Goal: Information Seeking & Learning: Check status

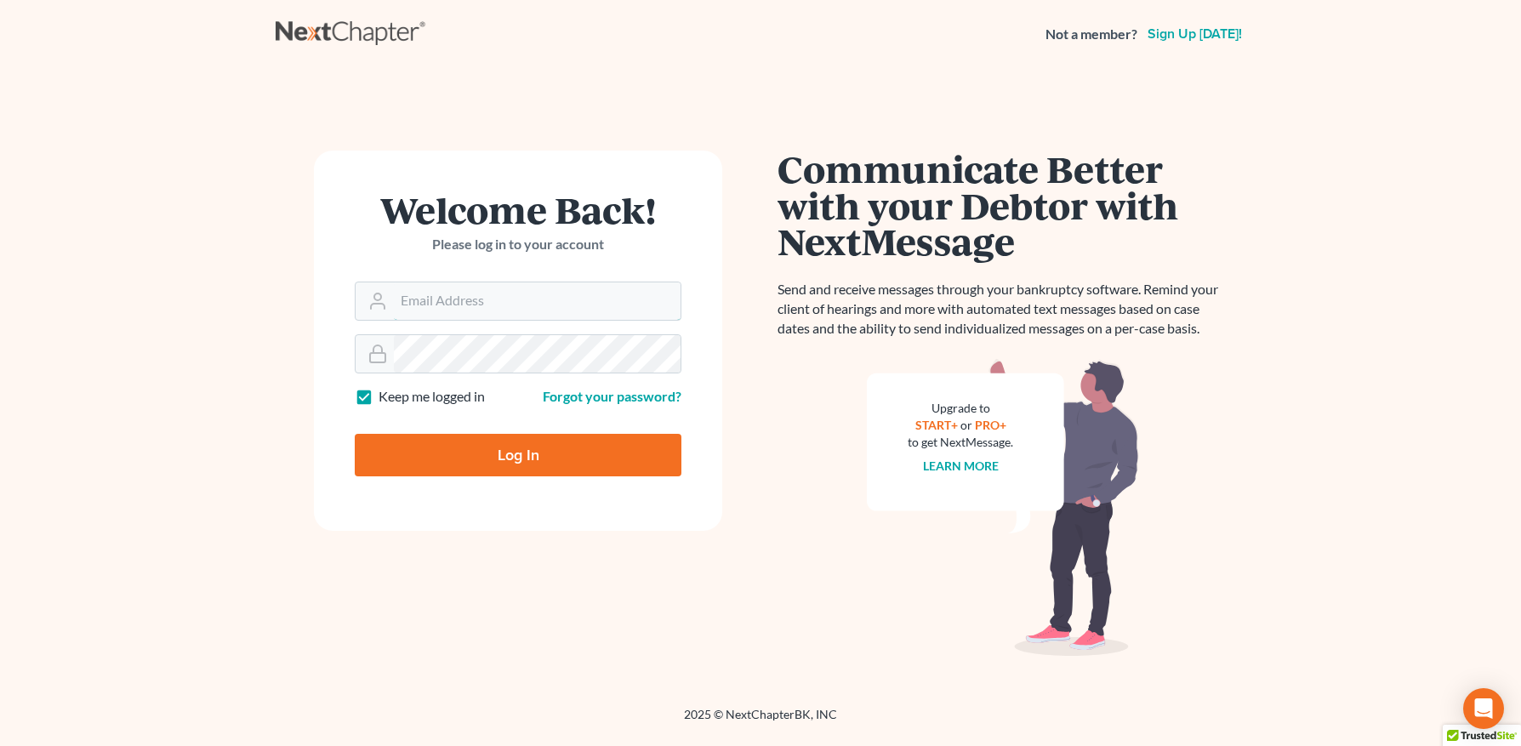
type input "anna@doyellaw.com"
click at [542, 448] on input "Log In" at bounding box center [518, 455] width 327 height 43
type input "Thinking..."
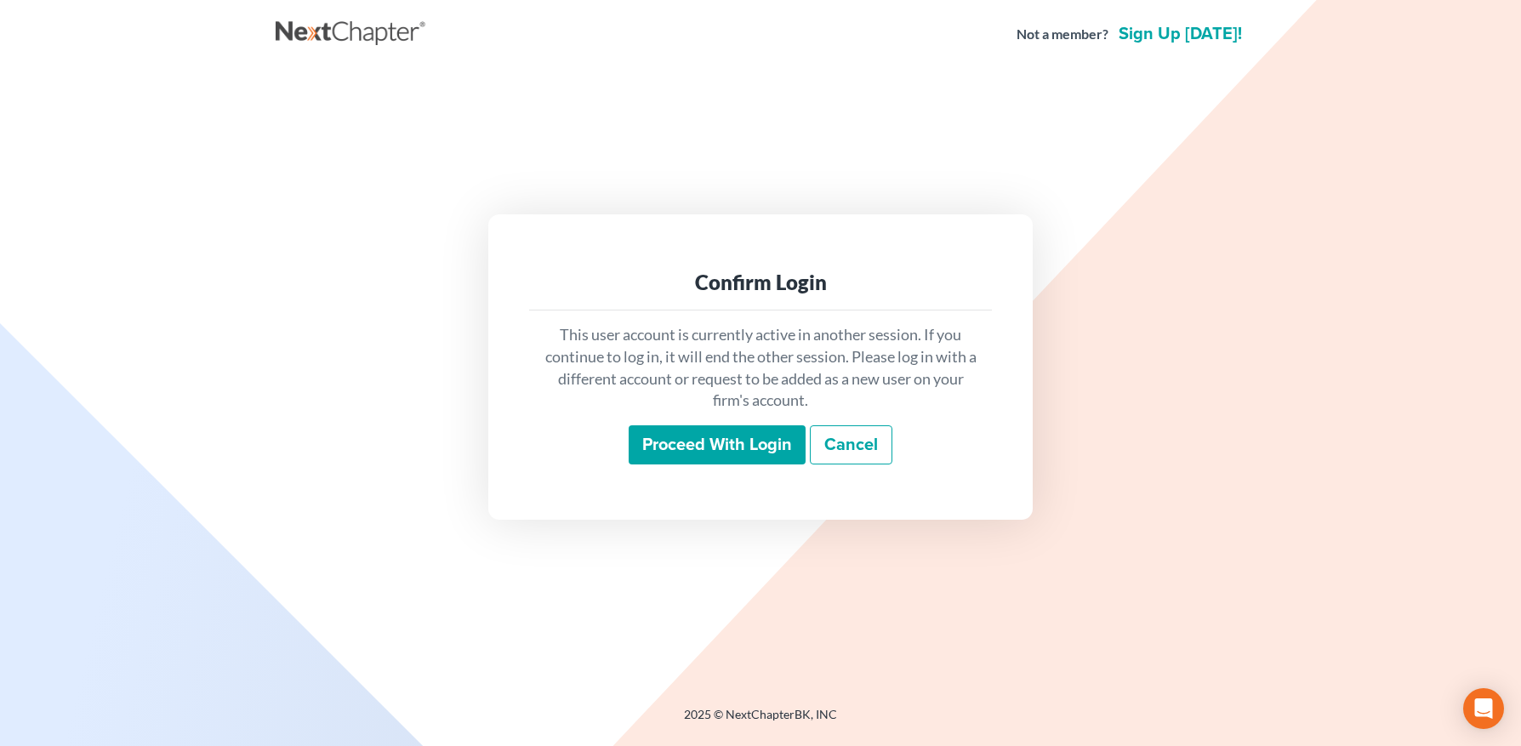
click at [723, 452] on input "Proceed with login" at bounding box center [717, 444] width 177 height 39
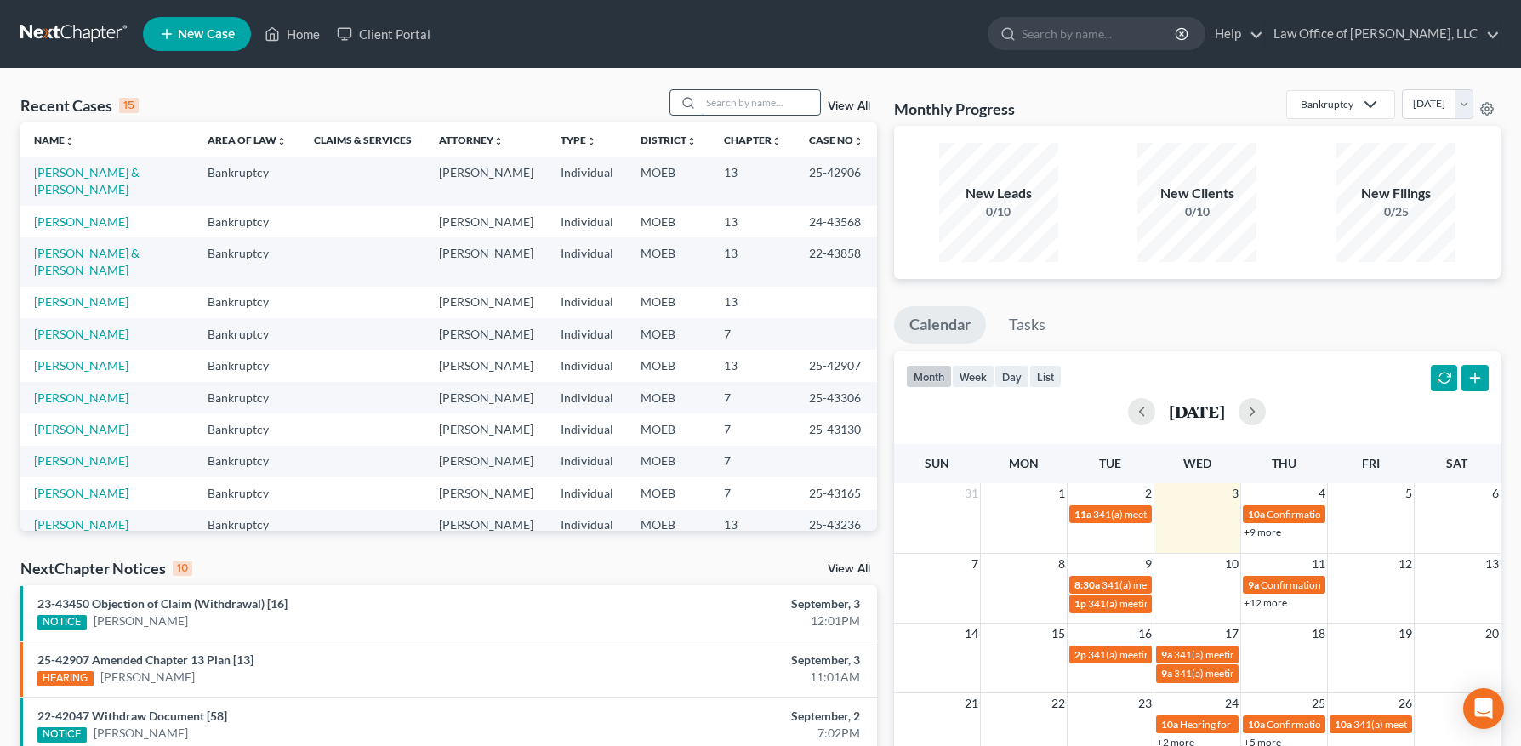
click at [761, 109] on input "search" at bounding box center [760, 102] width 119 height 25
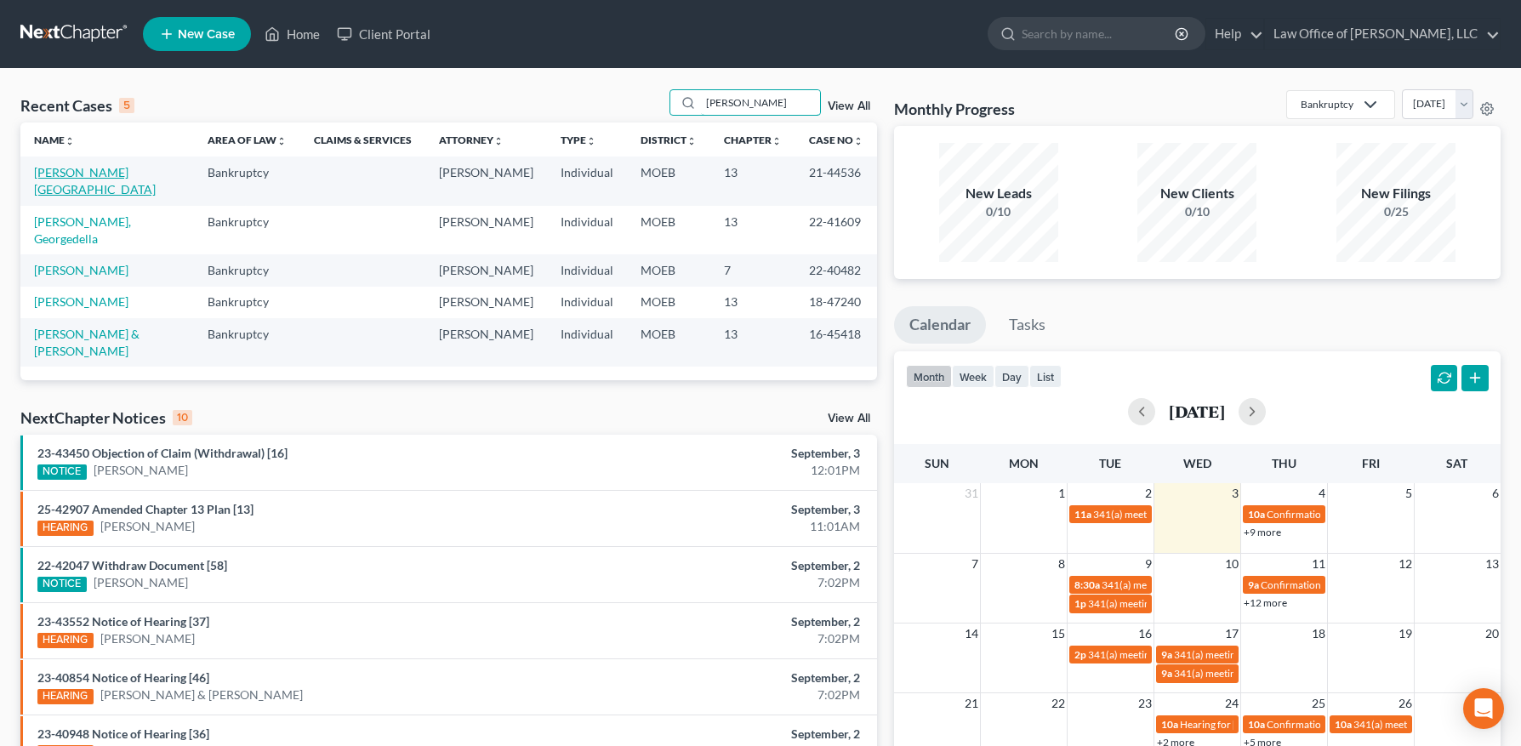
type input "[PERSON_NAME]"
click at [57, 169] on link "[PERSON_NAME][GEOGRAPHIC_DATA]" at bounding box center [95, 180] width 122 height 31
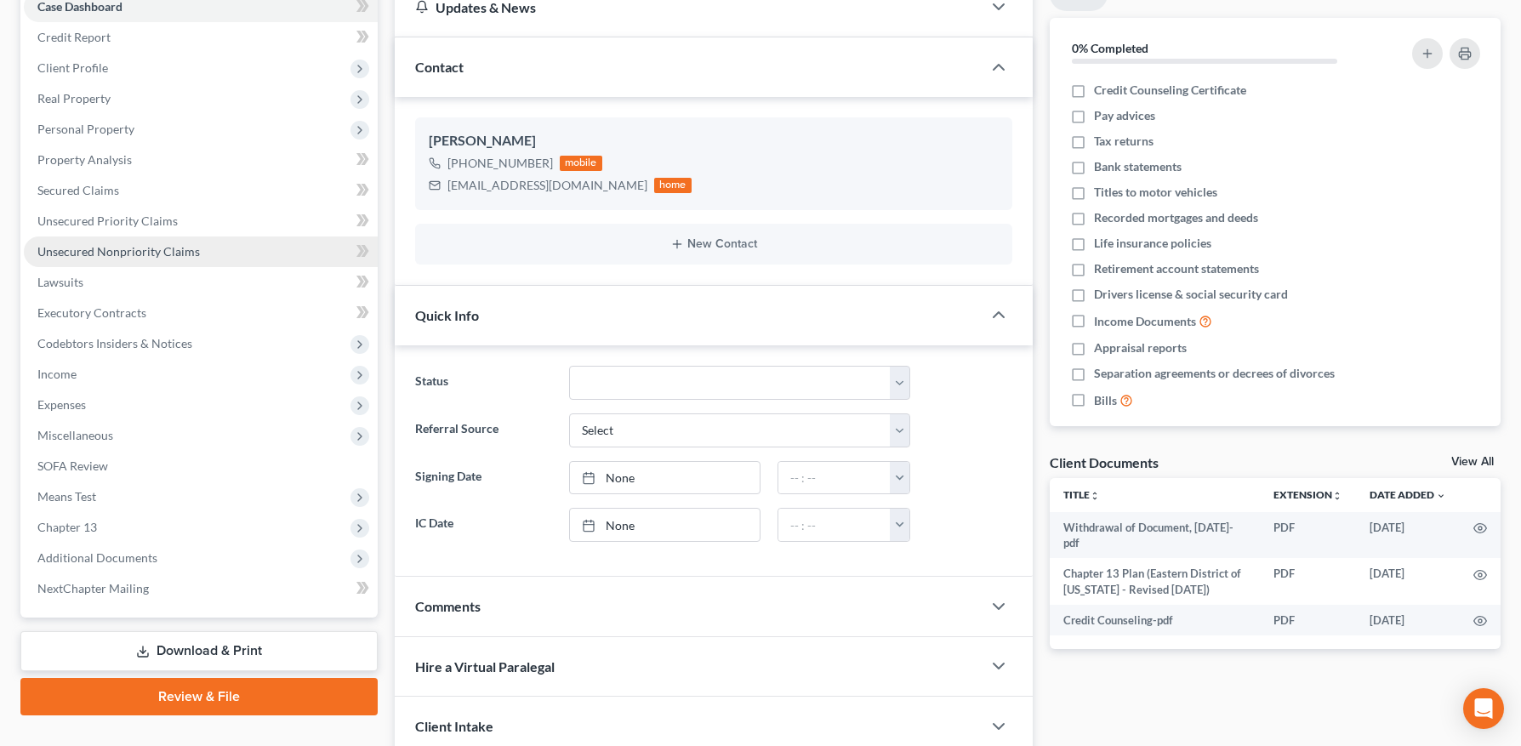
scroll to position [321, 0]
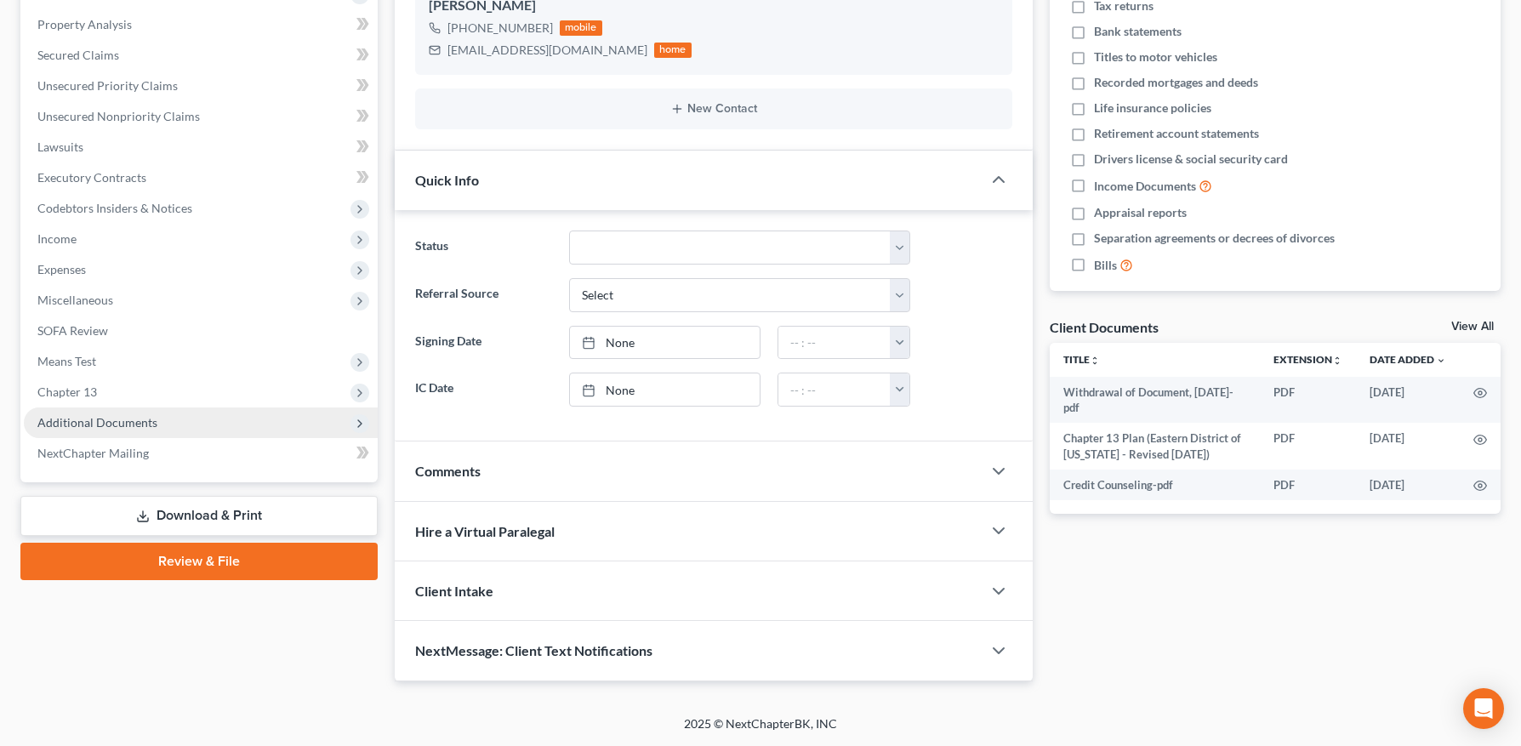
click at [130, 429] on span "Additional Documents" at bounding box center [97, 422] width 120 height 14
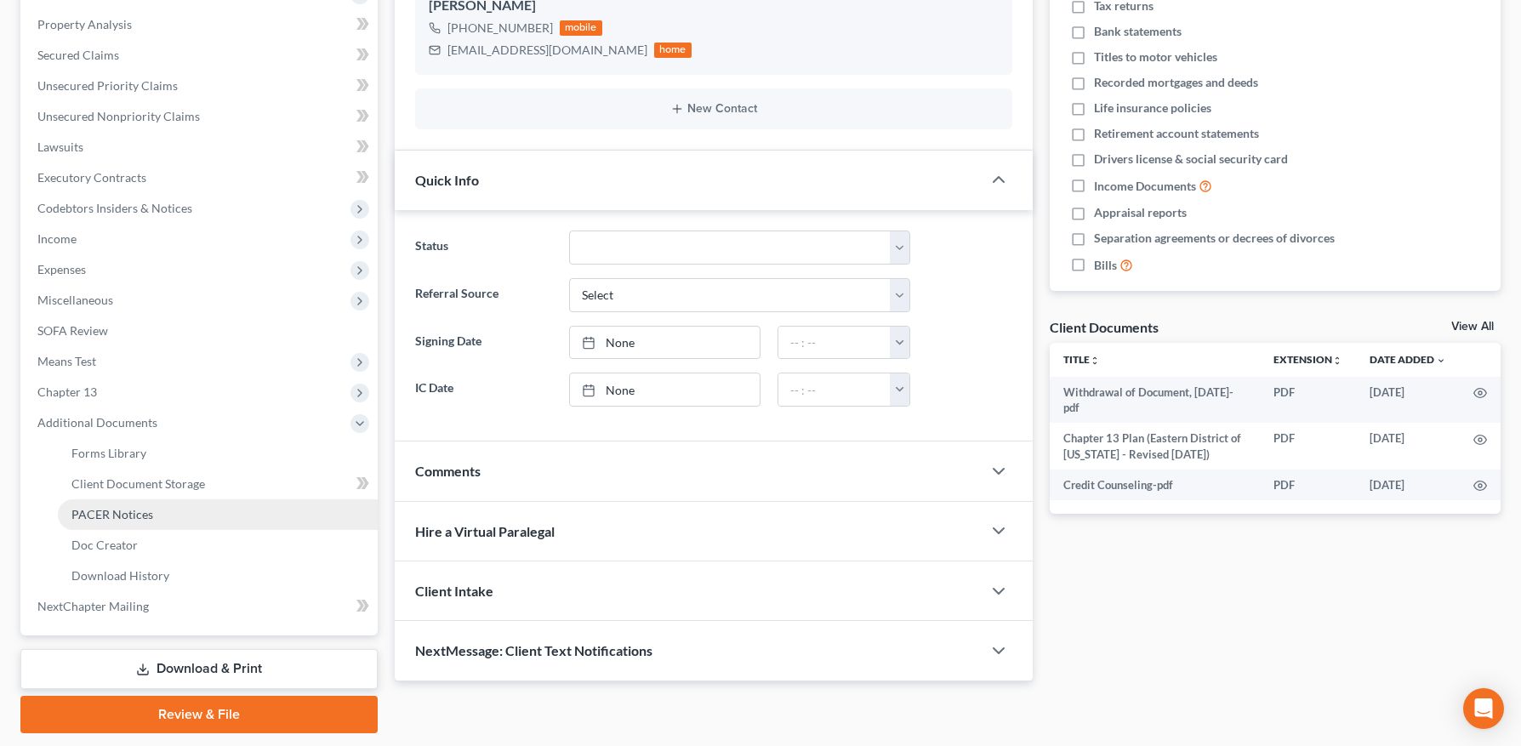
click at [147, 508] on span "PACER Notices" at bounding box center [112, 514] width 82 height 14
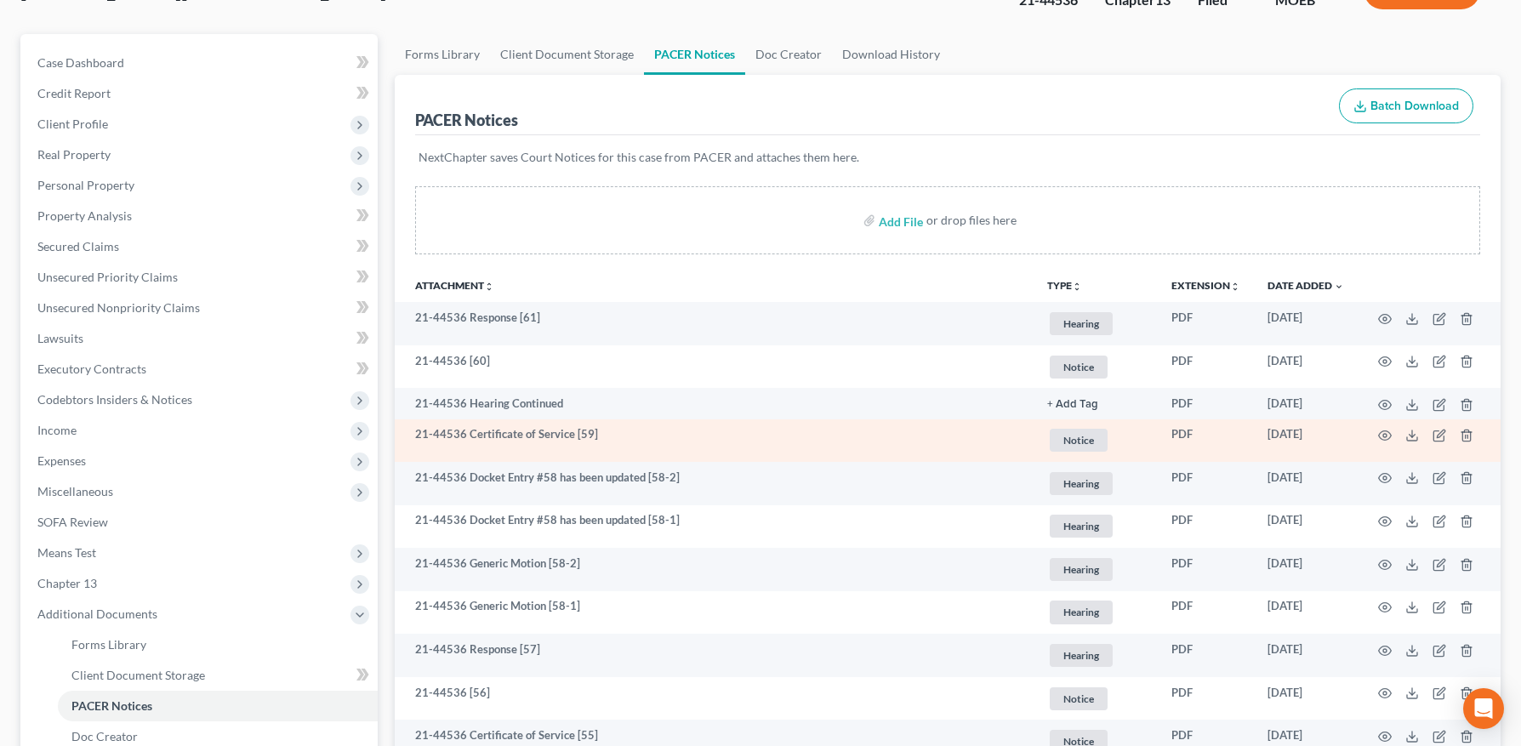
scroll to position [134, 0]
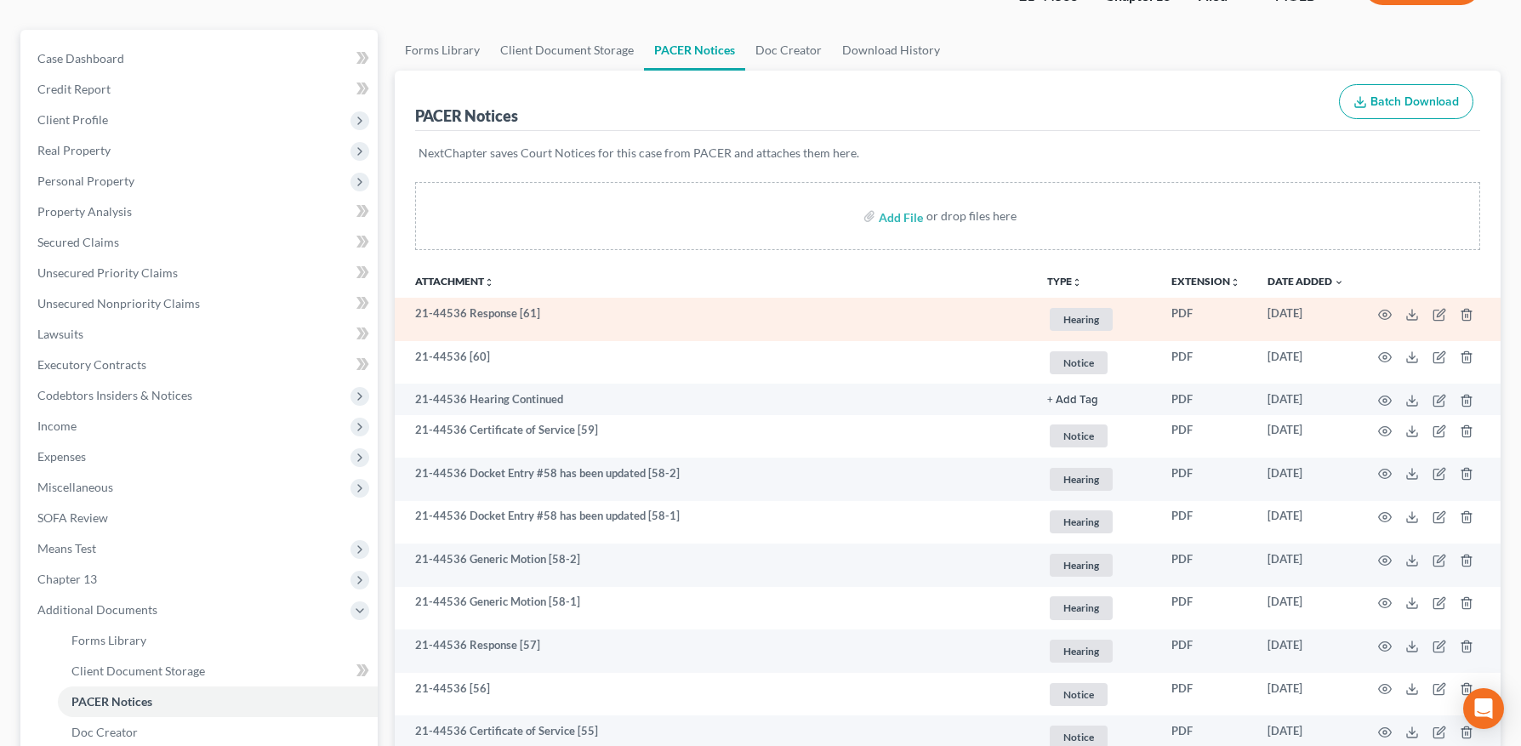
click at [1374, 311] on td at bounding box center [1429, 319] width 143 height 43
click at [1392, 312] on td at bounding box center [1429, 319] width 143 height 43
click at [1388, 313] on icon "button" at bounding box center [1385, 315] width 14 height 14
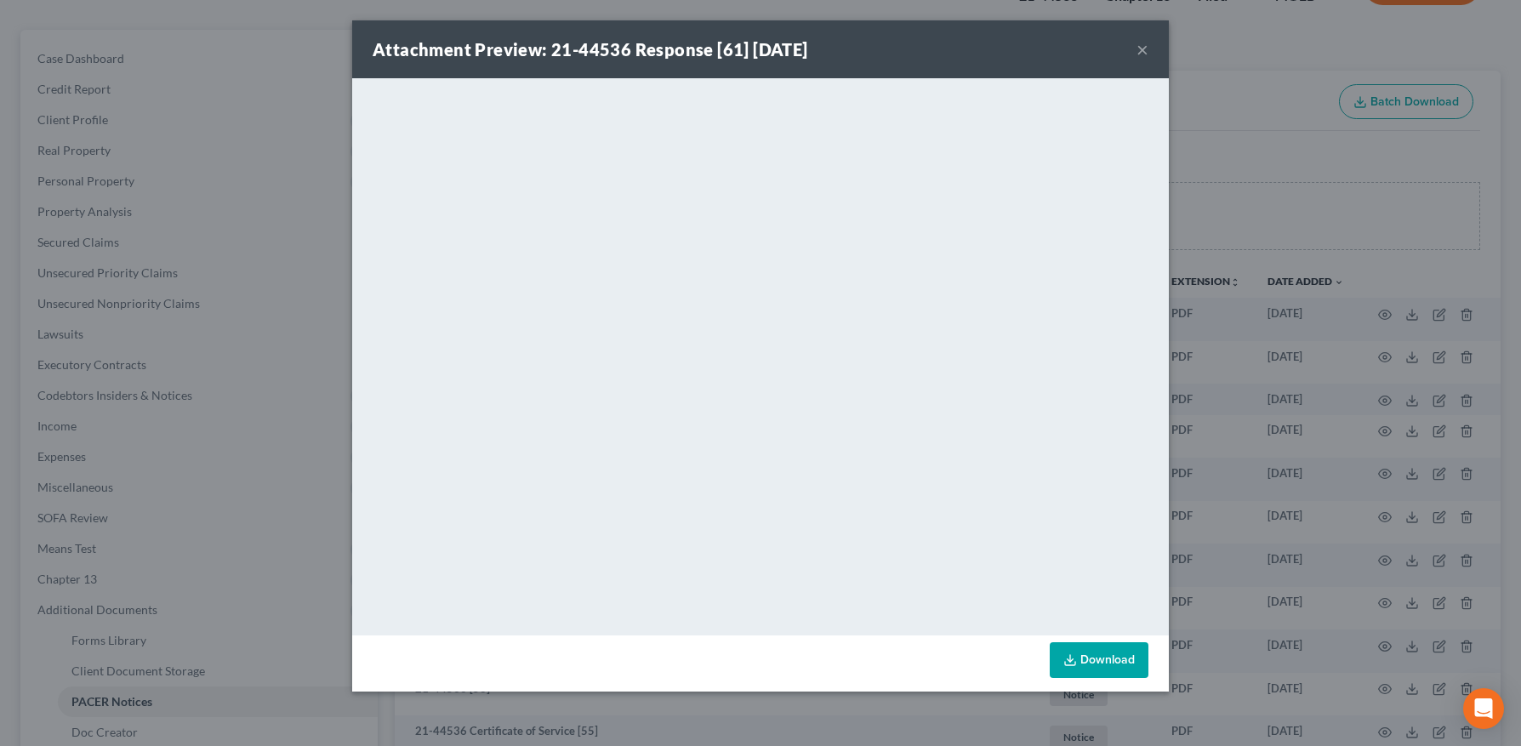
click at [1147, 44] on button "×" at bounding box center [1143, 49] width 12 height 20
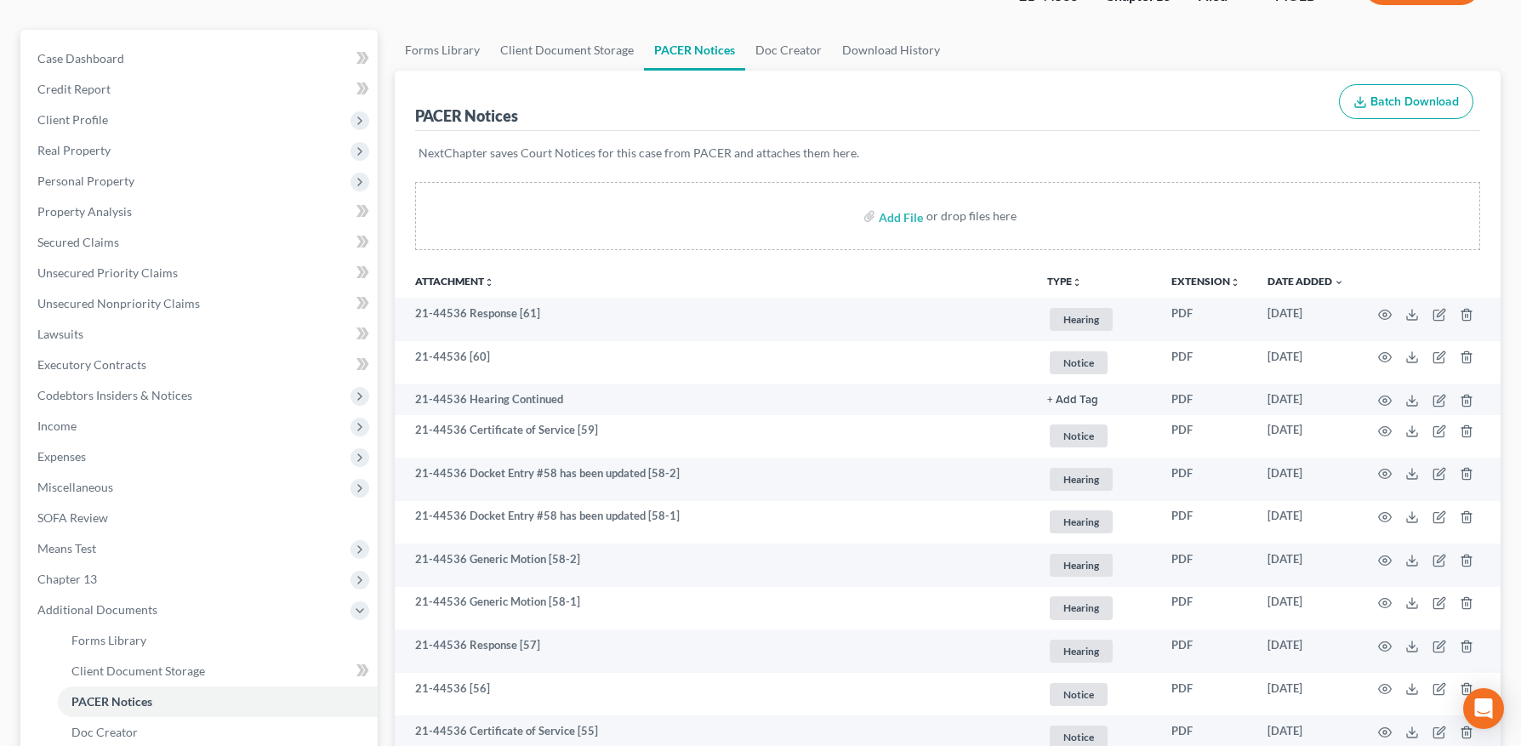
scroll to position [0, 0]
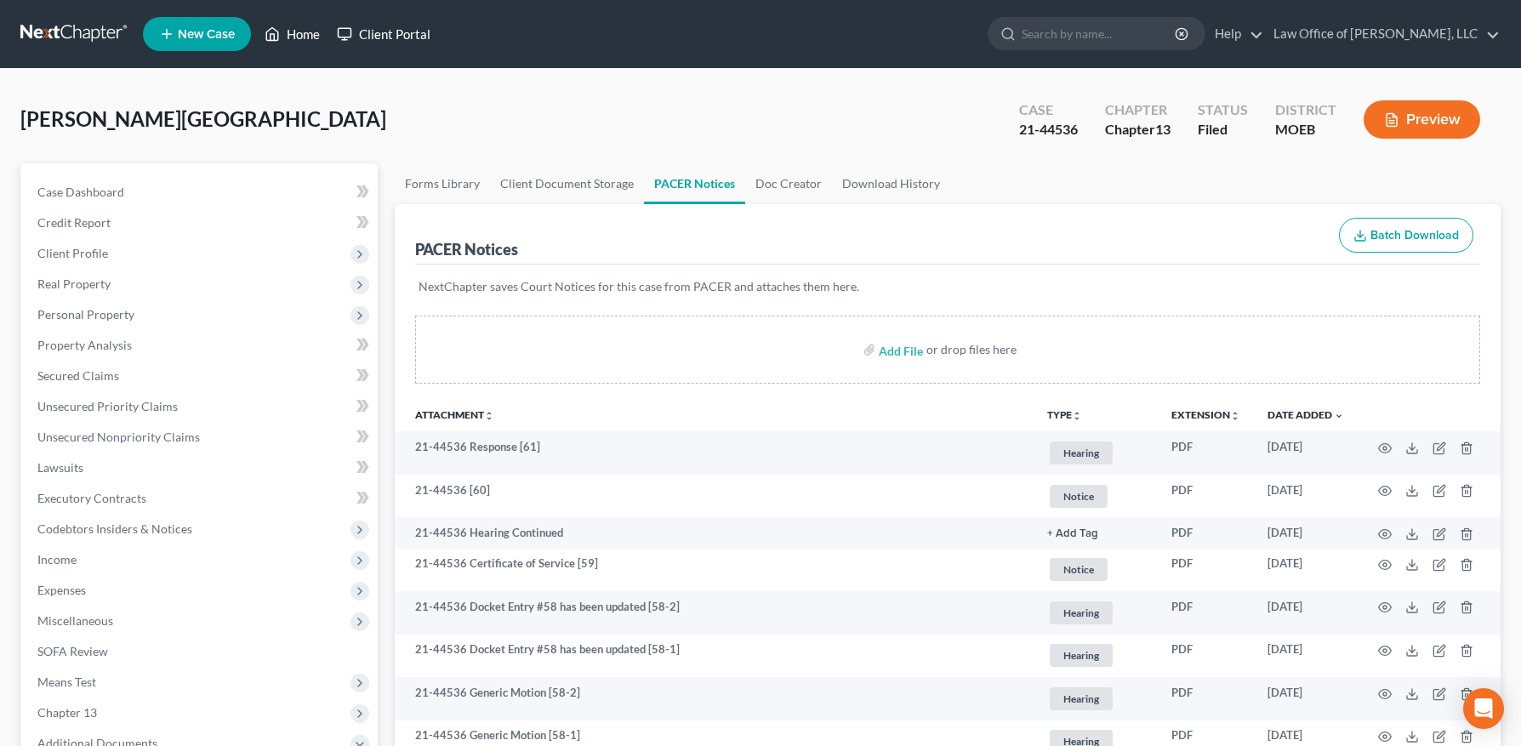
drag, startPoint x: 308, startPoint y: 34, endPoint x: 337, endPoint y: 31, distance: 29.0
click at [308, 34] on link "Home" at bounding box center [292, 34] width 72 height 31
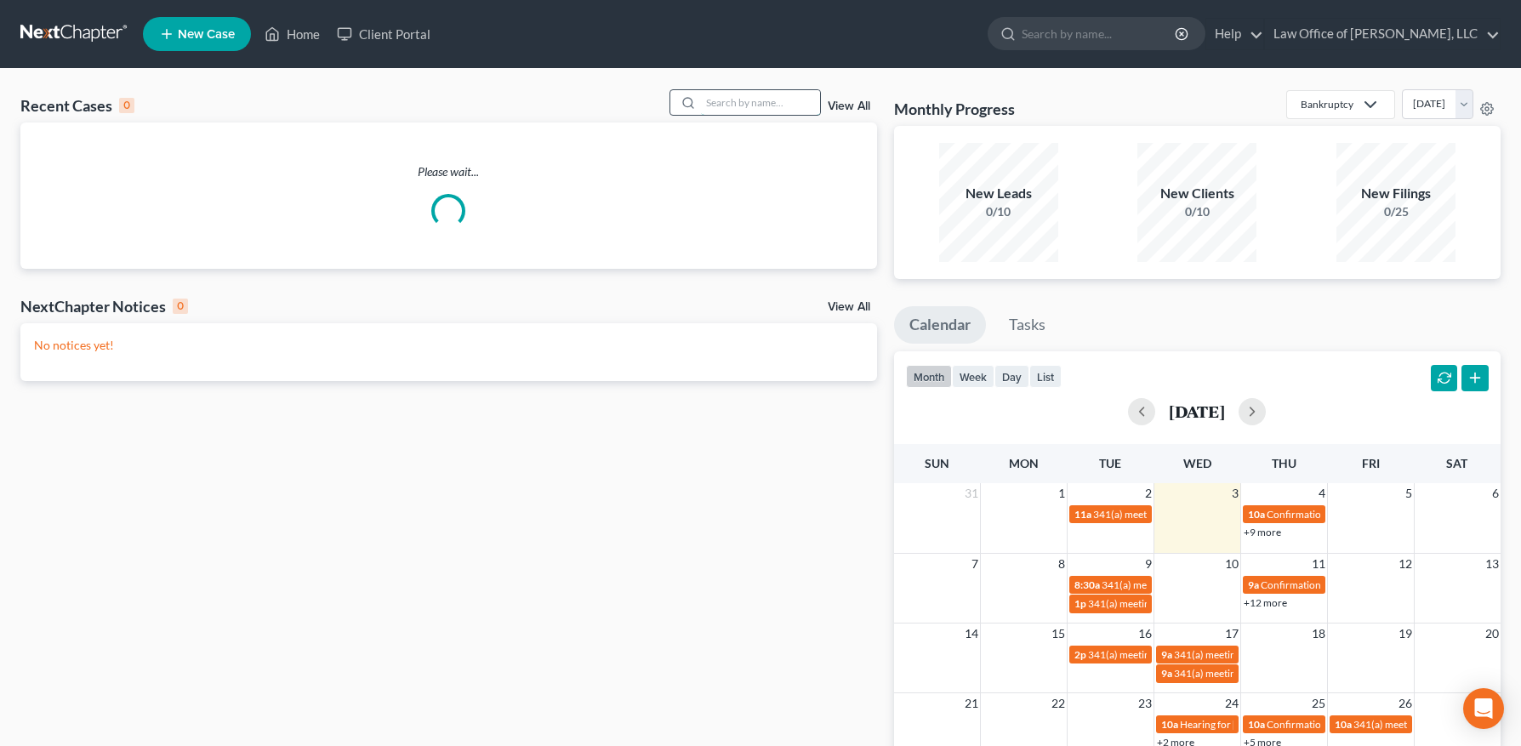
click at [752, 108] on input "search" at bounding box center [760, 102] width 119 height 25
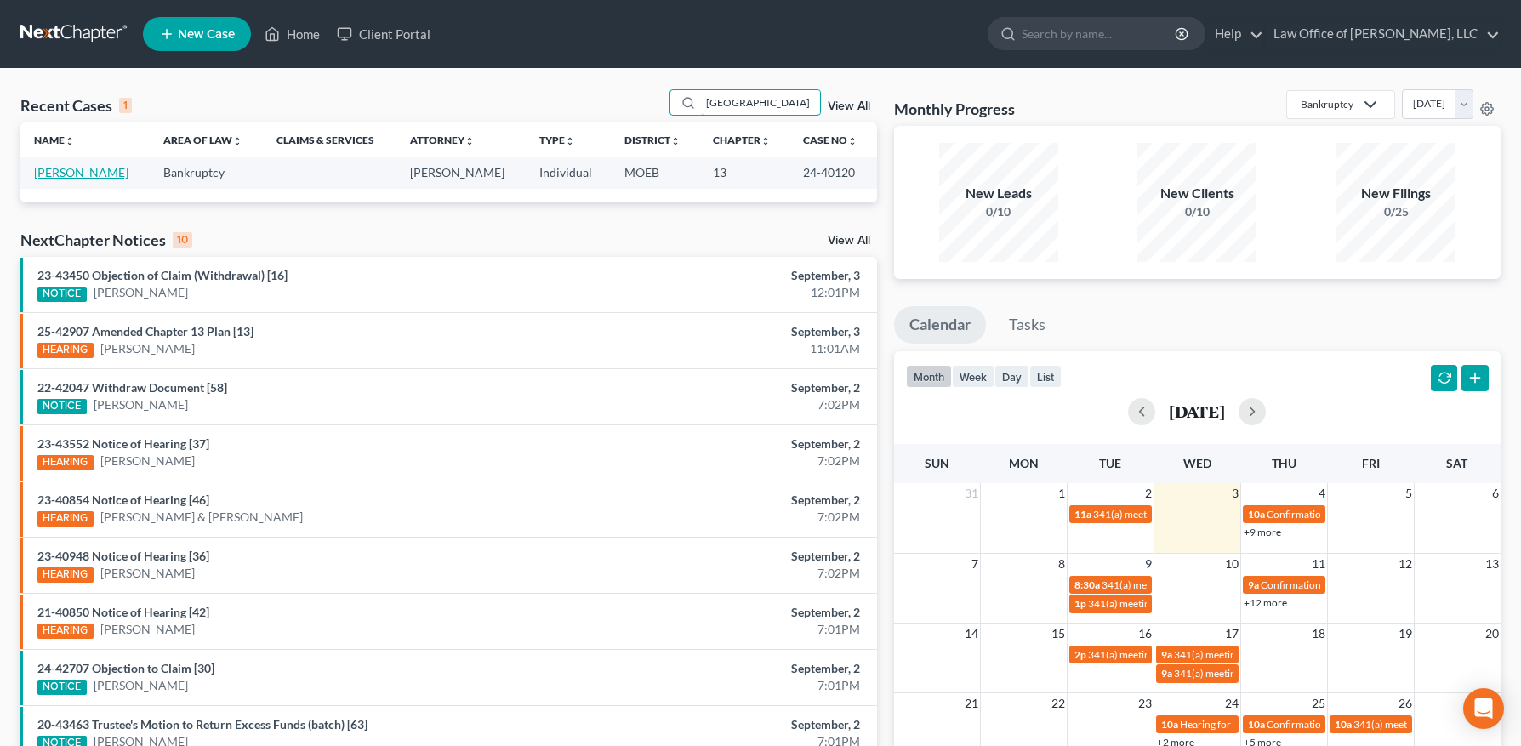
type input "[GEOGRAPHIC_DATA]"
click at [70, 173] on link "[PERSON_NAME]" at bounding box center [81, 172] width 94 height 14
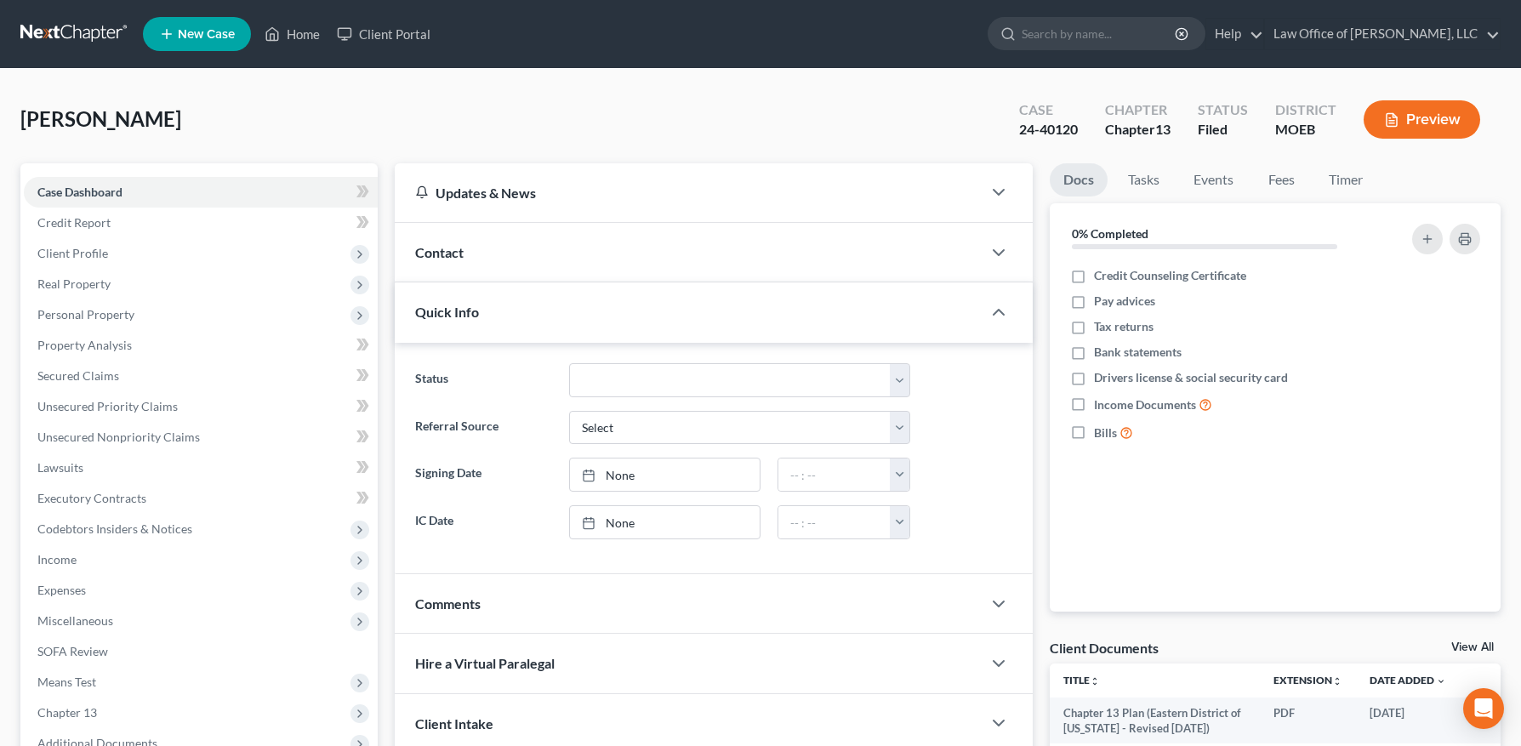
scroll to position [220, 0]
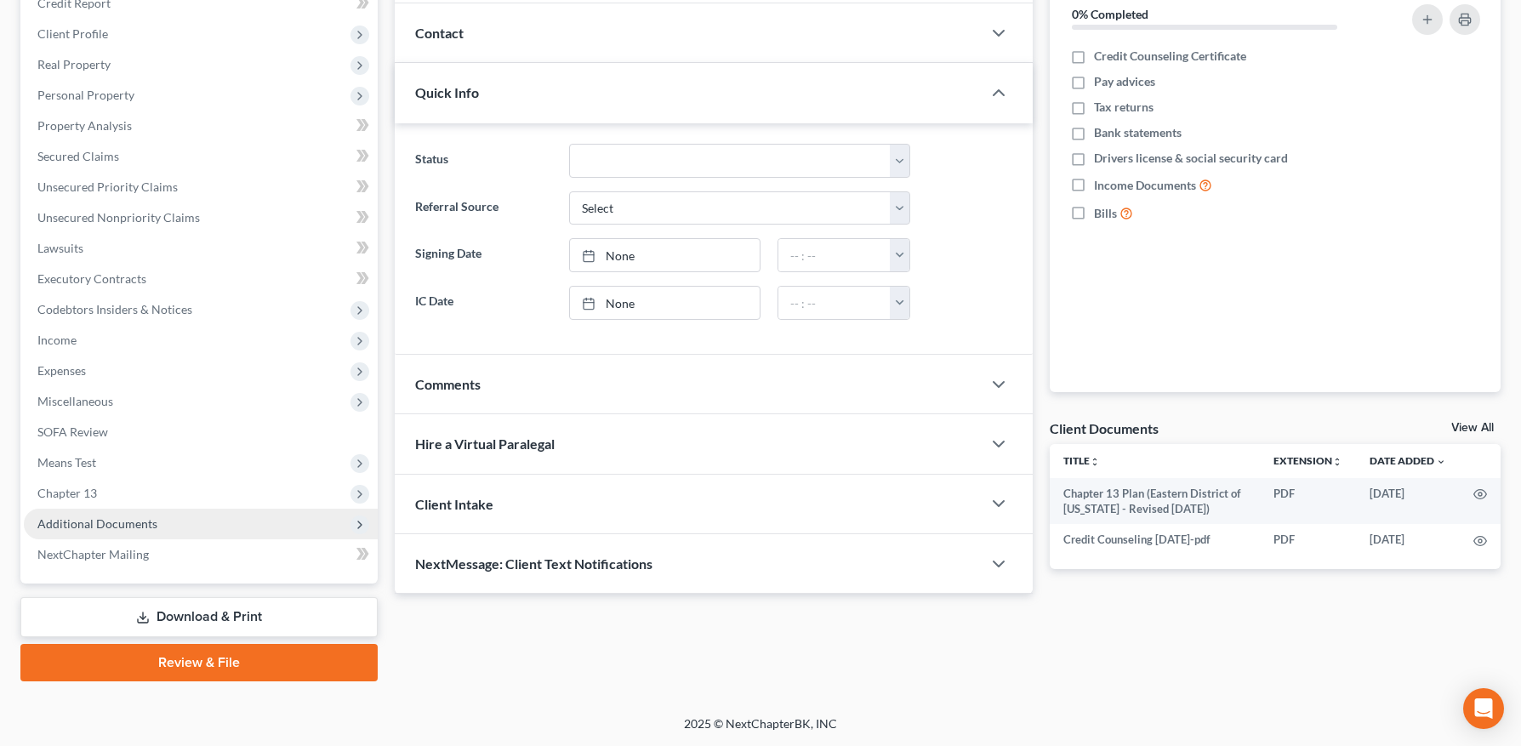
click at [86, 522] on span "Additional Documents" at bounding box center [97, 523] width 120 height 14
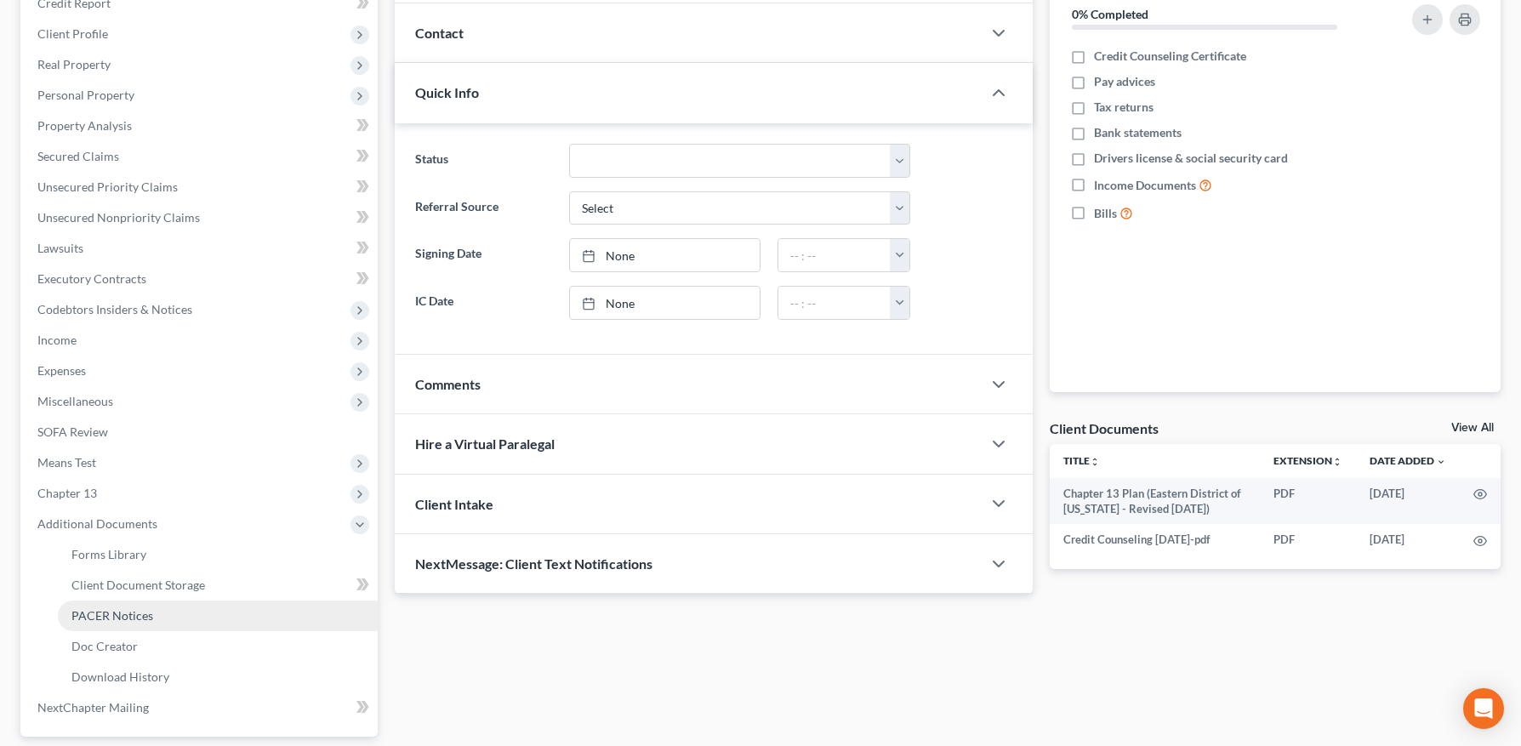
click at [111, 608] on span "PACER Notices" at bounding box center [112, 615] width 82 height 14
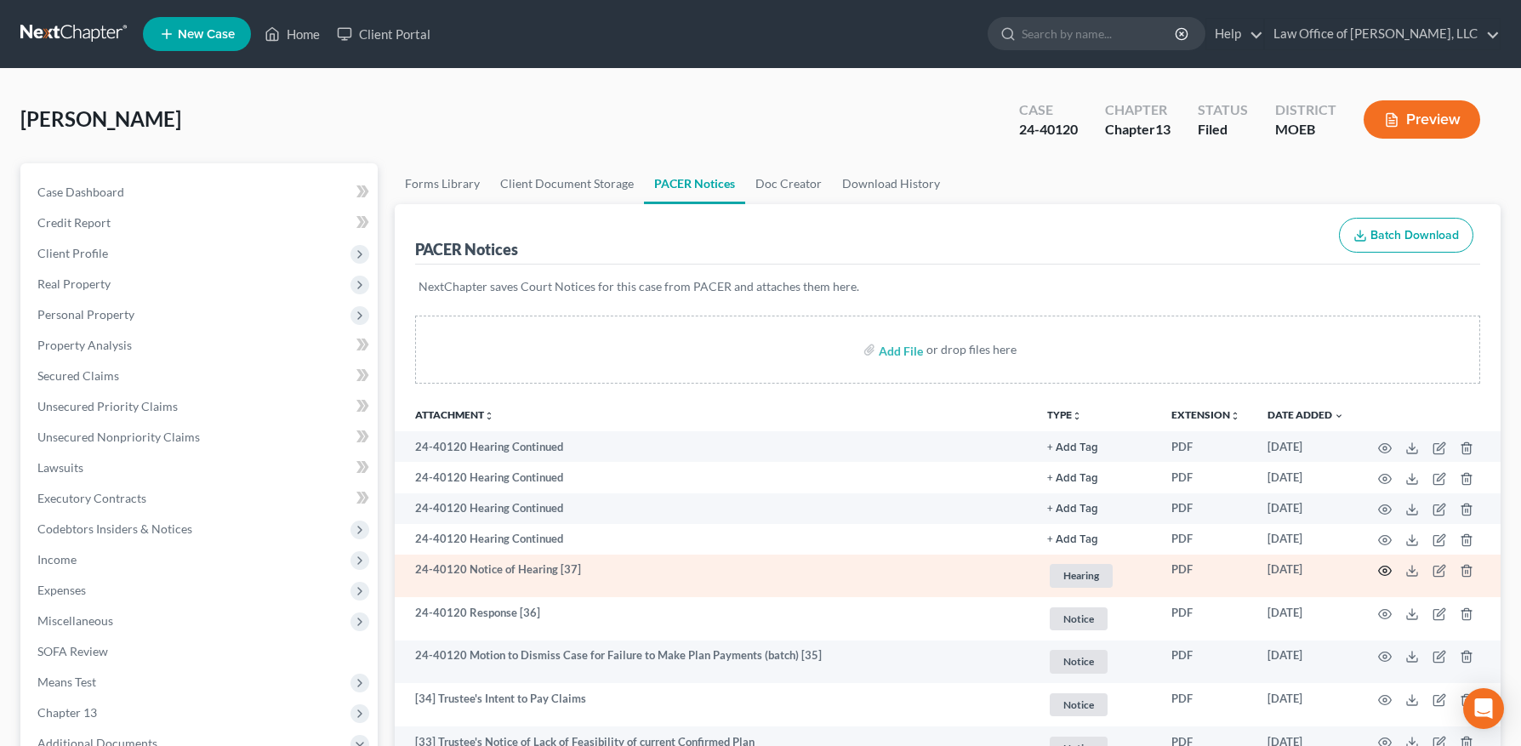
click at [1390, 571] on icon "button" at bounding box center [1385, 571] width 14 height 14
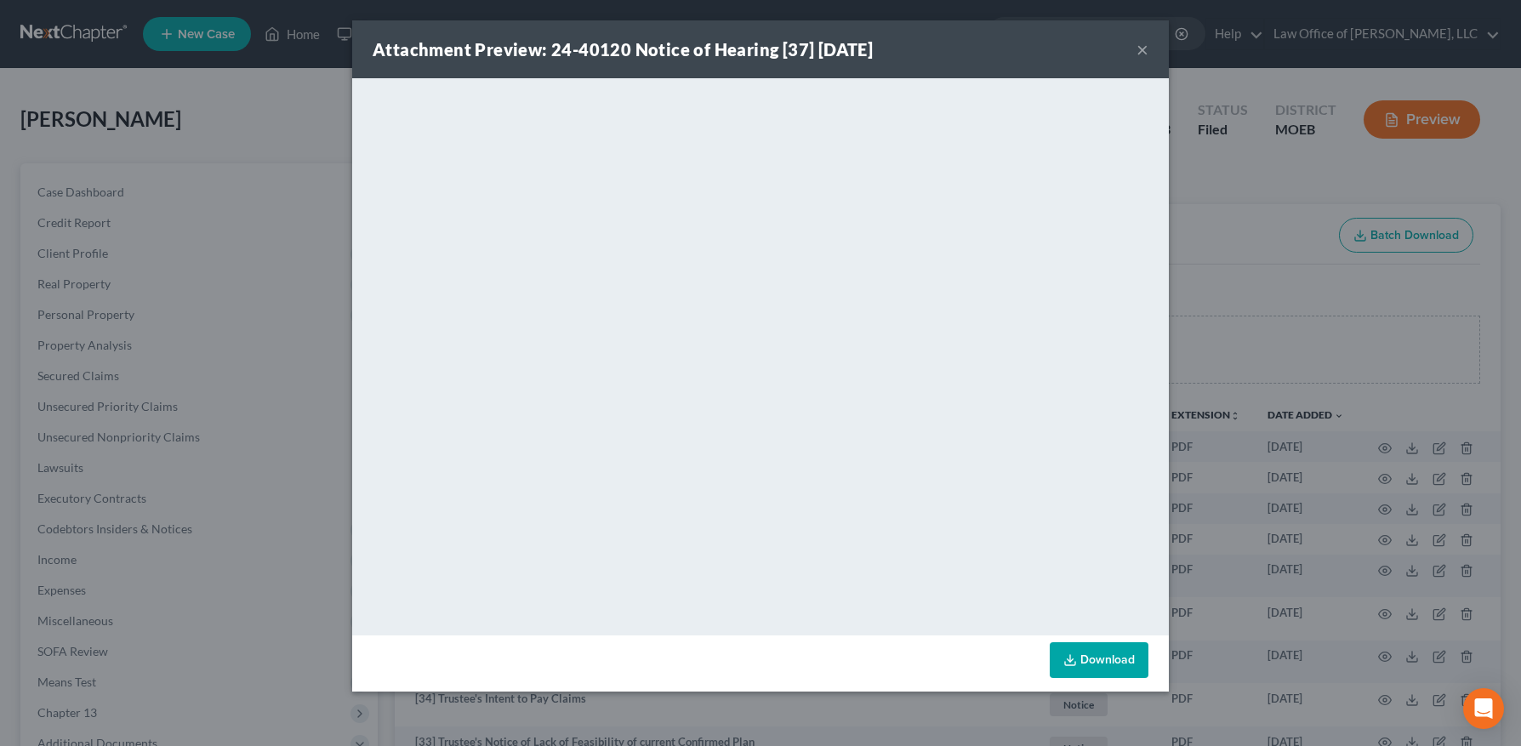
click at [1139, 48] on button "×" at bounding box center [1143, 49] width 12 height 20
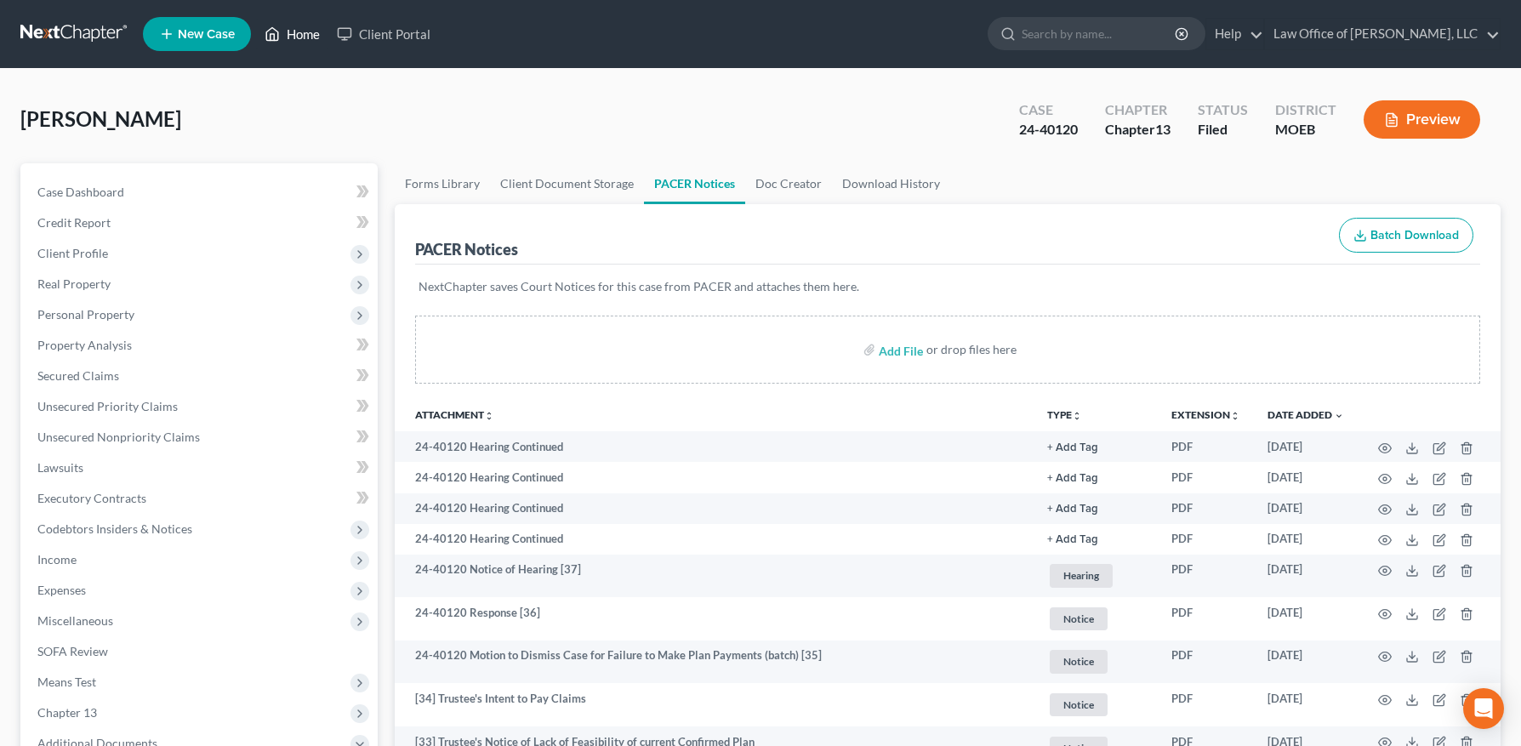
click at [281, 32] on link "Home" at bounding box center [292, 34] width 72 height 31
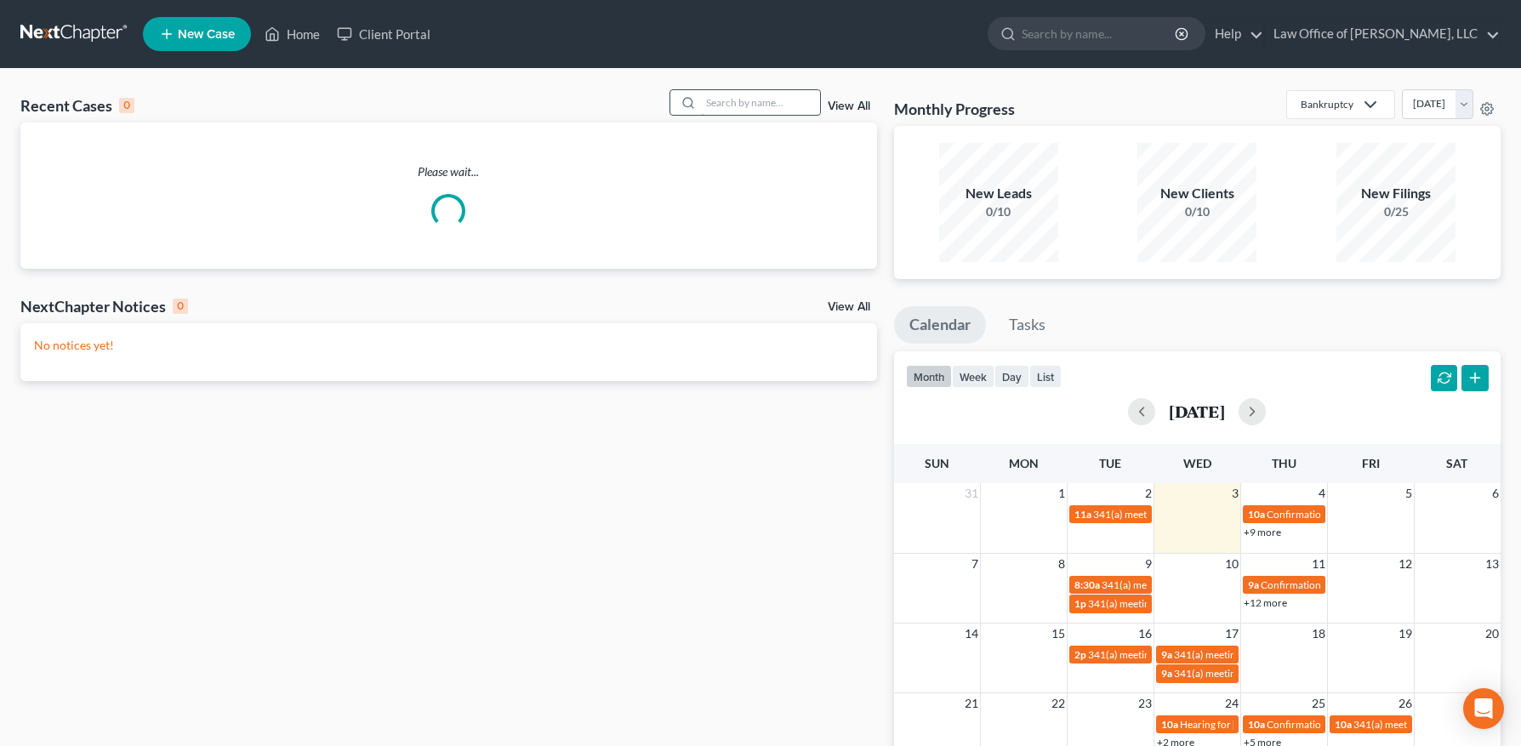
click at [770, 102] on input "search" at bounding box center [760, 102] width 119 height 25
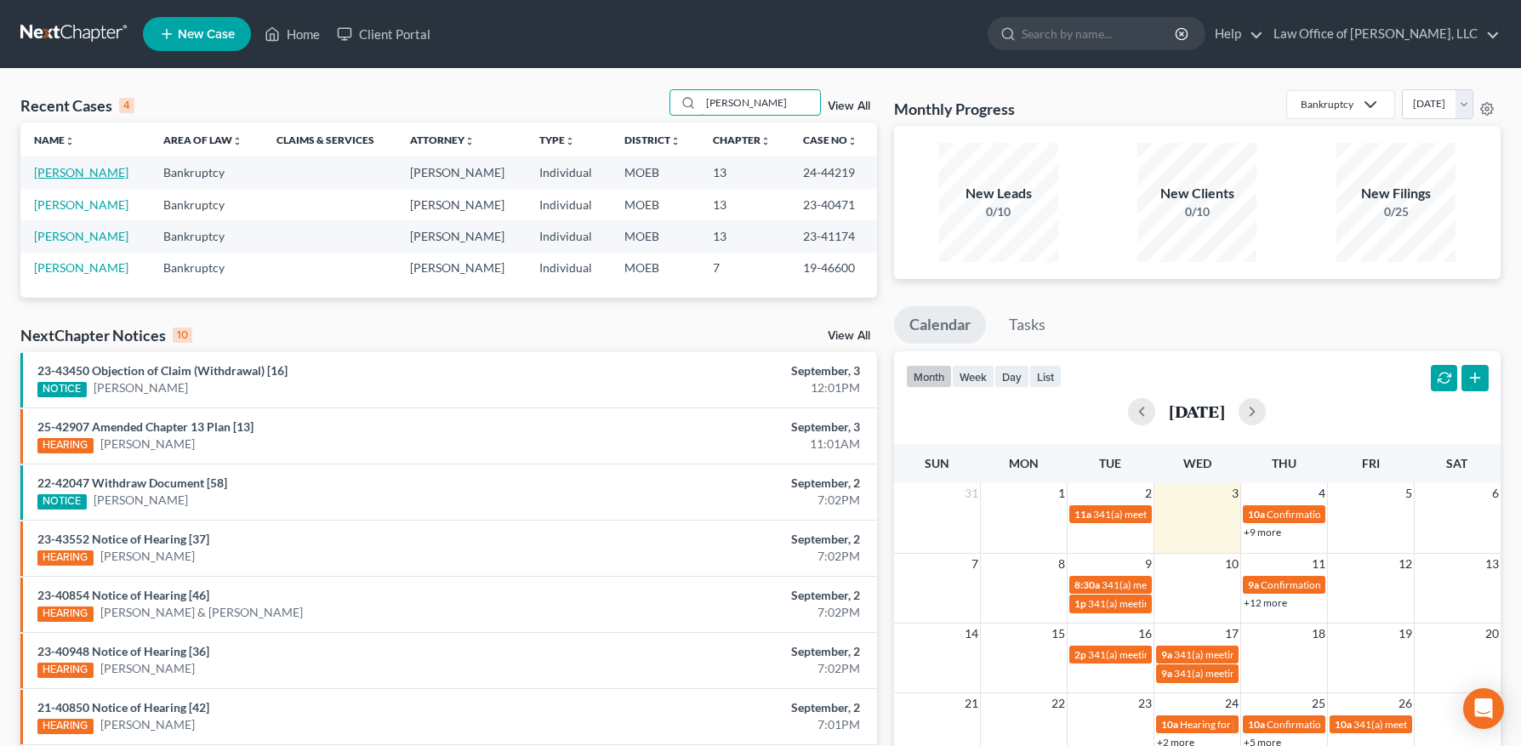
type input "[PERSON_NAME]"
click at [67, 172] on link "[PERSON_NAME]" at bounding box center [81, 172] width 94 height 14
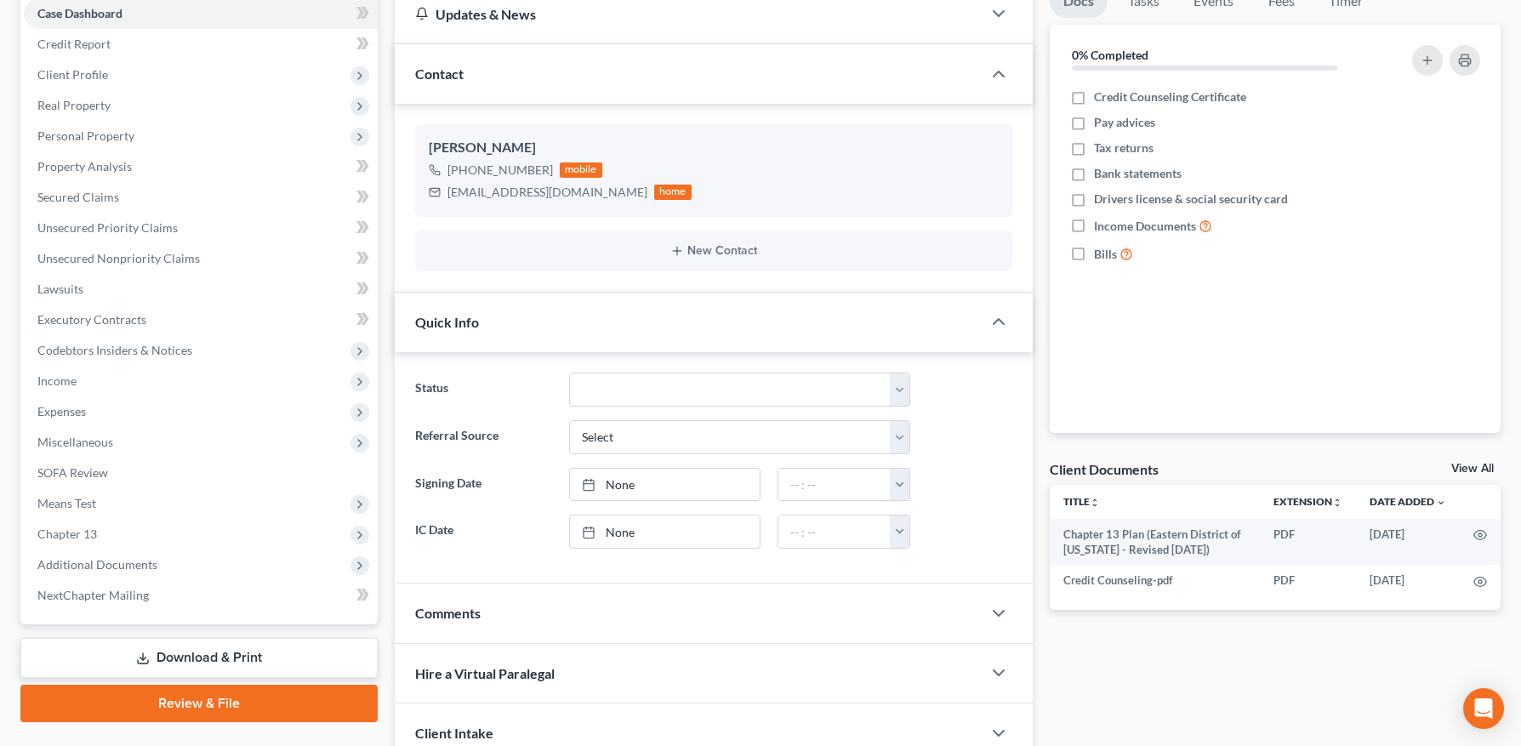
scroll to position [321, 0]
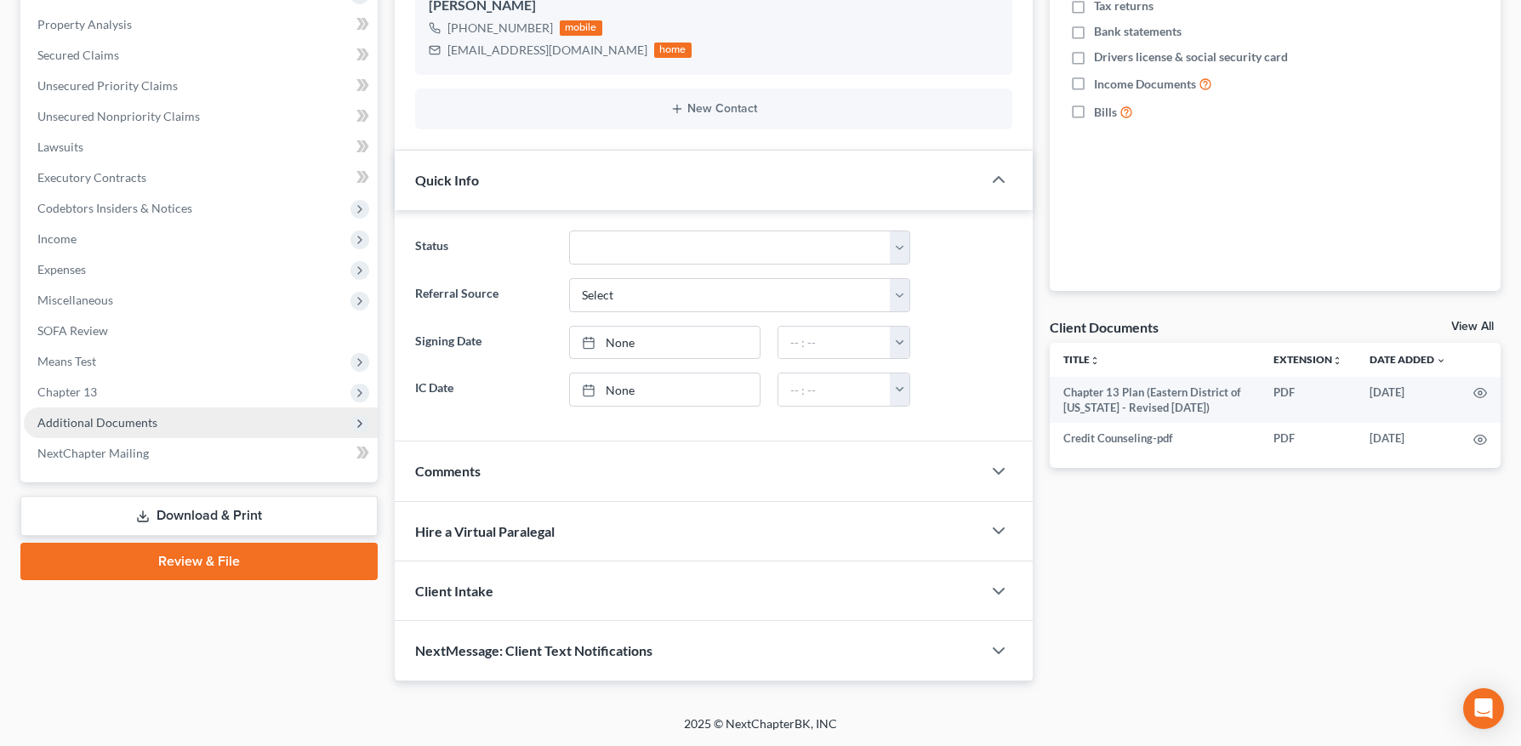
click at [121, 422] on span "Additional Documents" at bounding box center [97, 422] width 120 height 14
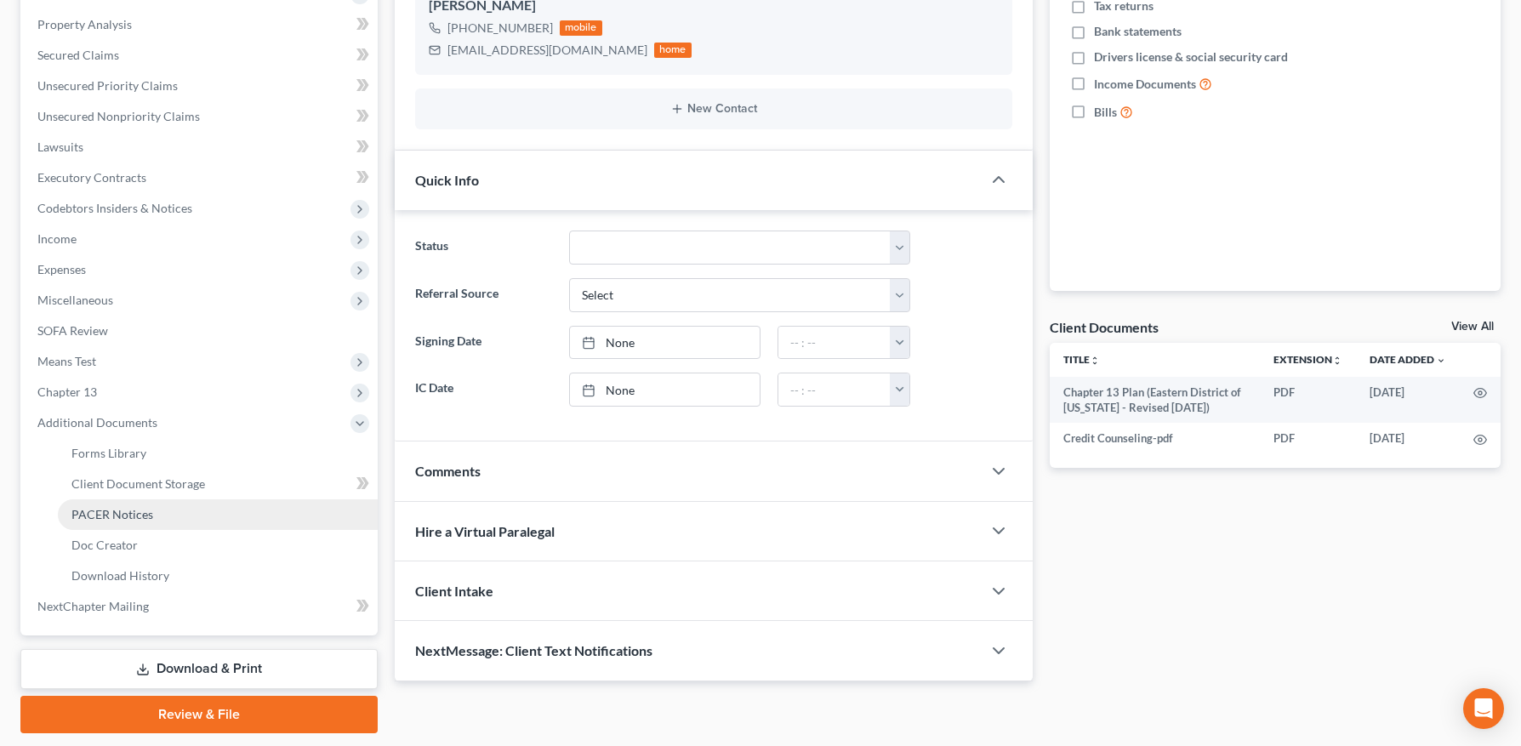
click at [174, 521] on link "PACER Notices" at bounding box center [218, 514] width 320 height 31
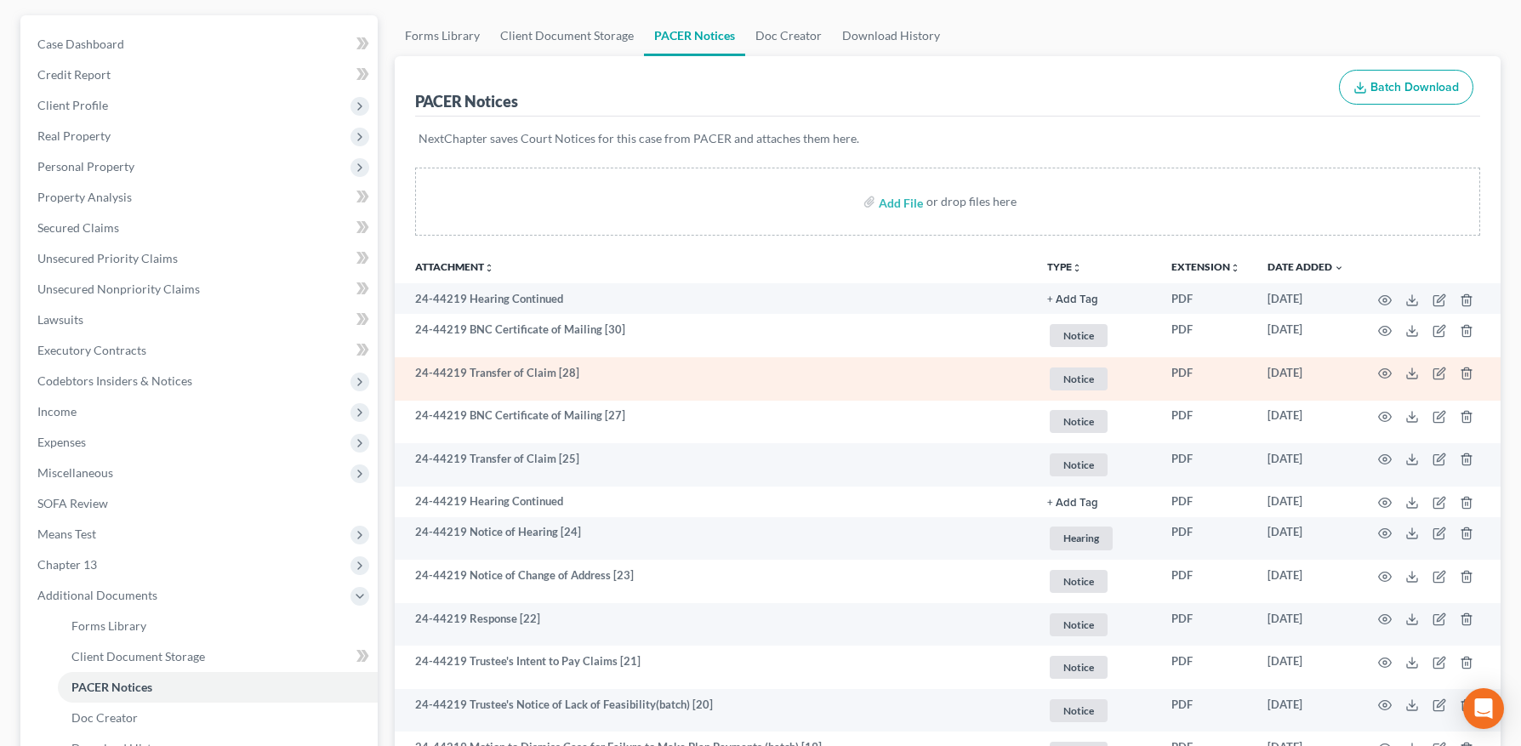
scroll to position [151, 0]
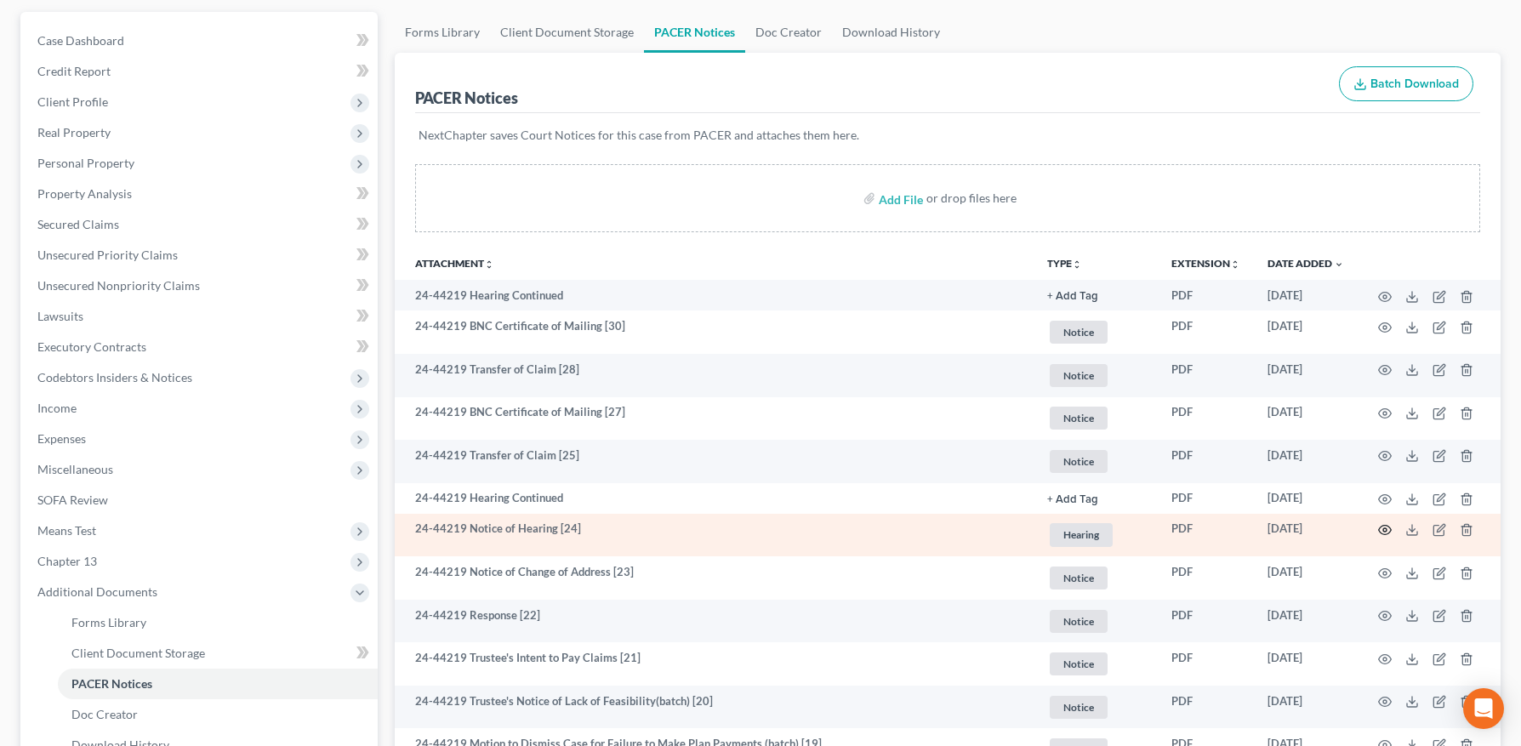
click at [1389, 531] on icon "button" at bounding box center [1385, 530] width 14 height 14
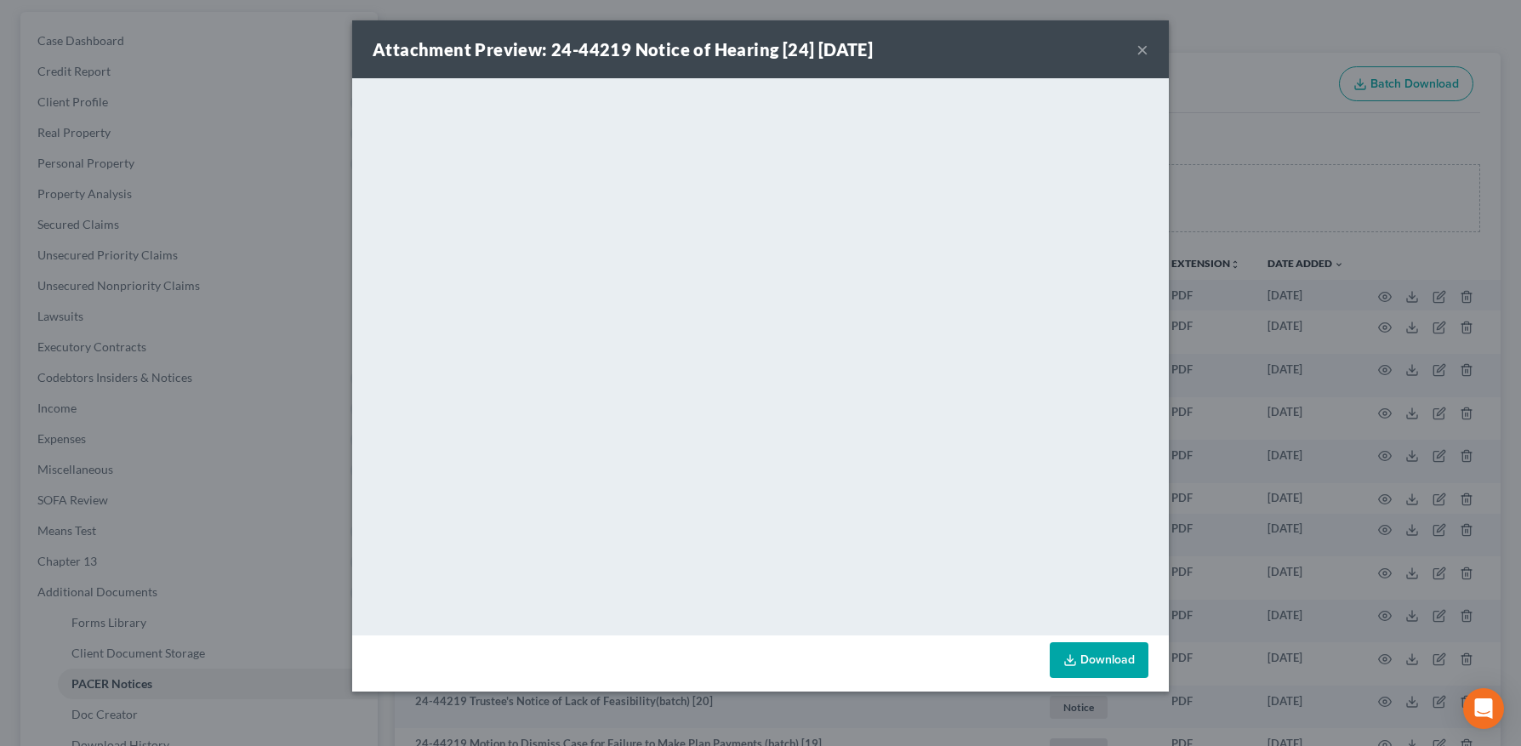
click at [1138, 47] on button "×" at bounding box center [1143, 49] width 12 height 20
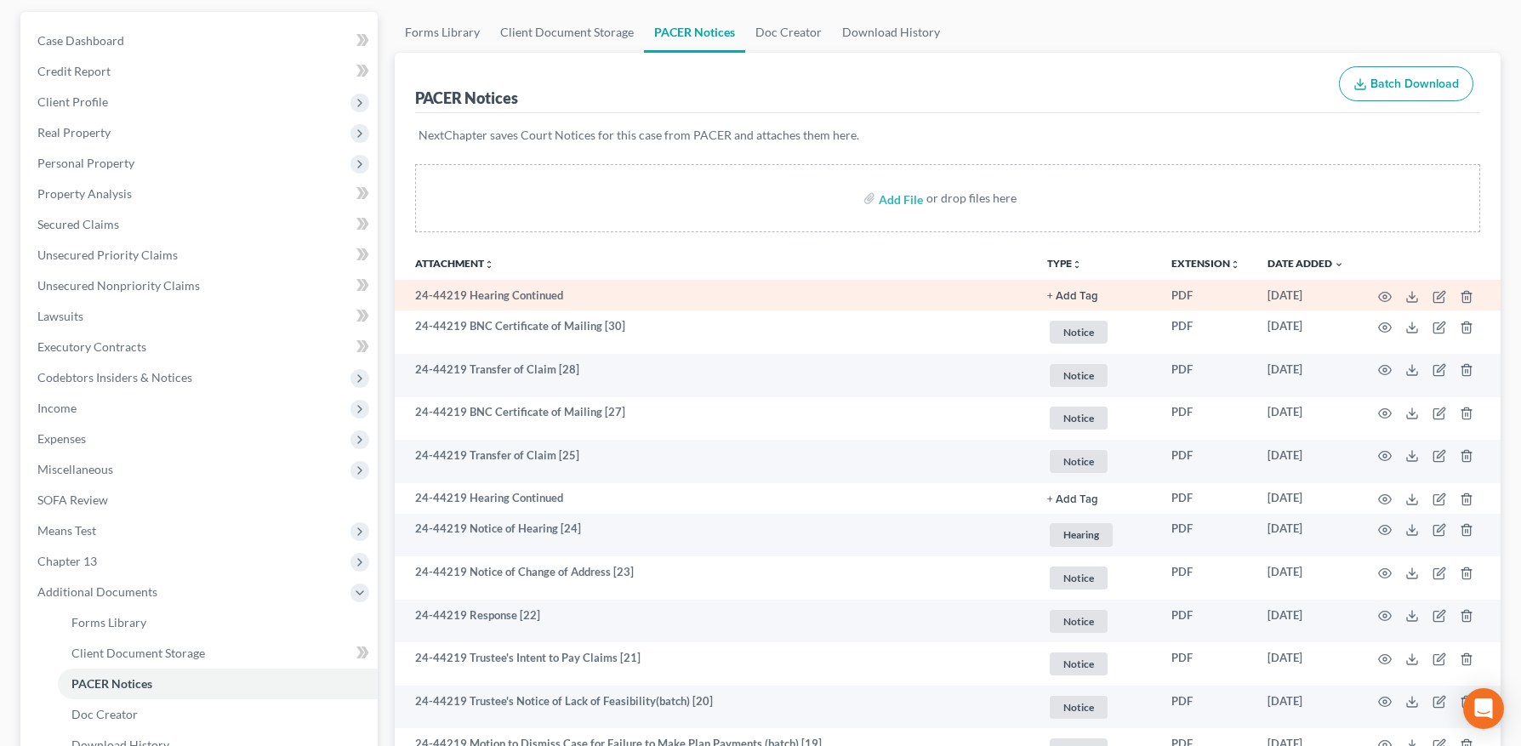
click at [1392, 294] on td at bounding box center [1429, 295] width 143 height 31
click at [1390, 294] on icon "button" at bounding box center [1385, 296] width 13 height 9
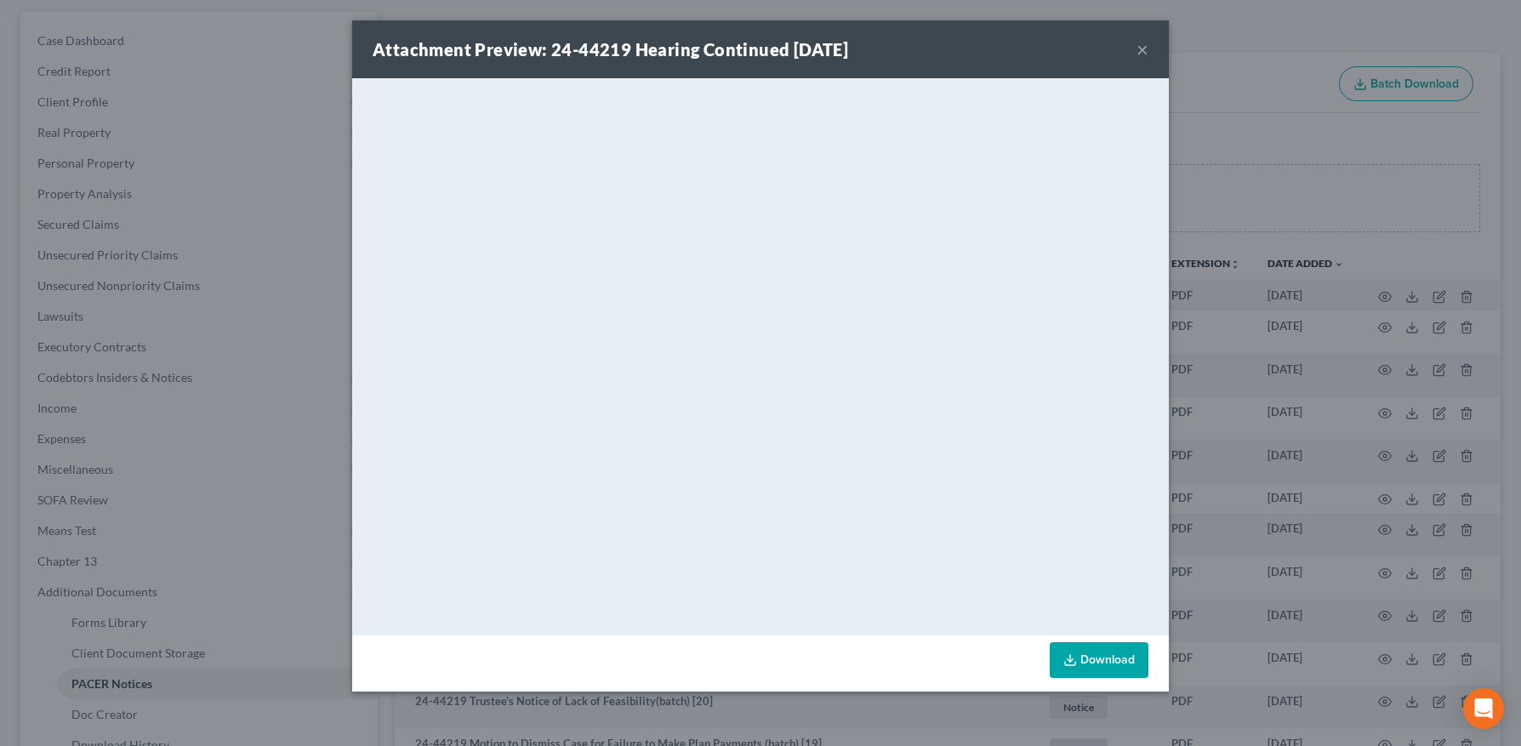
drag, startPoint x: 1141, startPoint y: 45, endPoint x: 1443, endPoint y: 76, distance: 303.6
click at [1141, 45] on button "×" at bounding box center [1143, 49] width 12 height 20
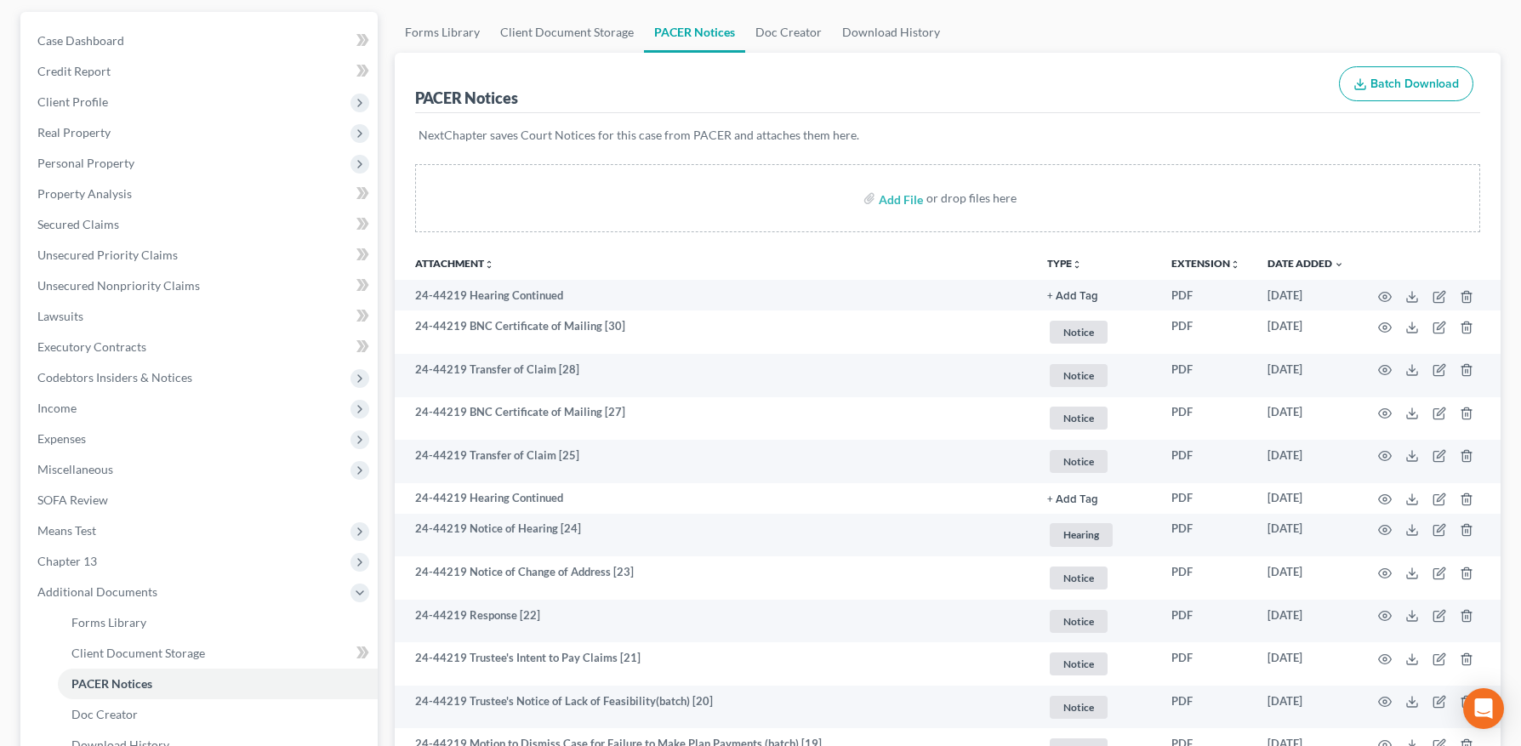
scroll to position [0, 0]
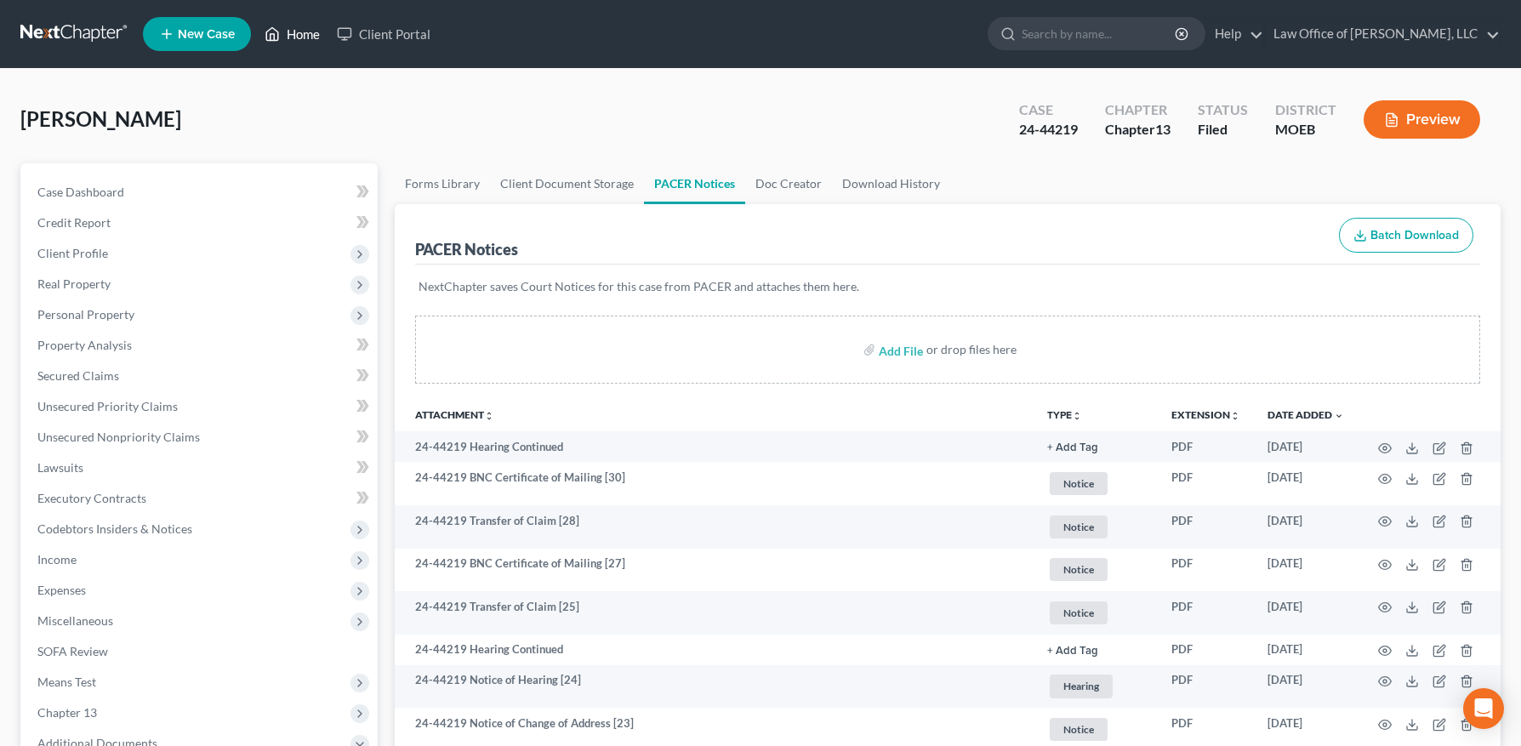
drag, startPoint x: 295, startPoint y: 30, endPoint x: 455, endPoint y: 54, distance: 161.9
click at [295, 30] on link "Home" at bounding box center [292, 34] width 72 height 31
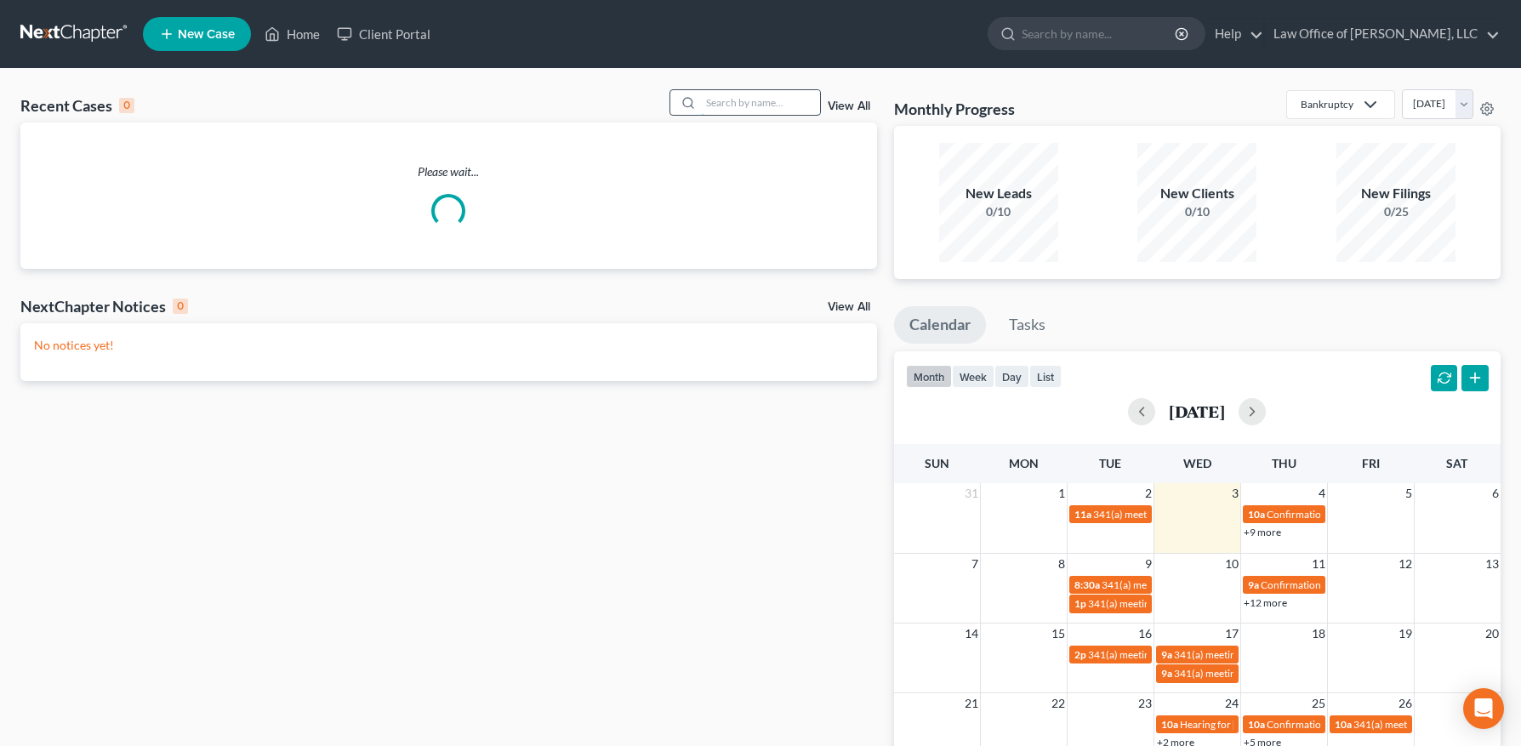
click at [724, 103] on input "search" at bounding box center [760, 102] width 119 height 25
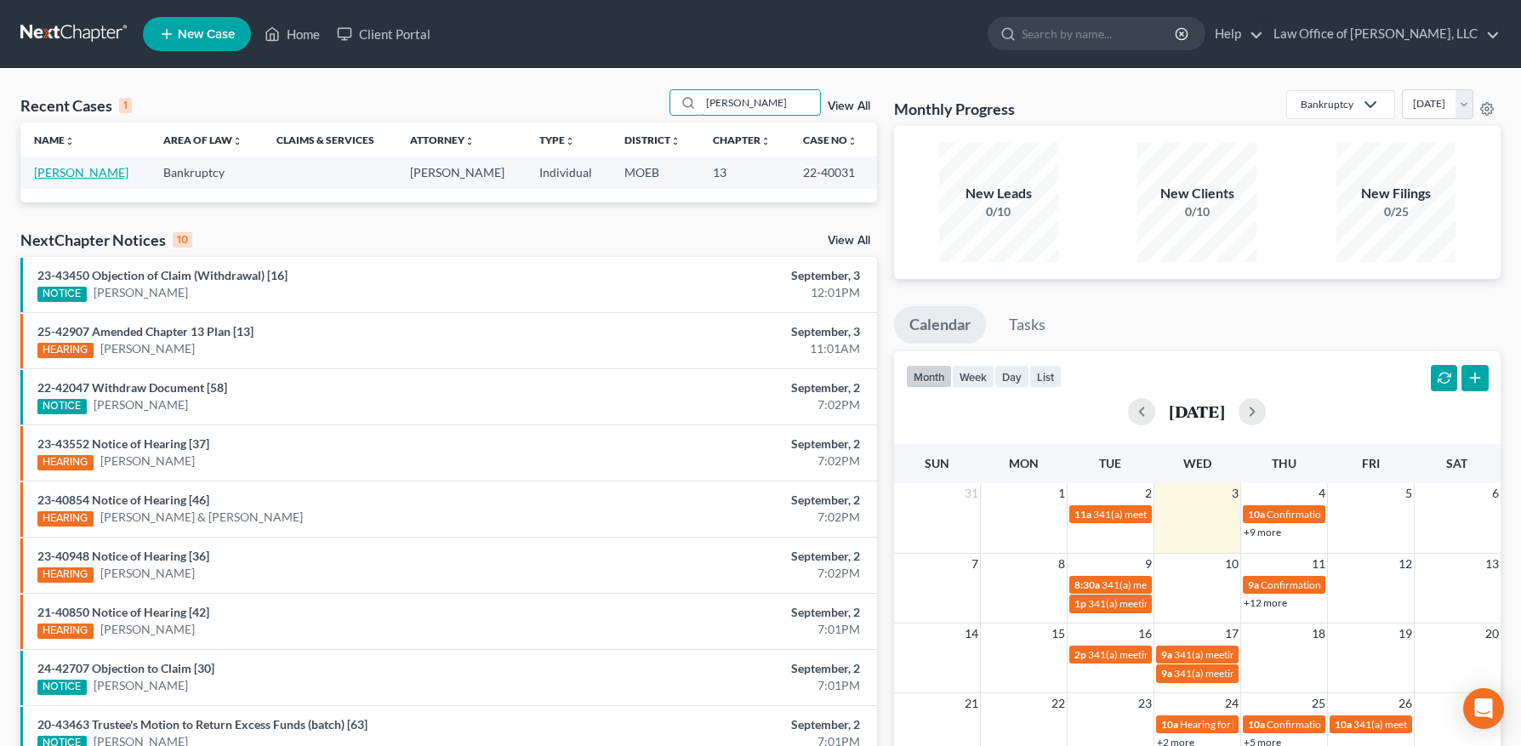
type input "[PERSON_NAME]"
drag, startPoint x: 78, startPoint y: 170, endPoint x: 87, endPoint y: 271, distance: 100.8
click at [78, 170] on link "[PERSON_NAME]" at bounding box center [81, 172] width 94 height 14
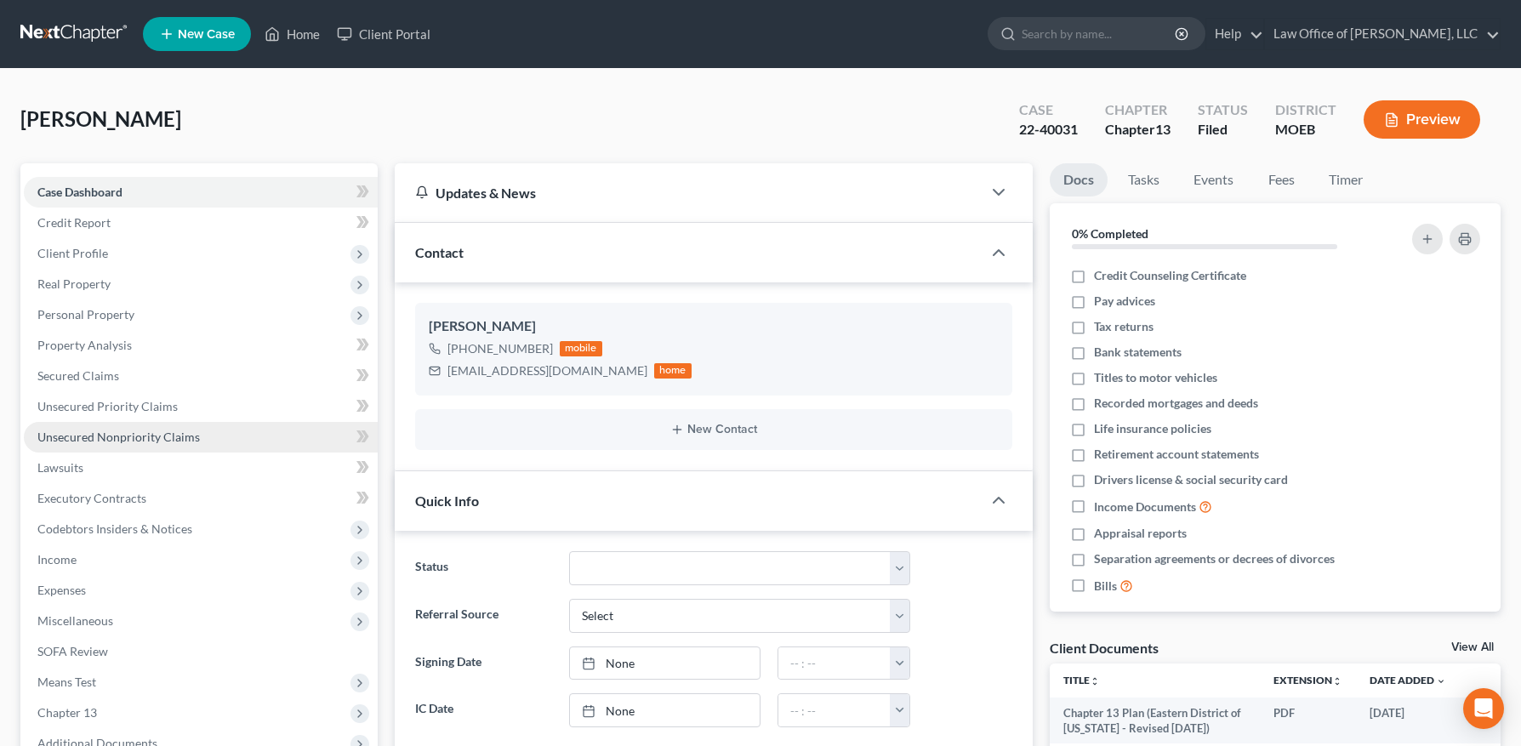
scroll to position [321, 0]
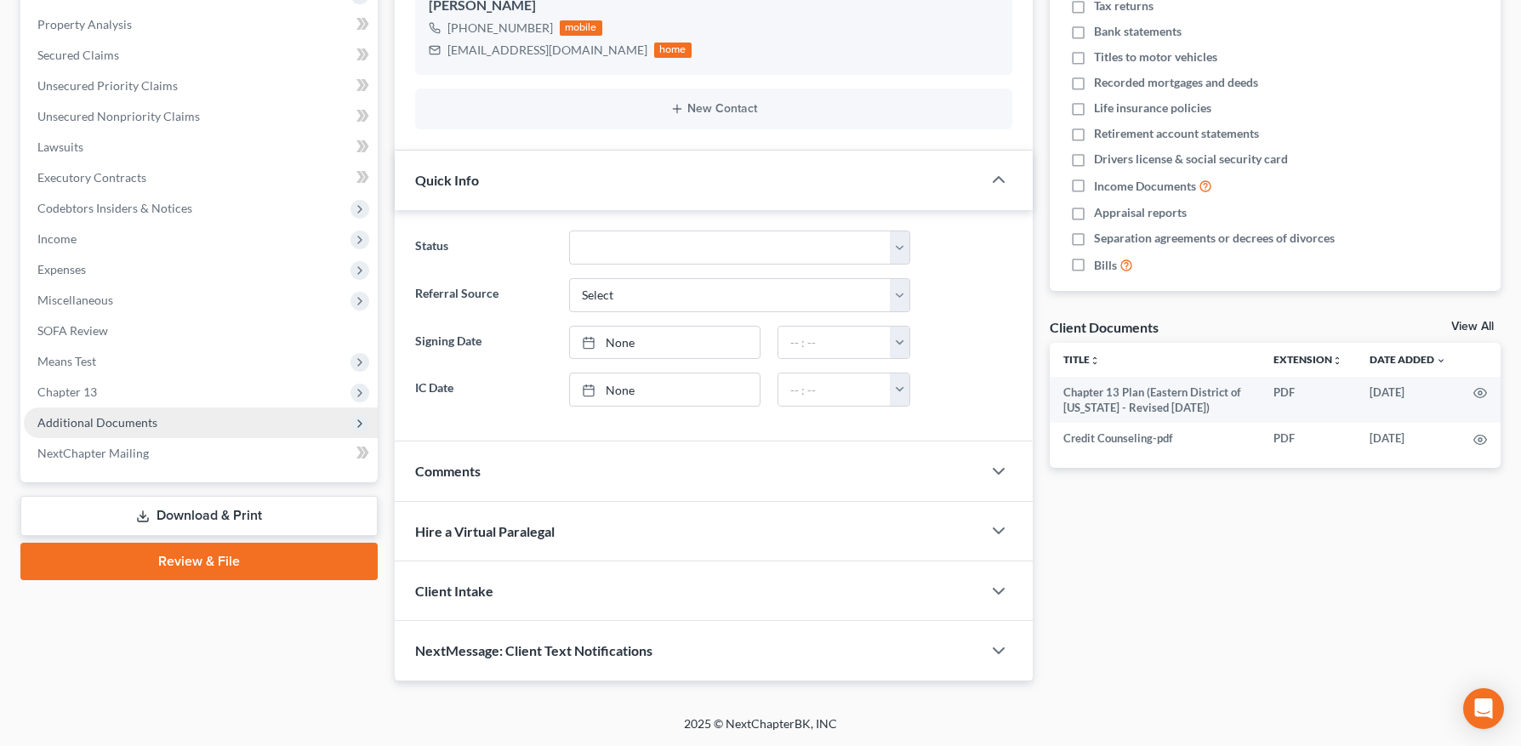
click at [123, 426] on span "Additional Documents" at bounding box center [97, 422] width 120 height 14
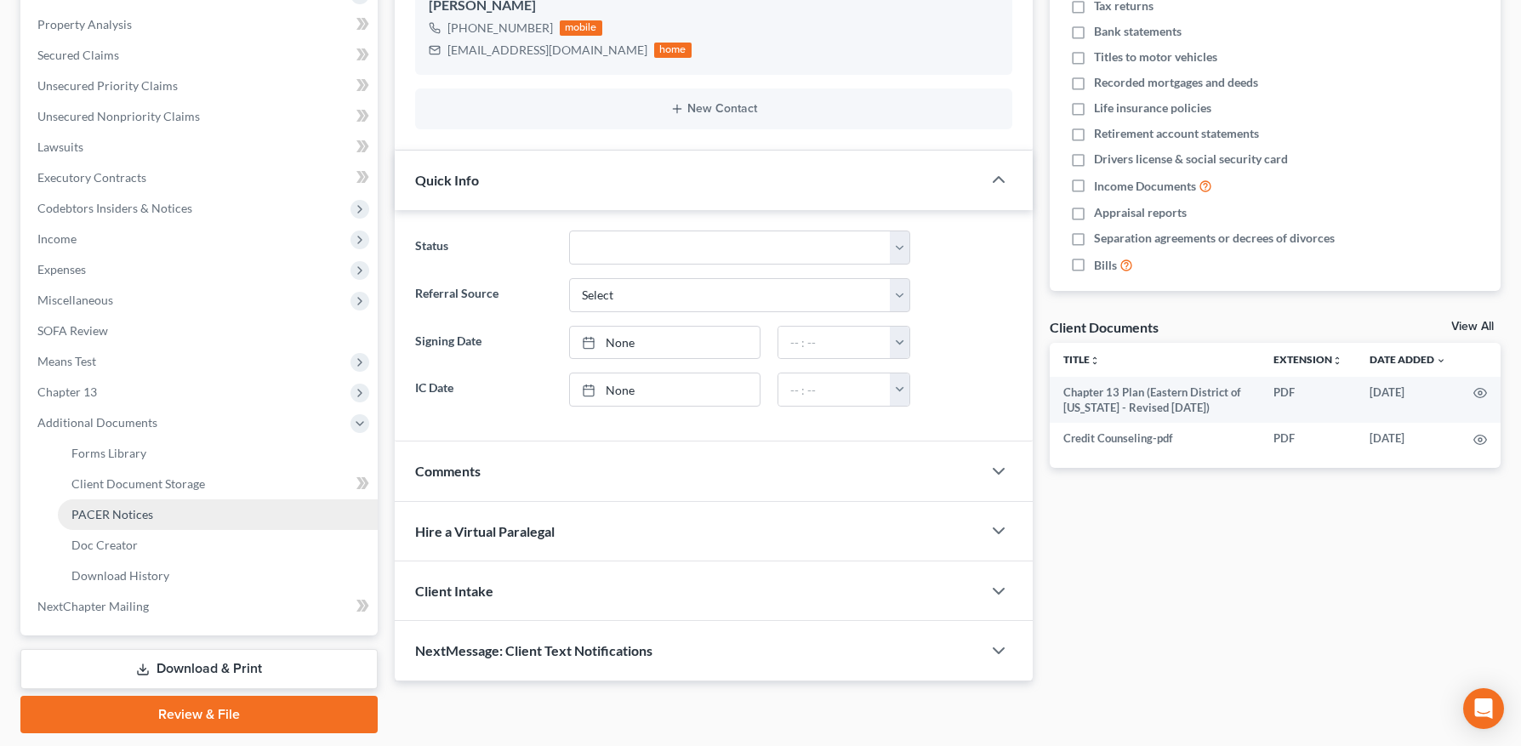
click at [111, 512] on span "PACER Notices" at bounding box center [112, 514] width 82 height 14
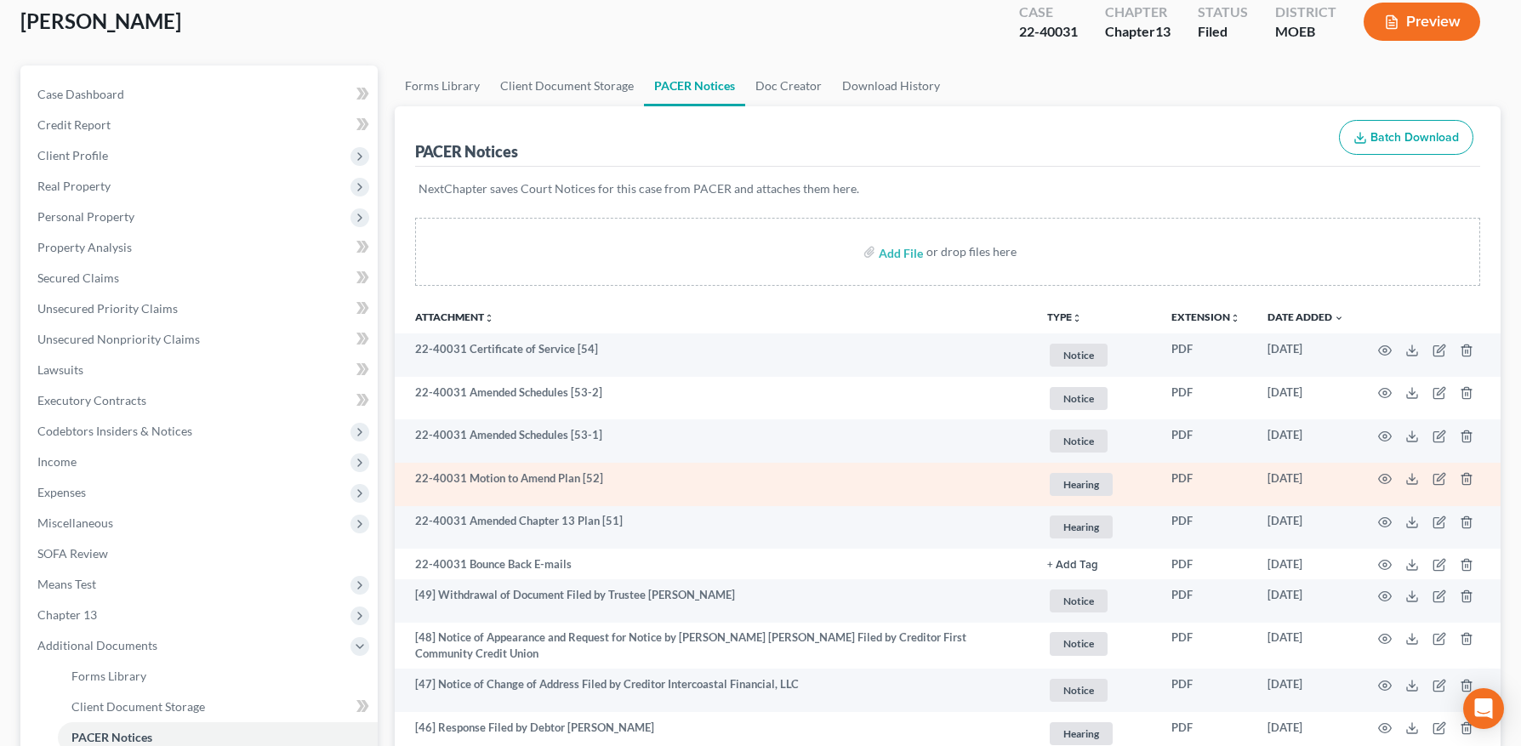
scroll to position [101, 0]
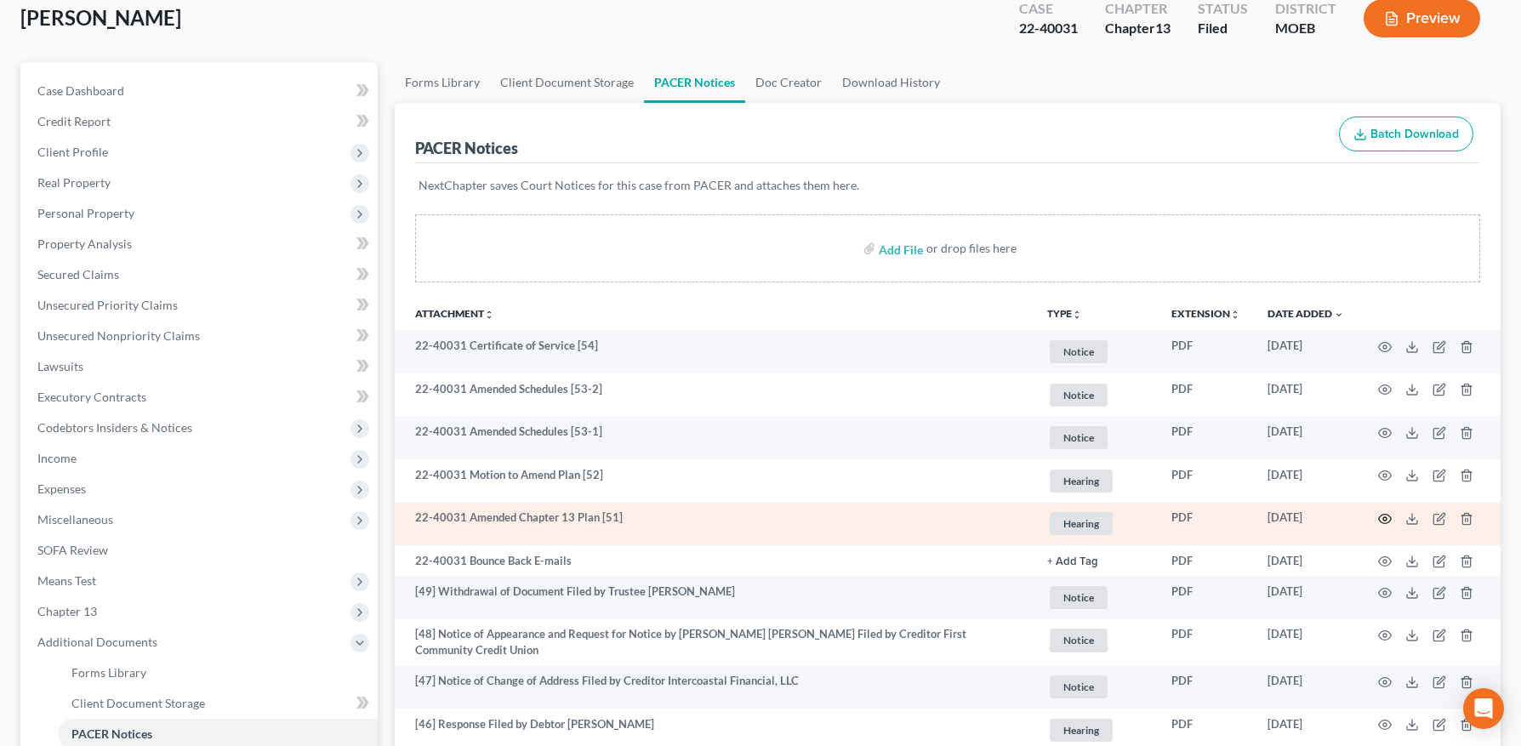
click at [1380, 516] on icon "button" at bounding box center [1385, 519] width 13 height 9
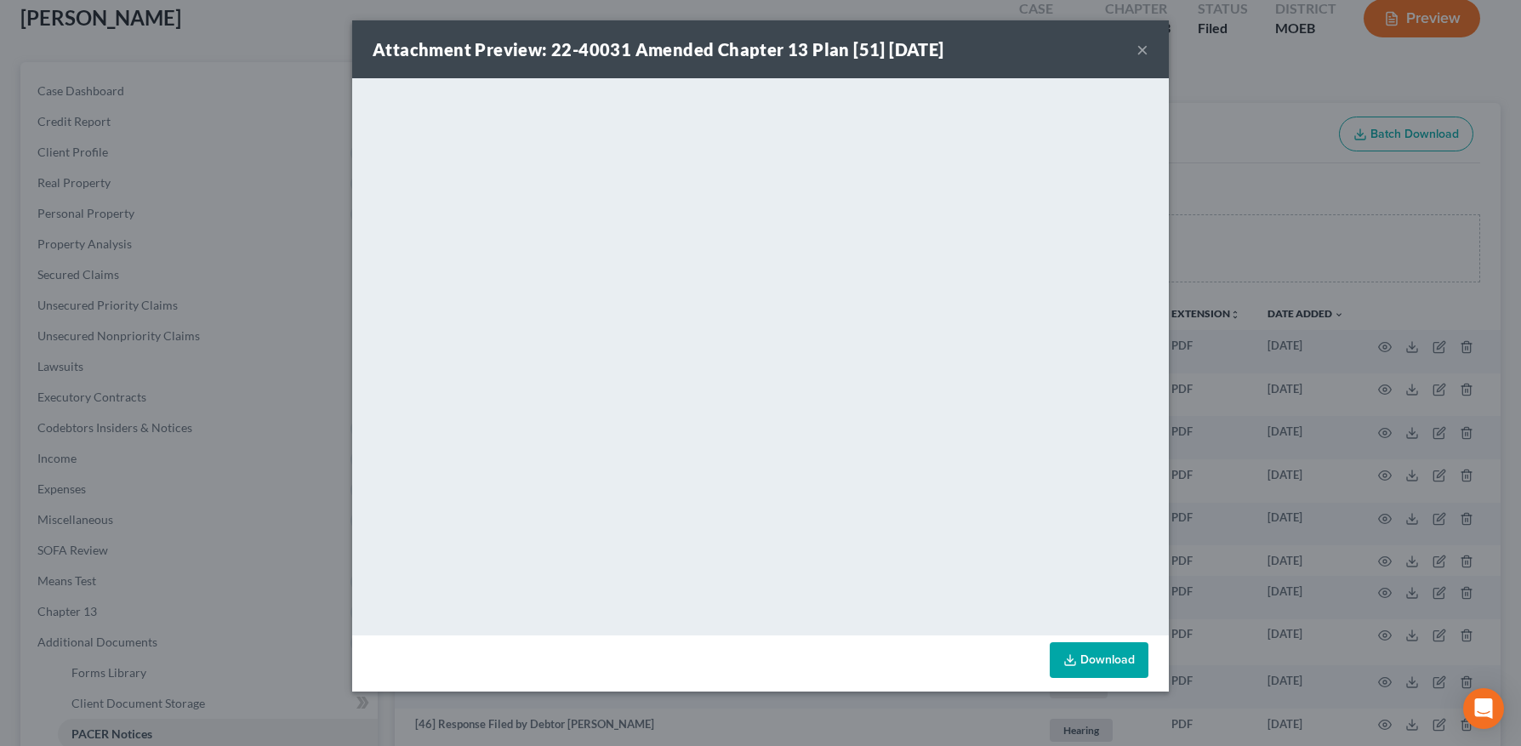
click at [1140, 49] on button "×" at bounding box center [1143, 49] width 12 height 20
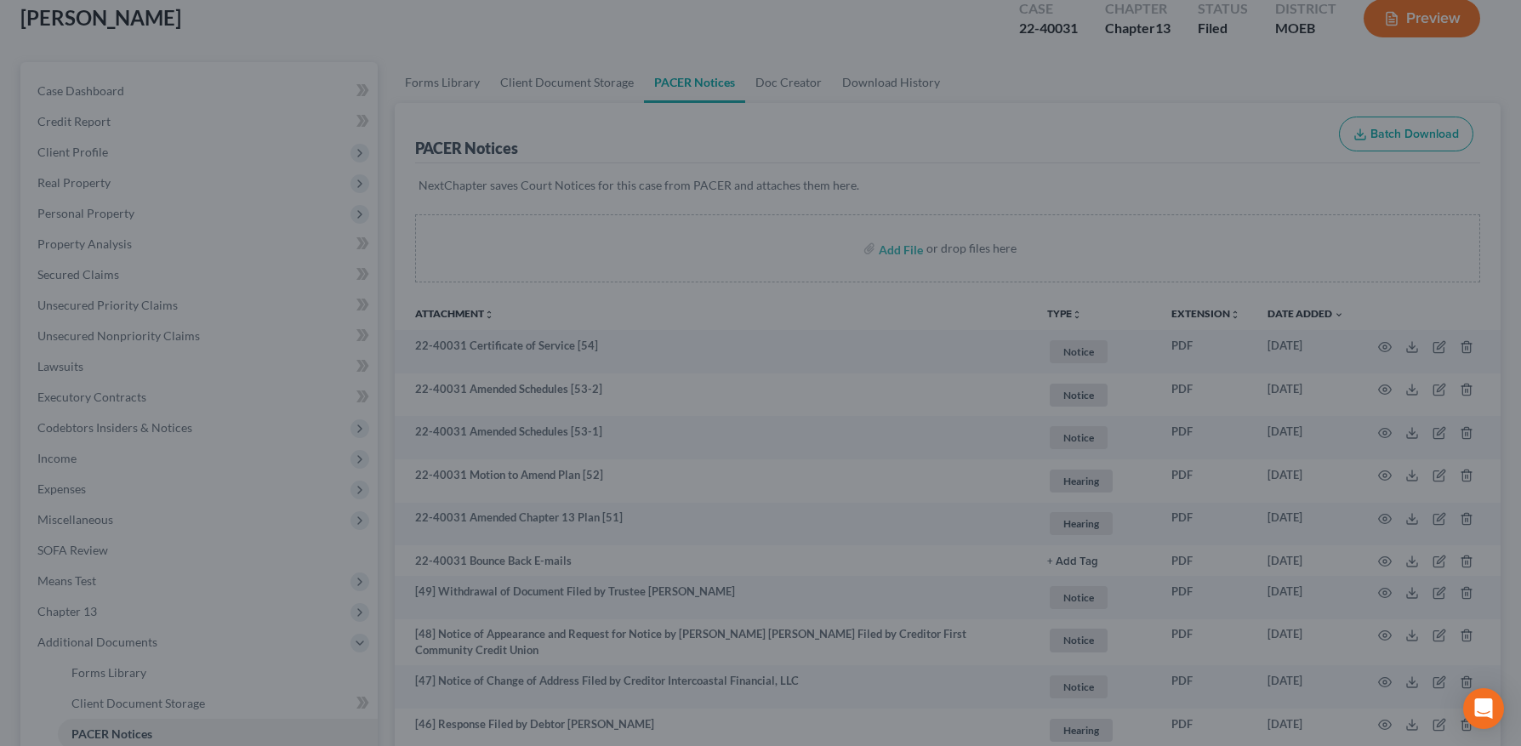
scroll to position [0, 0]
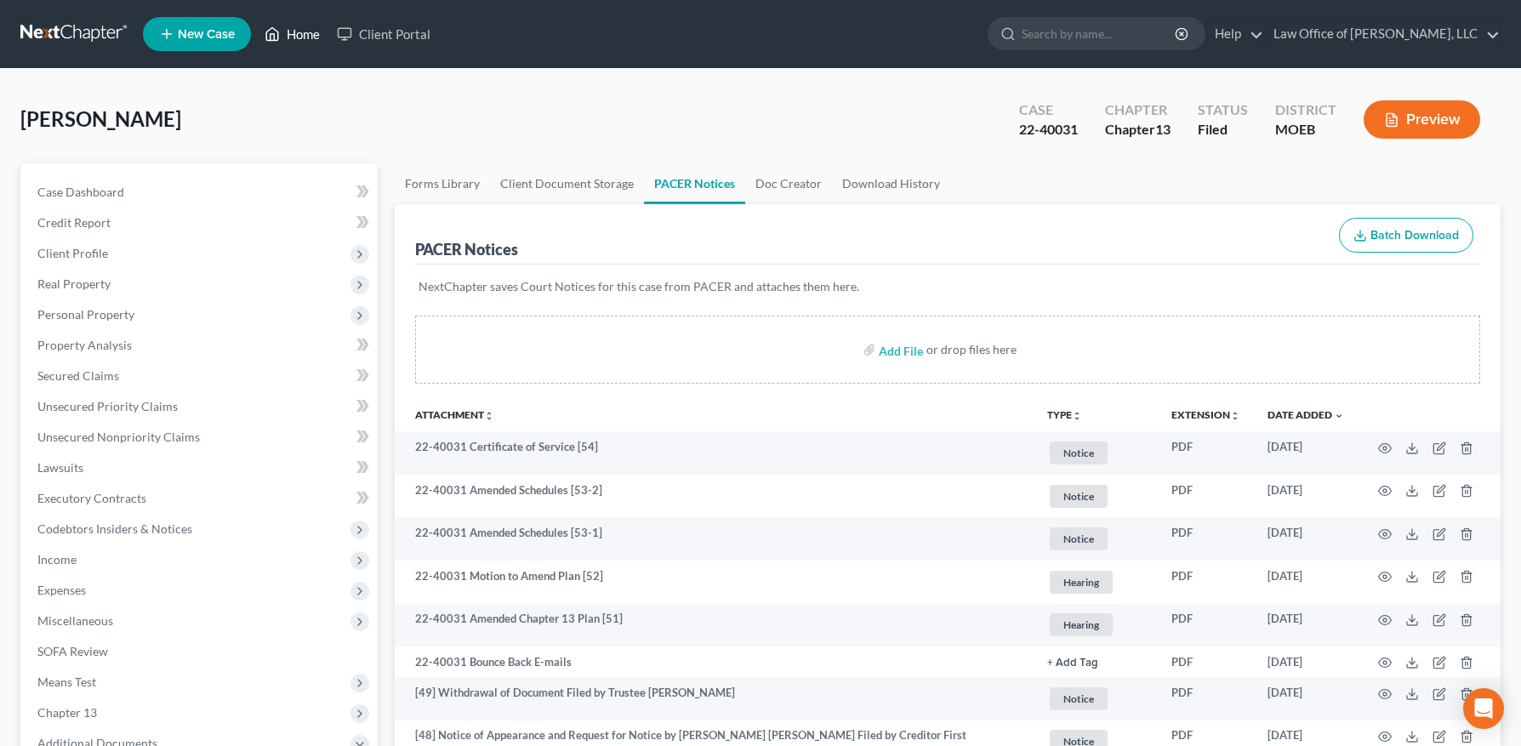
click at [292, 37] on link "Home" at bounding box center [292, 34] width 72 height 31
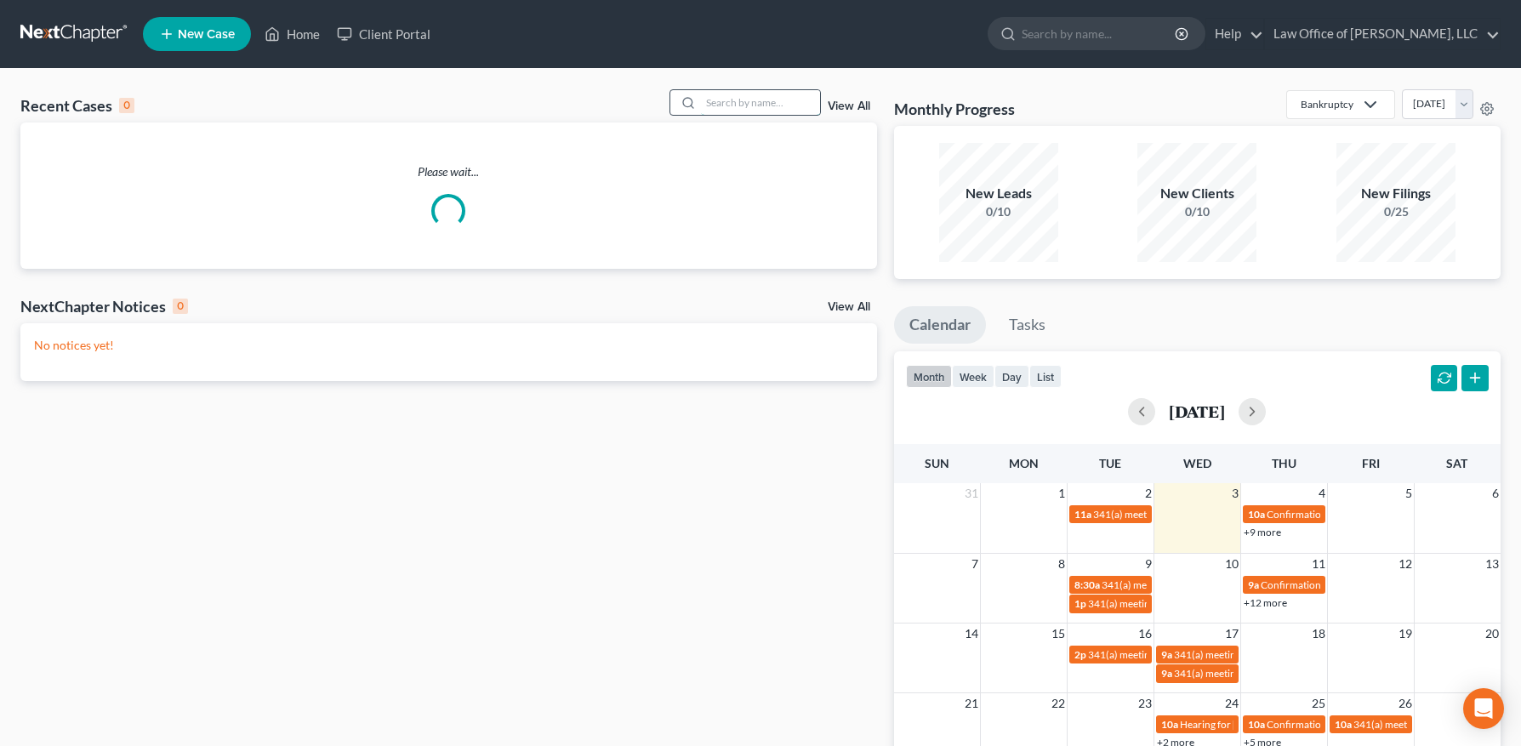
click at [747, 111] on input "search" at bounding box center [760, 102] width 119 height 25
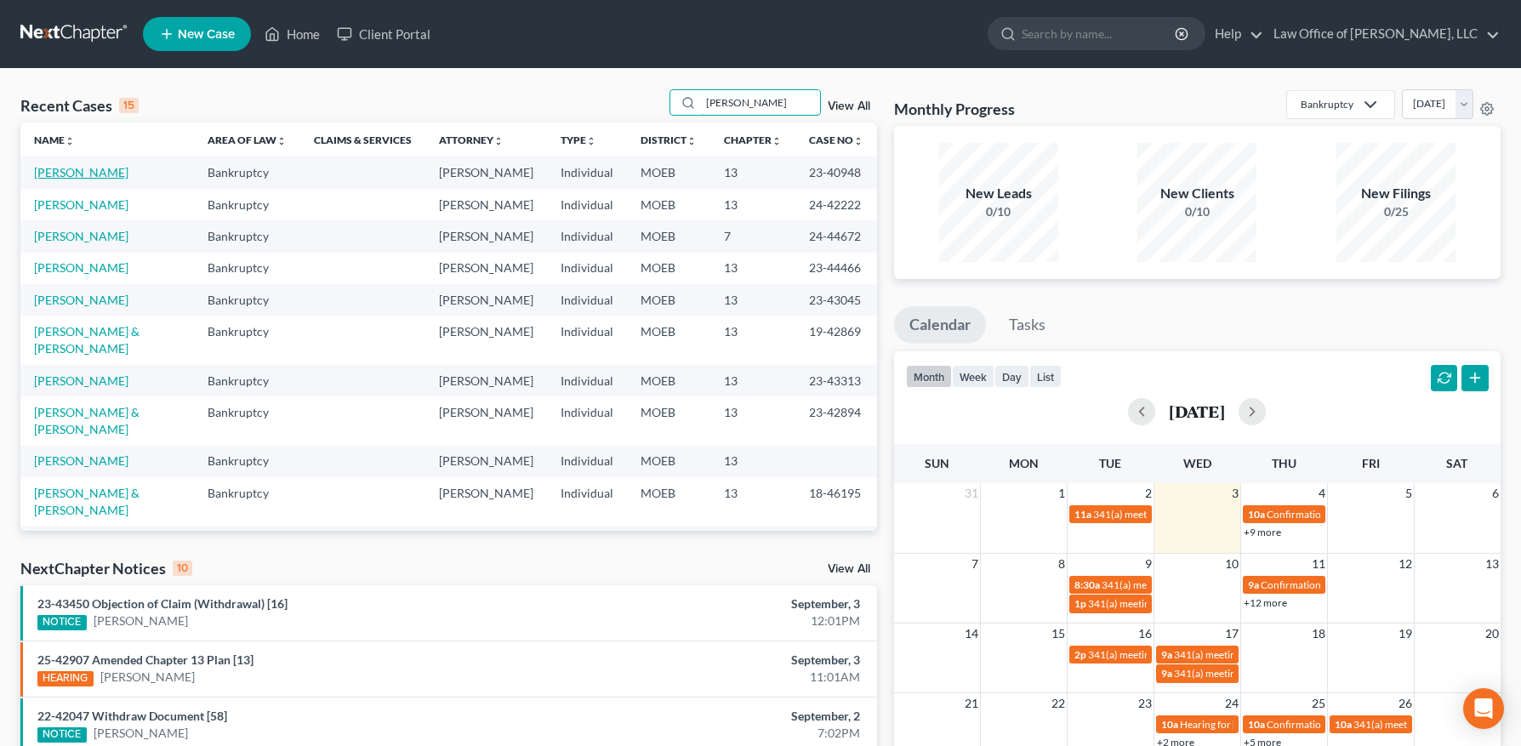
type input "[PERSON_NAME]"
click at [99, 170] on link "[PERSON_NAME]" at bounding box center [81, 172] width 94 height 14
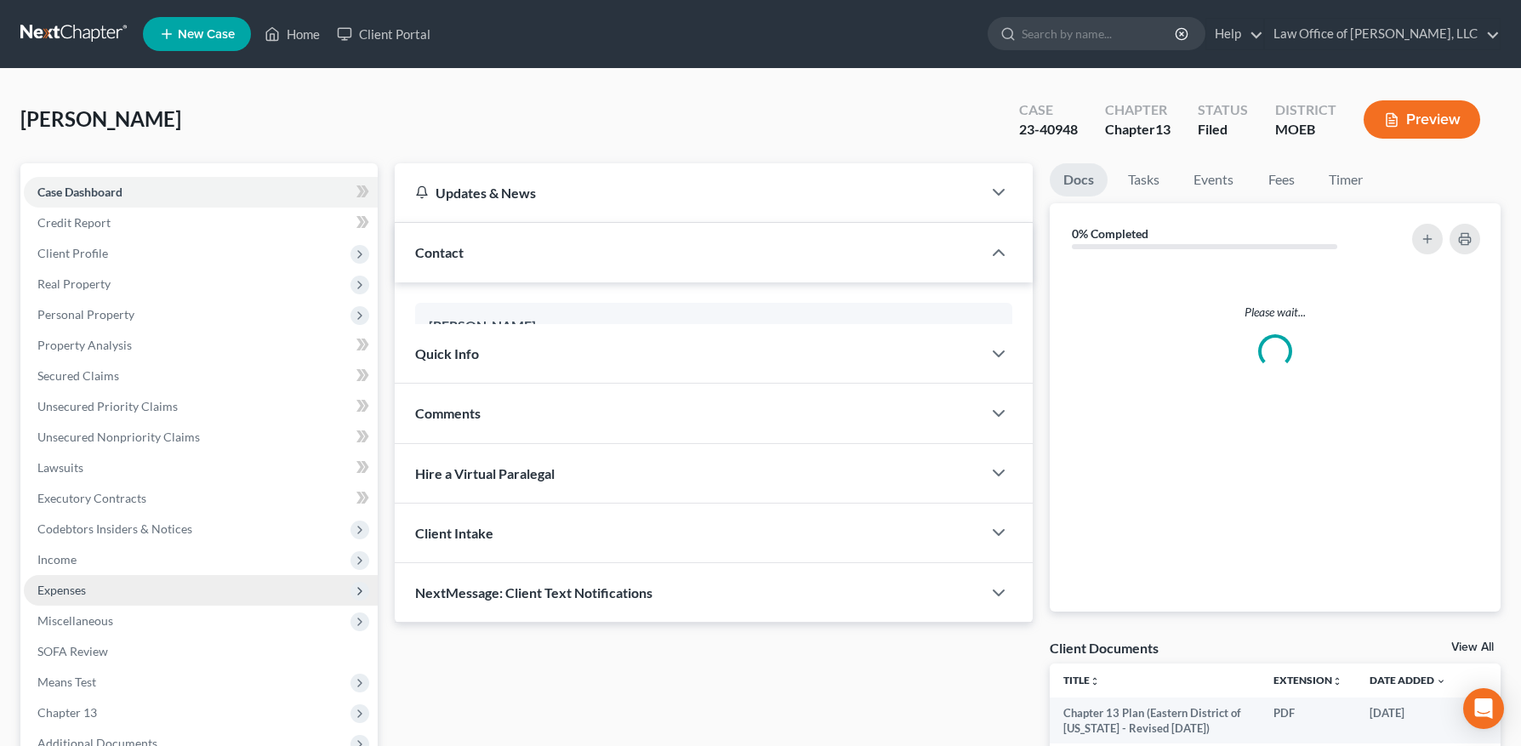
scroll to position [220, 0]
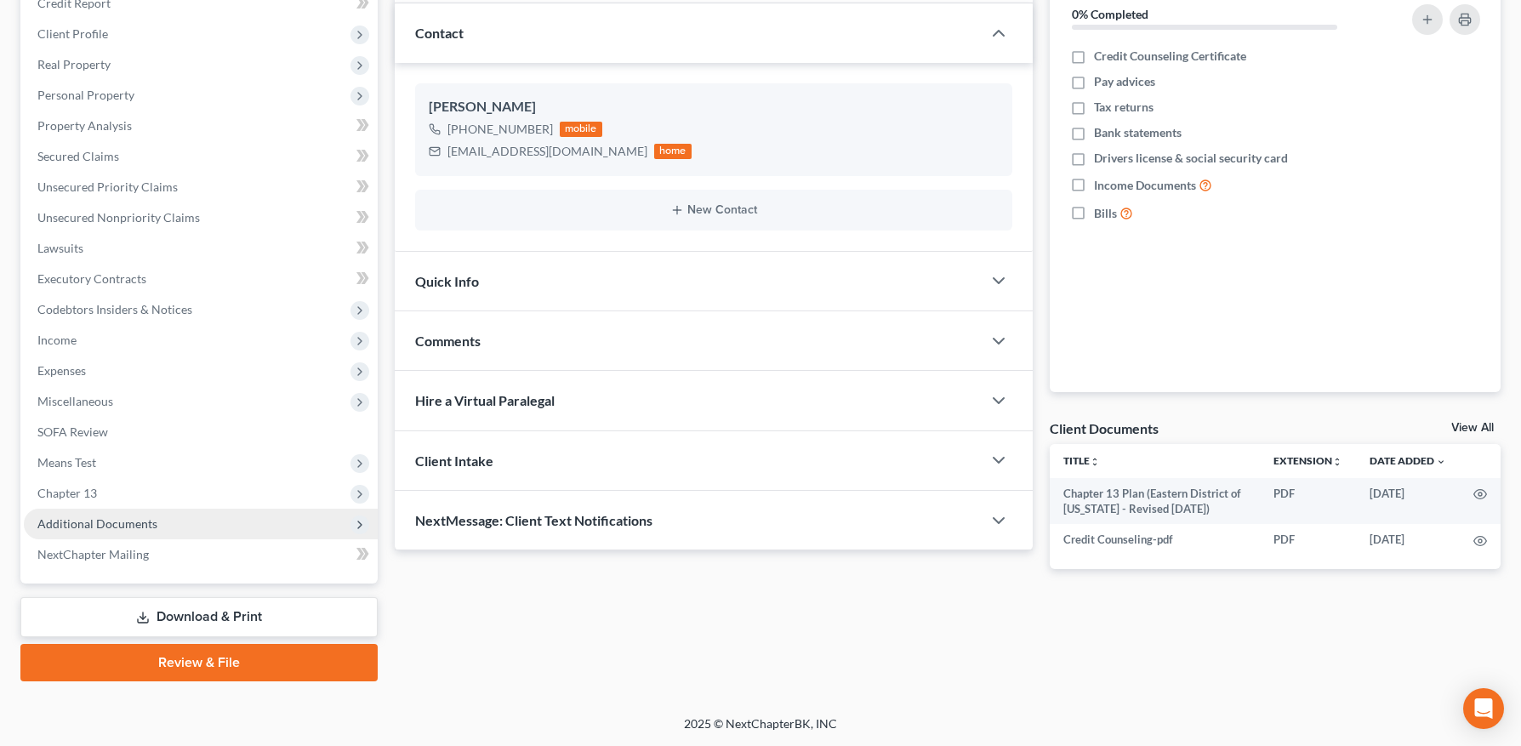
click at [116, 528] on span "Additional Documents" at bounding box center [97, 523] width 120 height 14
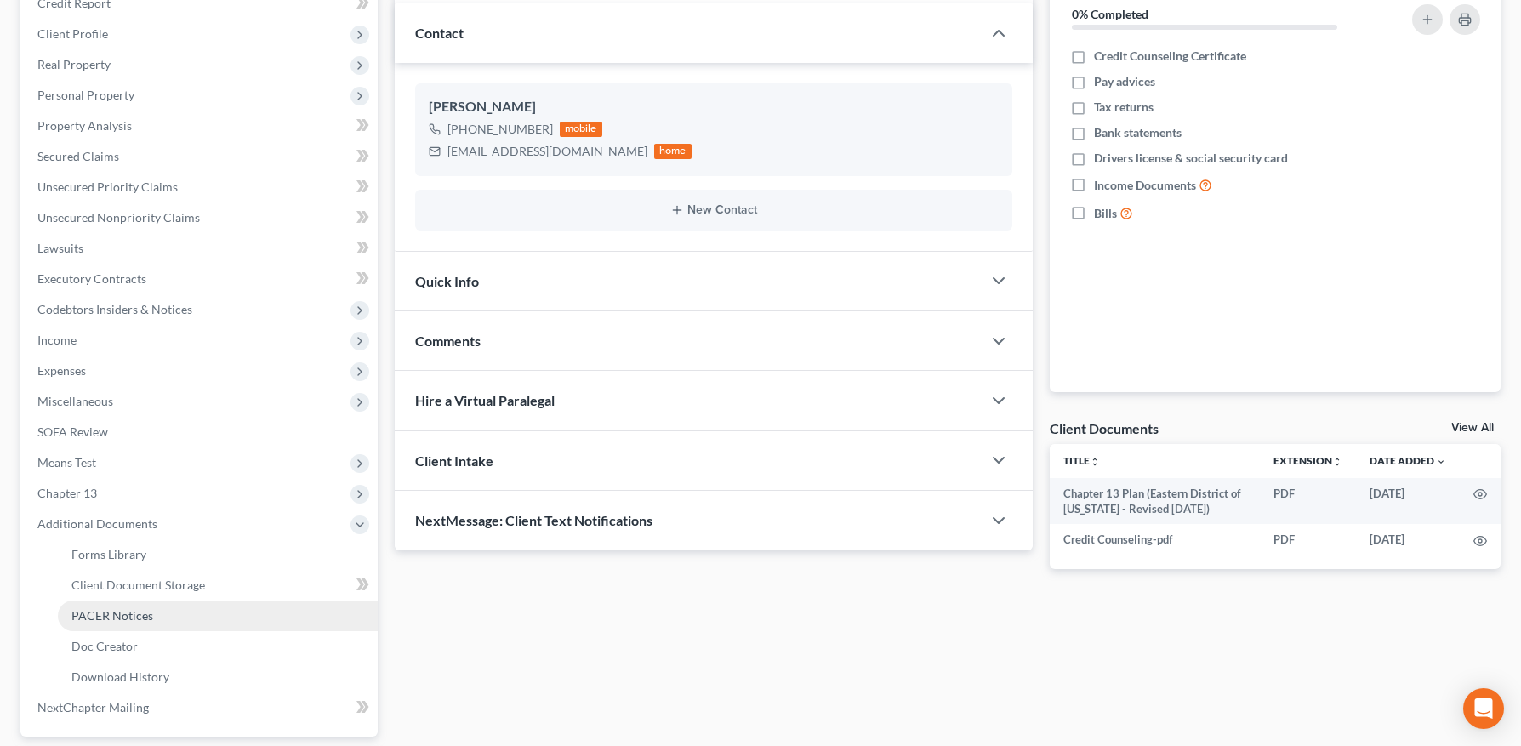
click at [145, 613] on span "PACER Notices" at bounding box center [112, 615] width 82 height 14
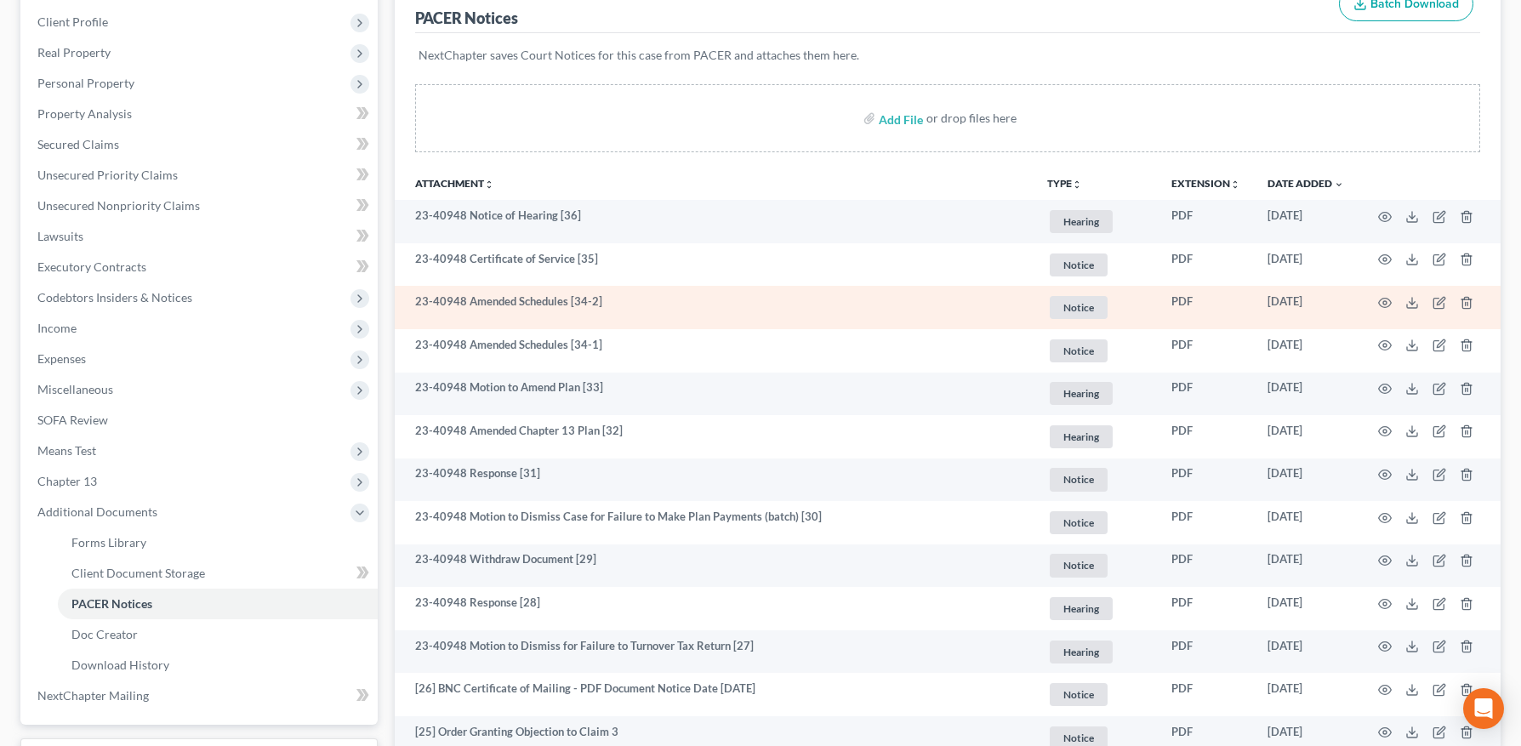
scroll to position [235, 0]
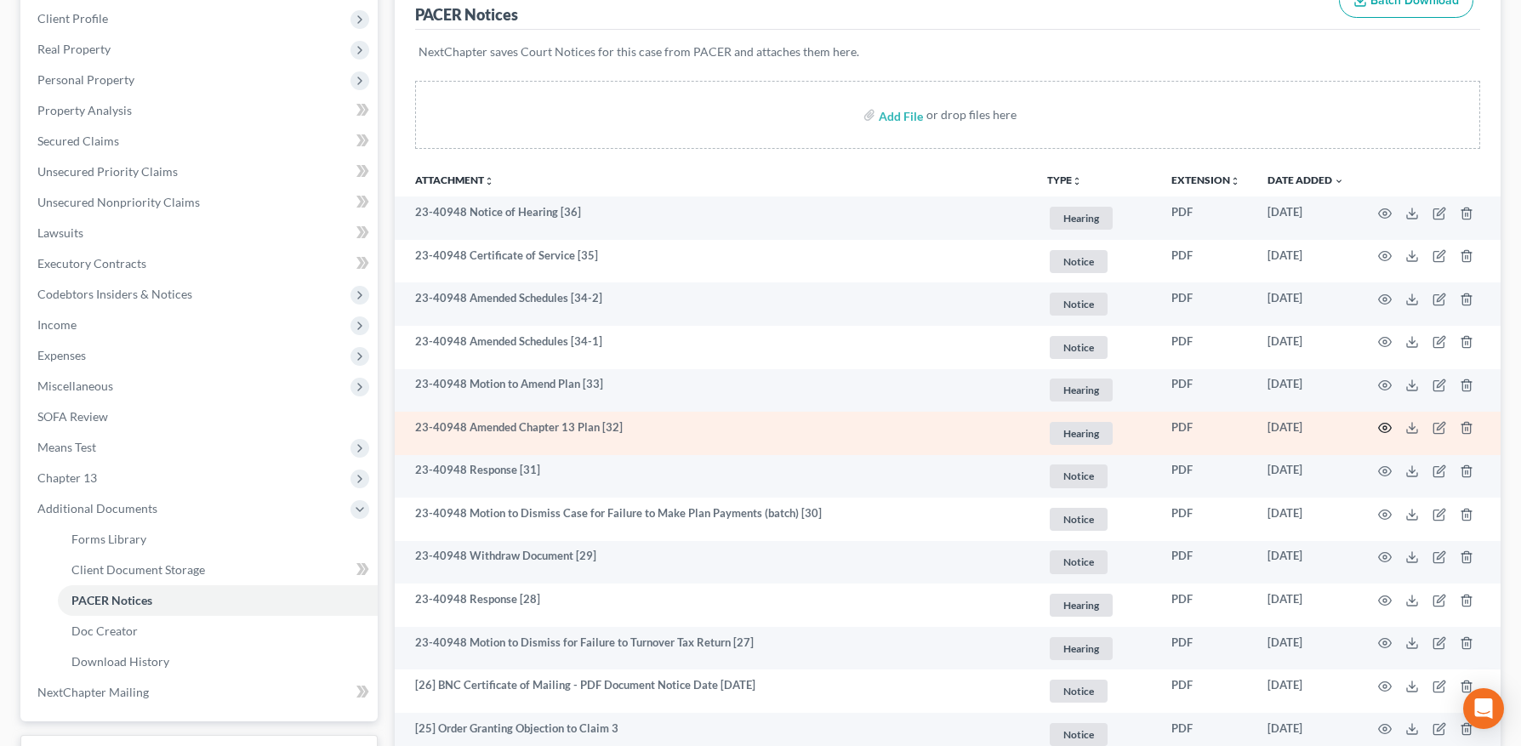
click at [1384, 427] on circle "button" at bounding box center [1385, 427] width 3 height 3
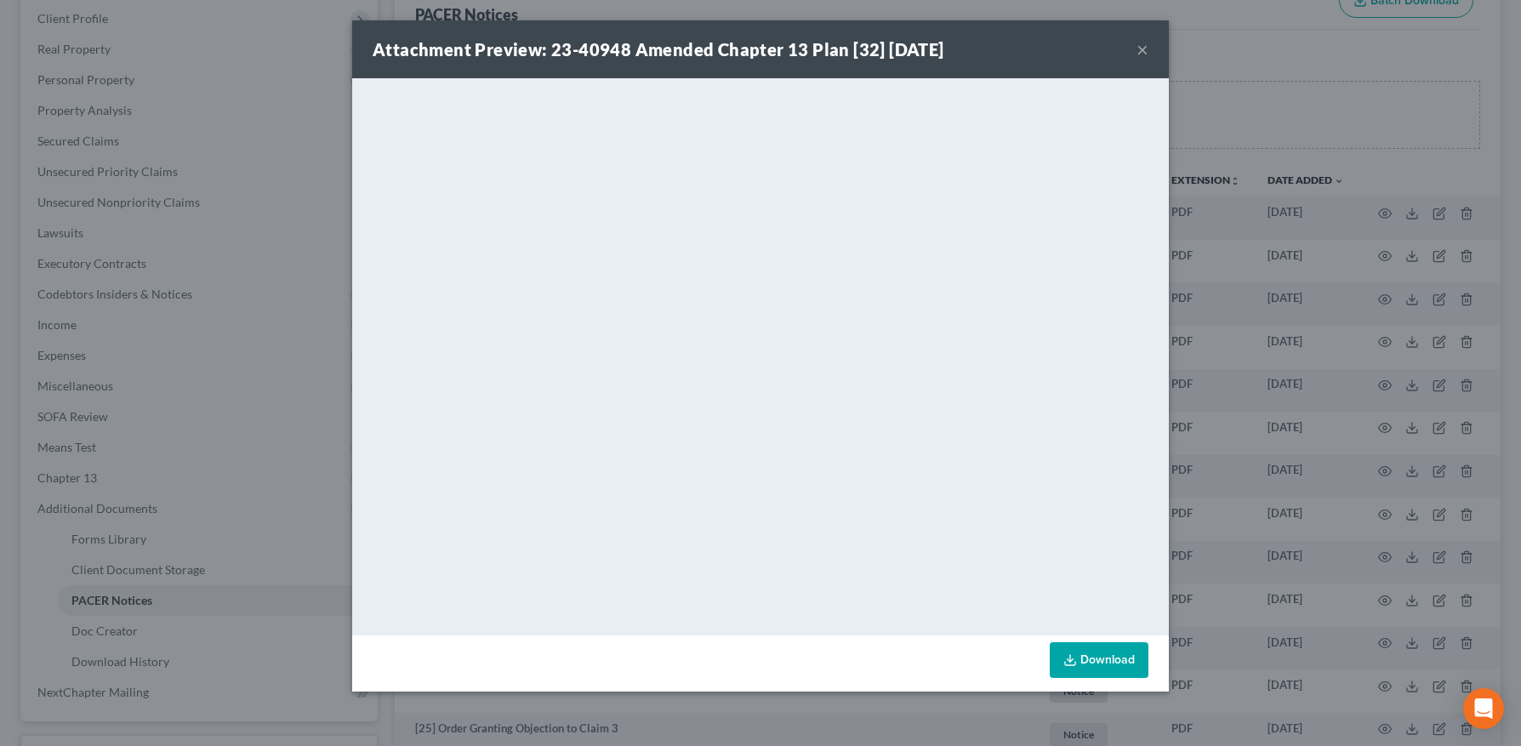
drag, startPoint x: 1142, startPoint y: 48, endPoint x: 1013, endPoint y: 81, distance: 132.7
click at [1142, 48] on button "×" at bounding box center [1143, 49] width 12 height 20
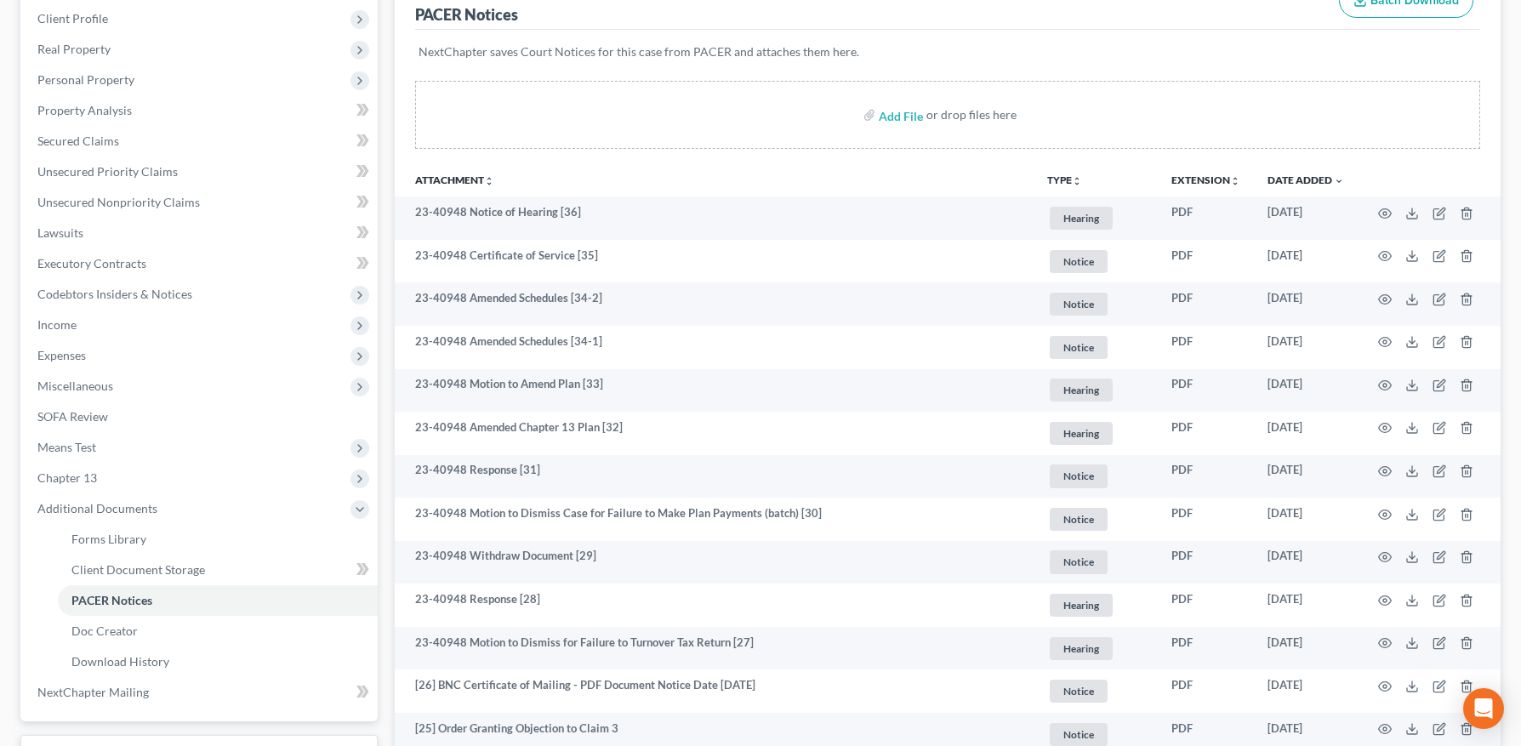
scroll to position [0, 0]
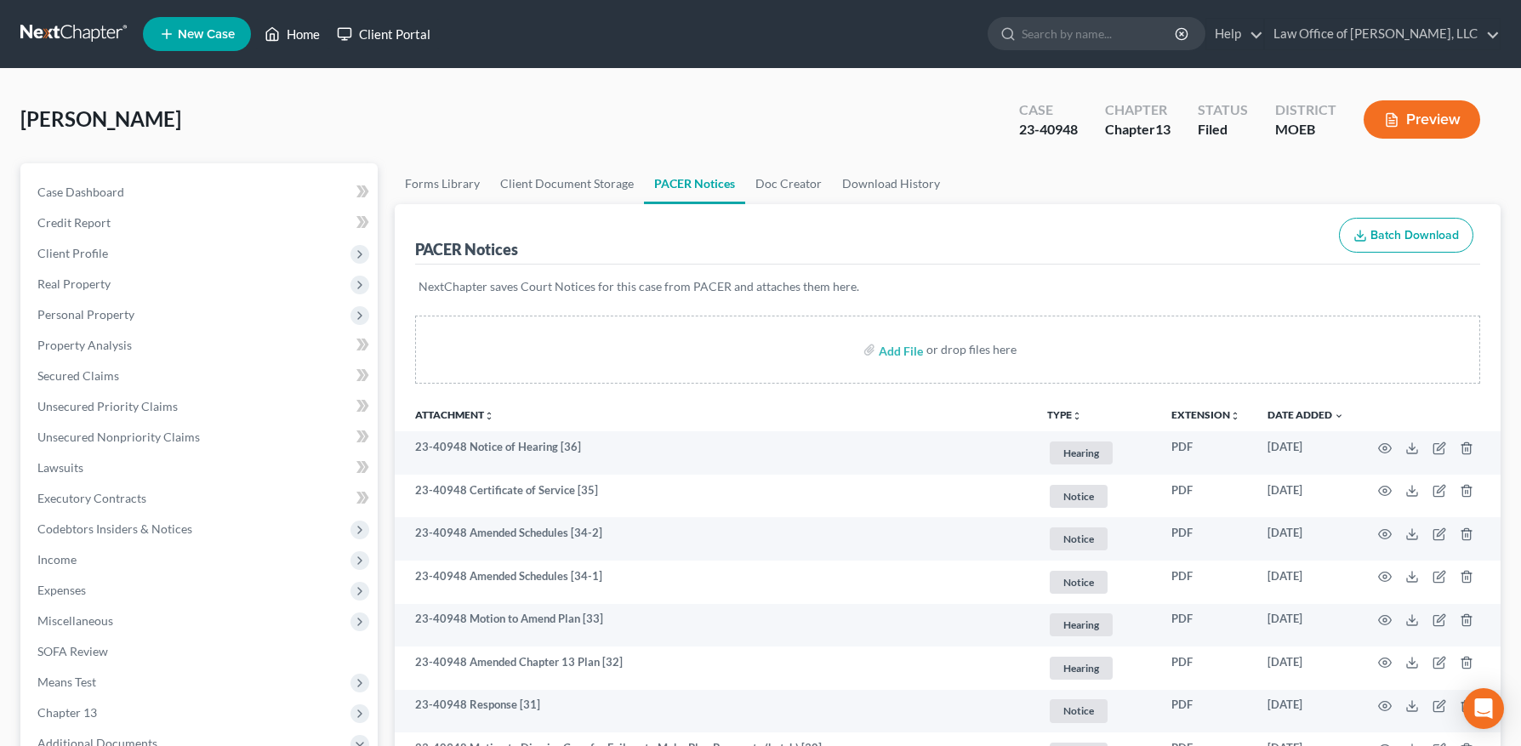
click at [288, 31] on link "Home" at bounding box center [292, 34] width 72 height 31
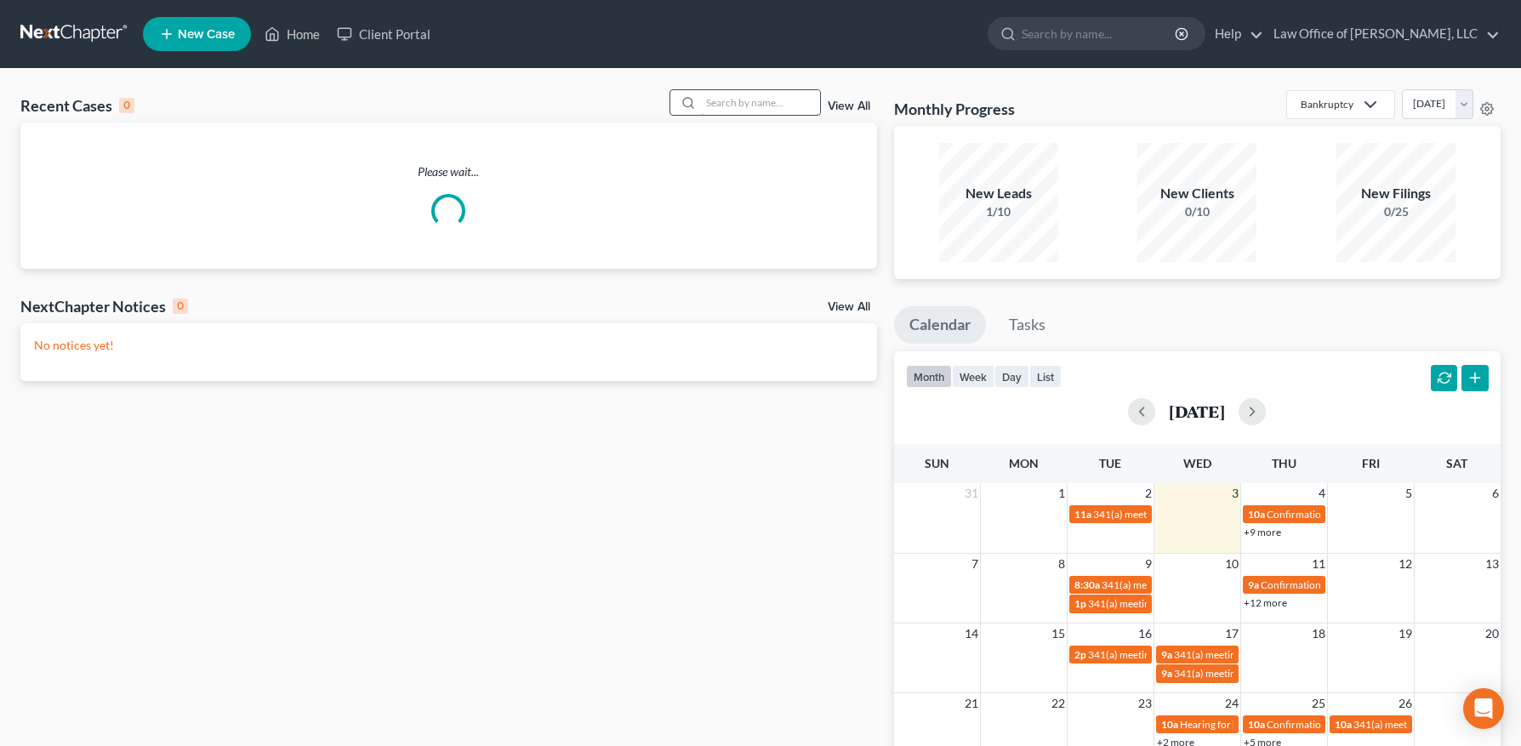
click at [716, 108] on input "search" at bounding box center [760, 102] width 119 height 25
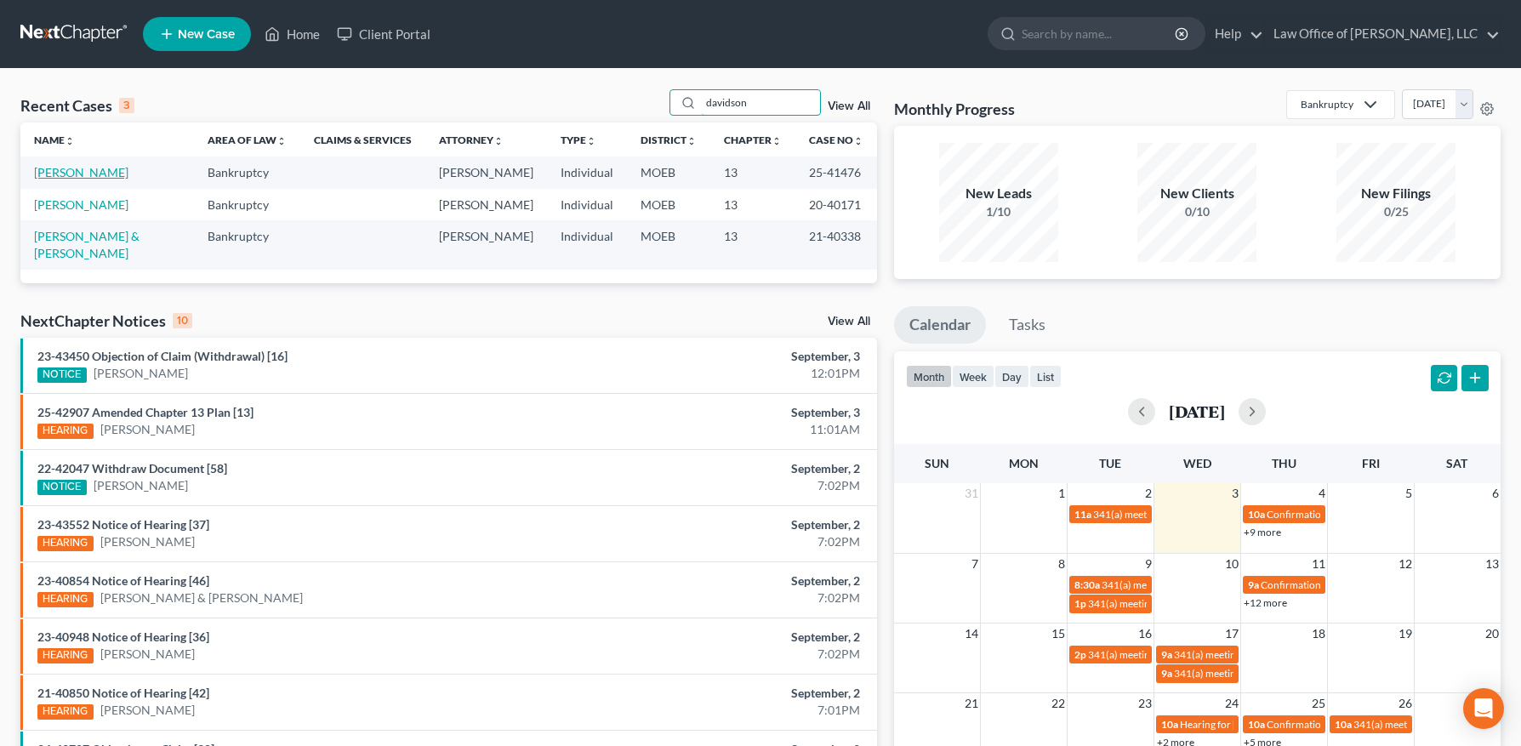
type input "davidson"
click at [96, 172] on link "[PERSON_NAME]" at bounding box center [81, 172] width 94 height 14
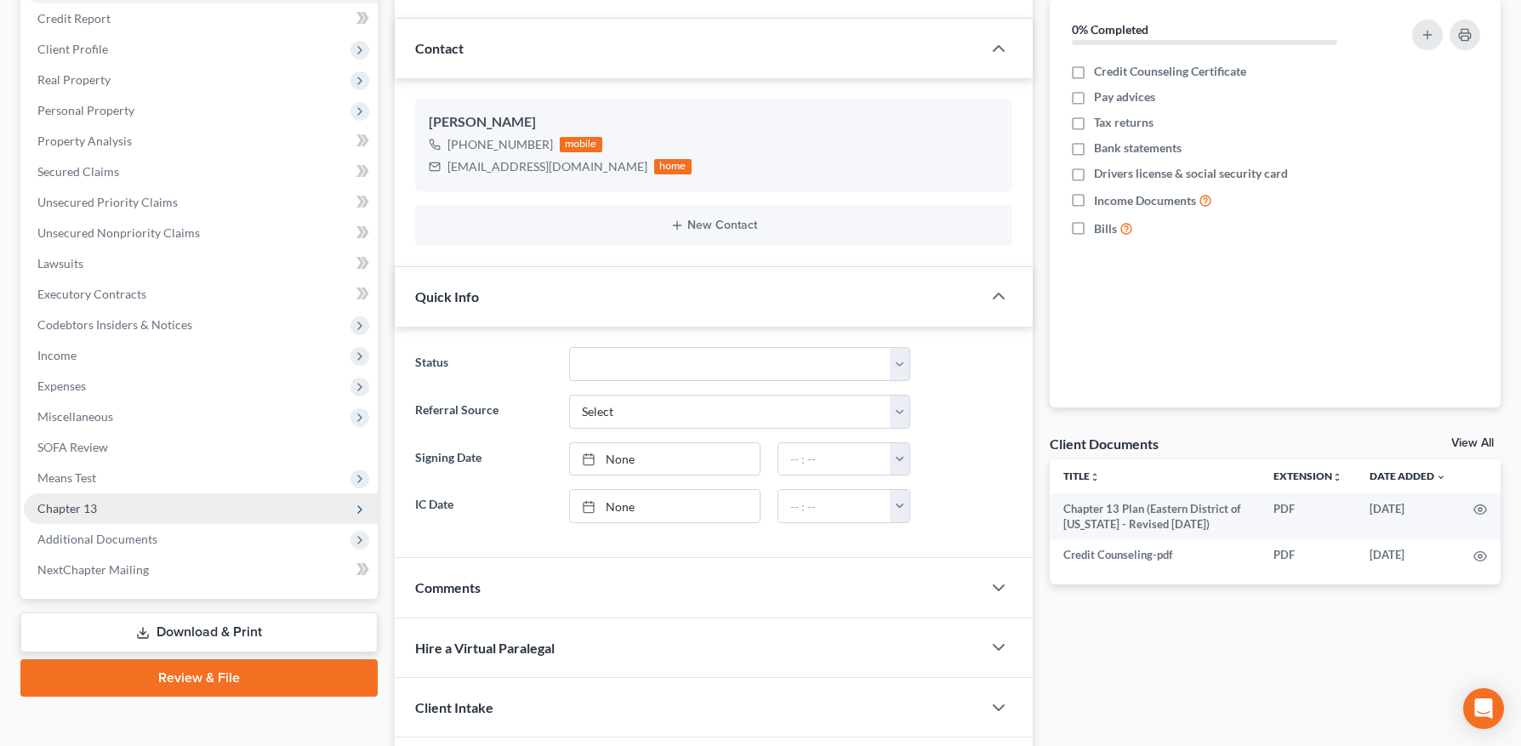
scroll to position [321, 0]
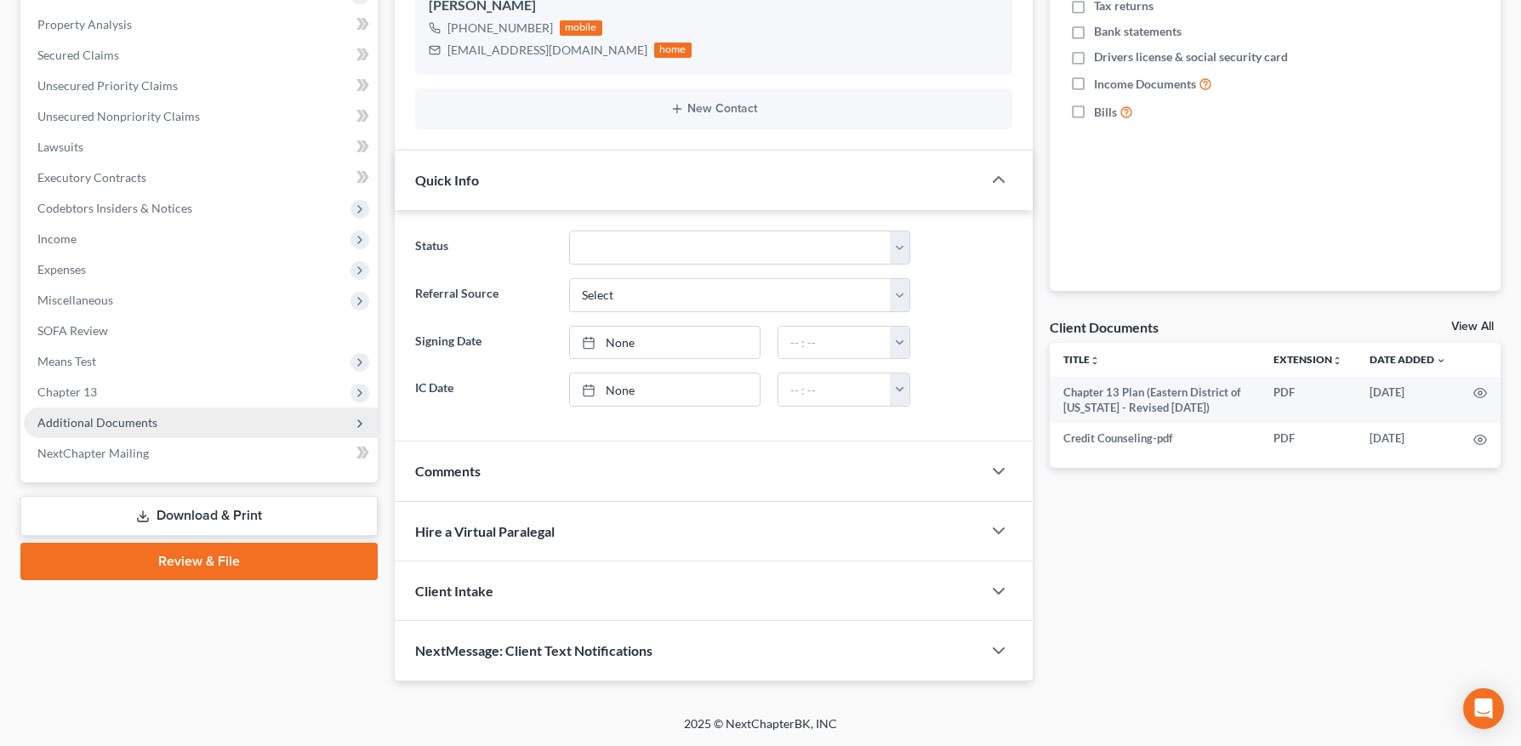
click at [117, 421] on span "Additional Documents" at bounding box center [97, 422] width 120 height 14
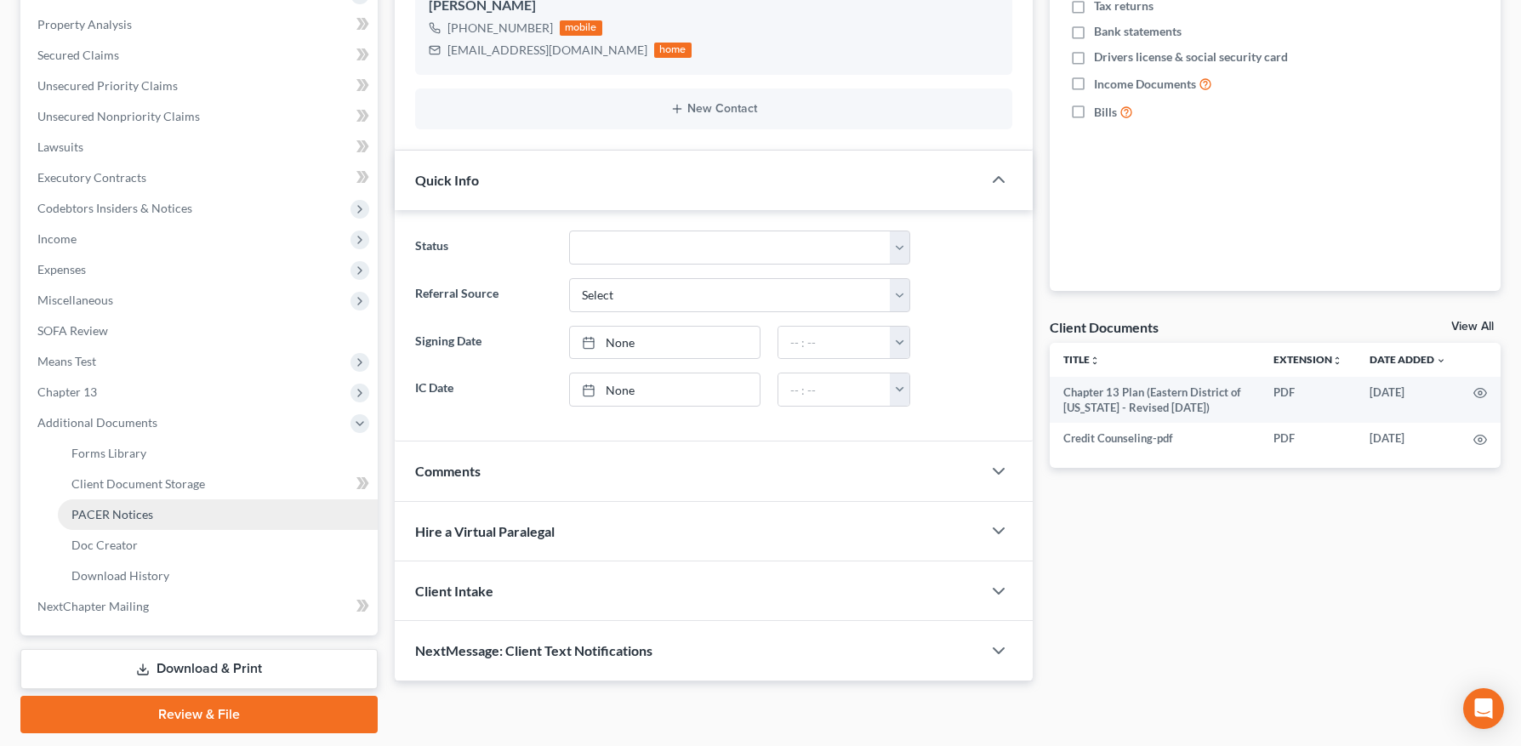
click at [109, 509] on span "PACER Notices" at bounding box center [112, 514] width 82 height 14
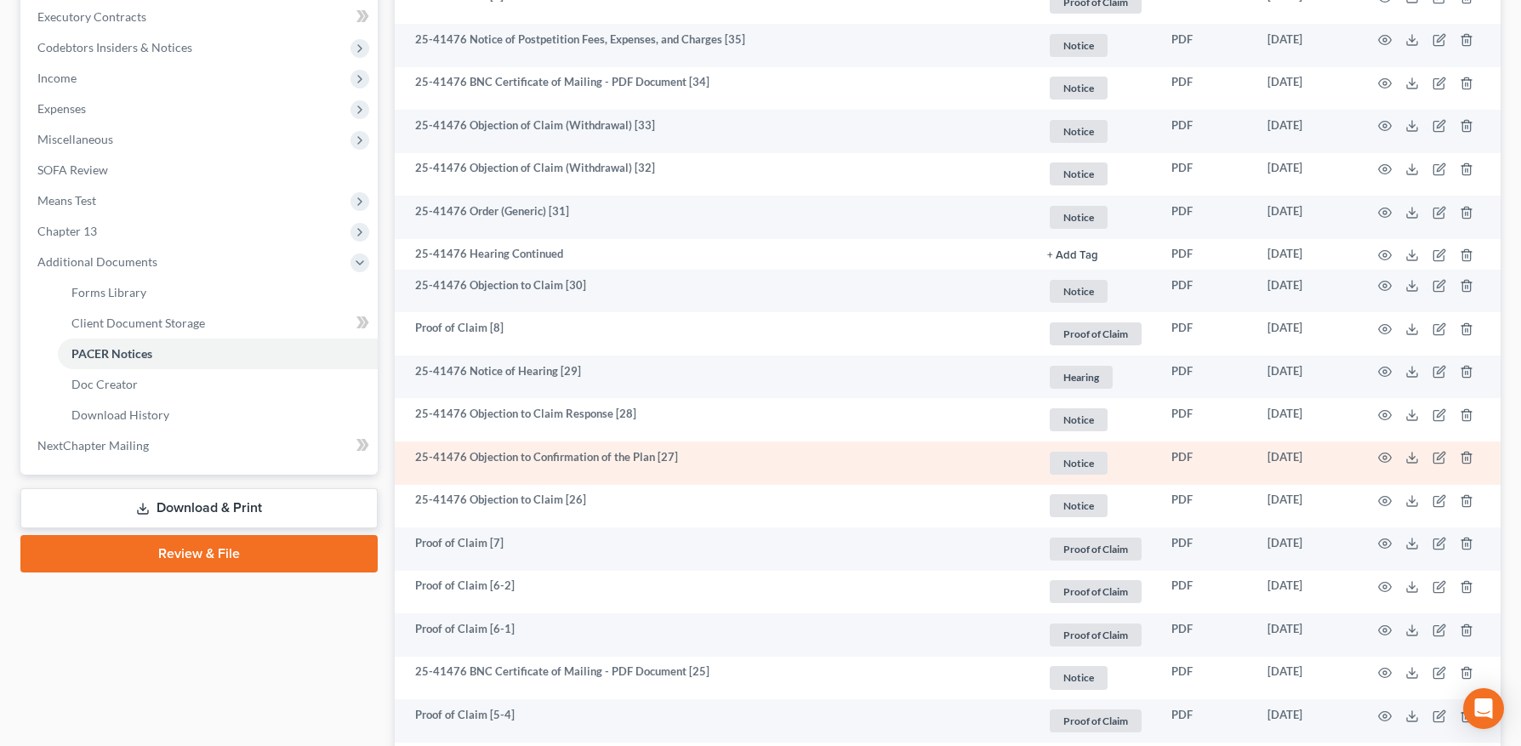
scroll to position [486, 0]
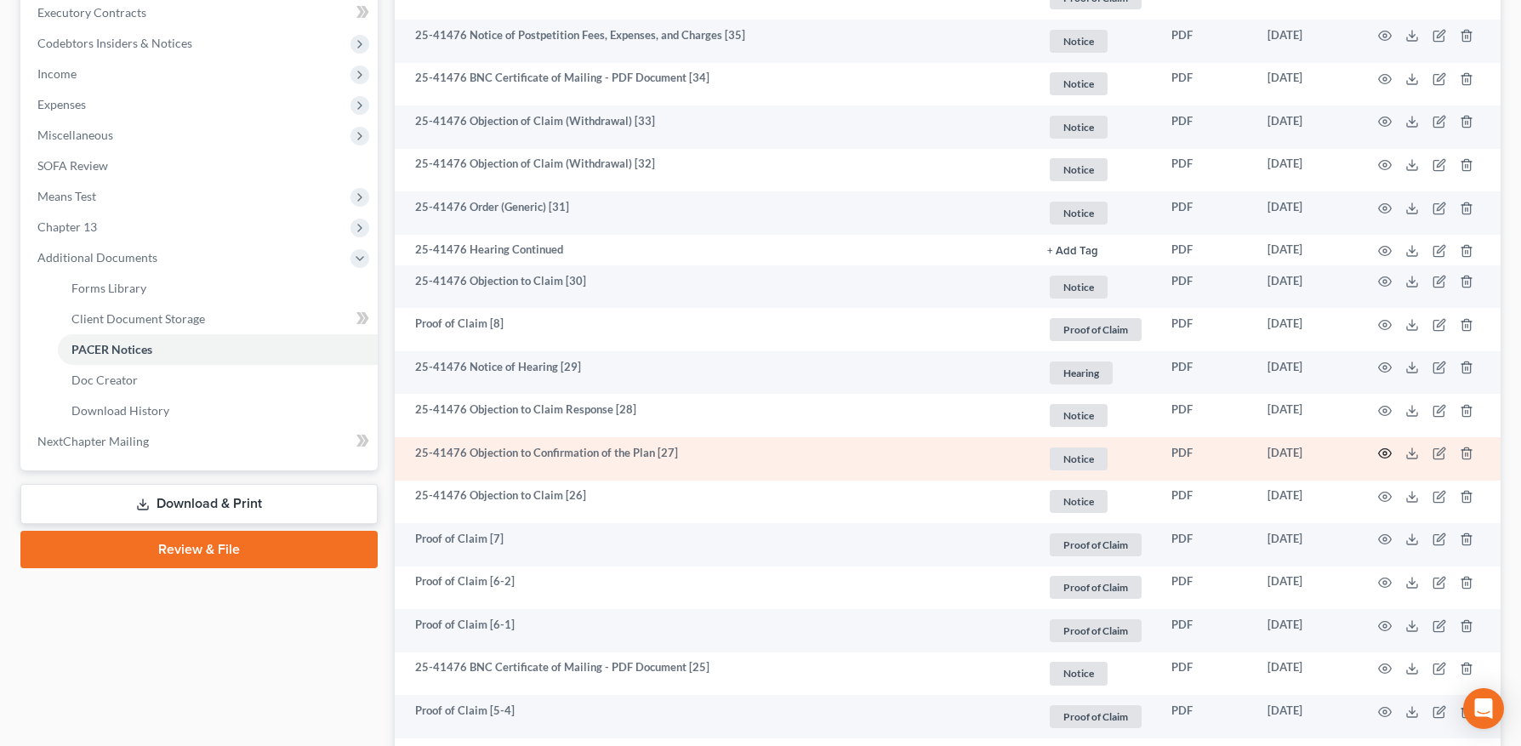
click at [1389, 451] on icon "button" at bounding box center [1385, 453] width 13 height 9
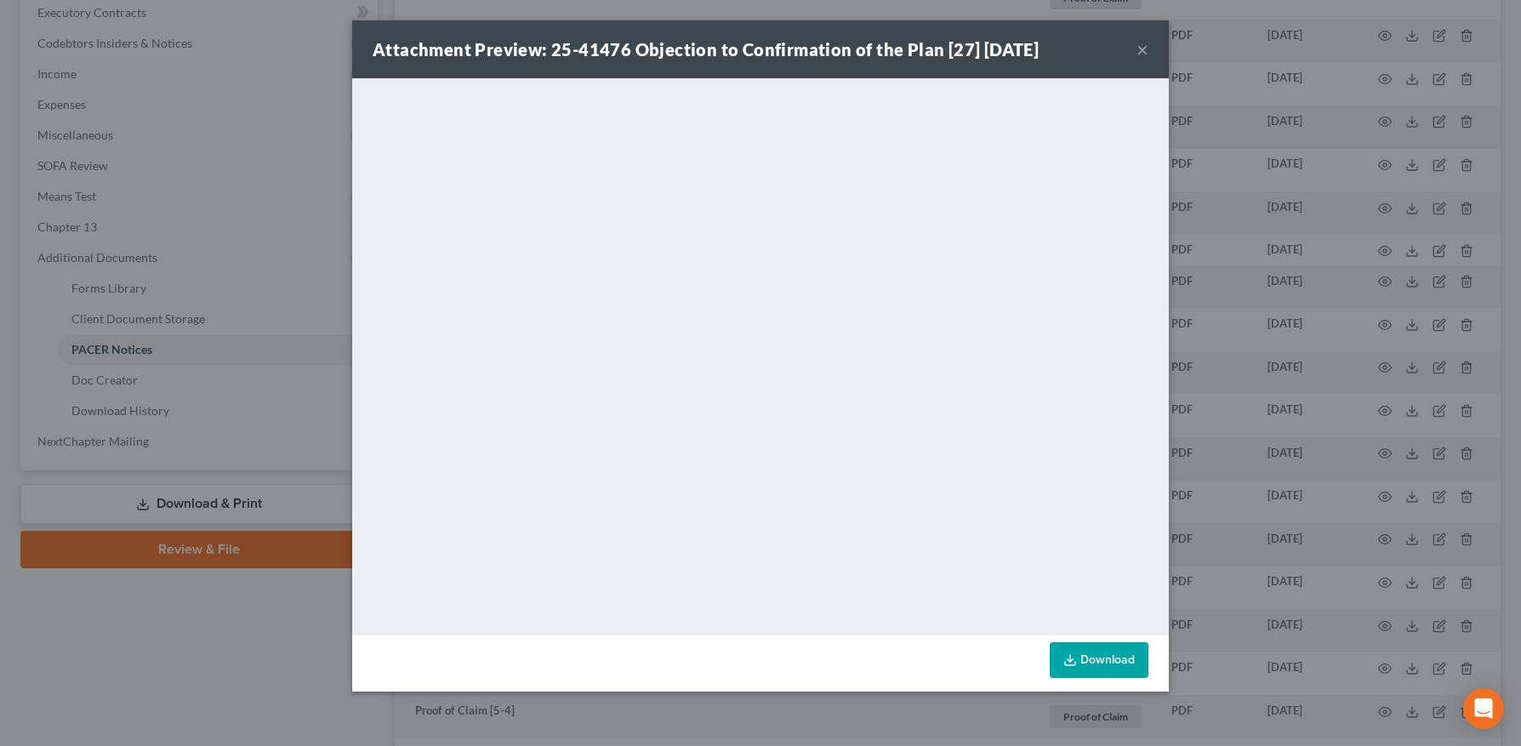
click at [1145, 43] on button "×" at bounding box center [1143, 49] width 12 height 20
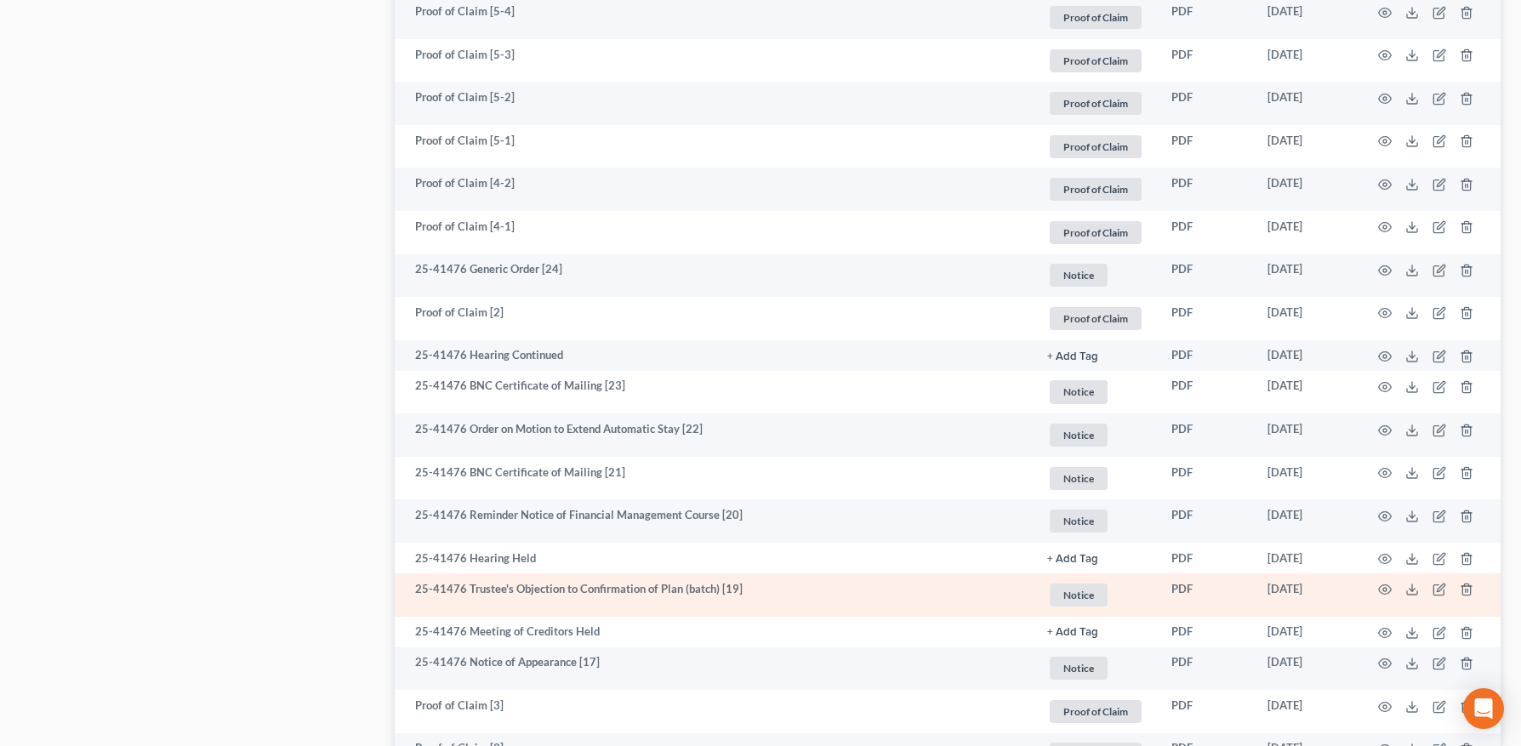
scroll to position [1187, 0]
click at [1389, 587] on icon "button" at bounding box center [1385, 588] width 14 height 14
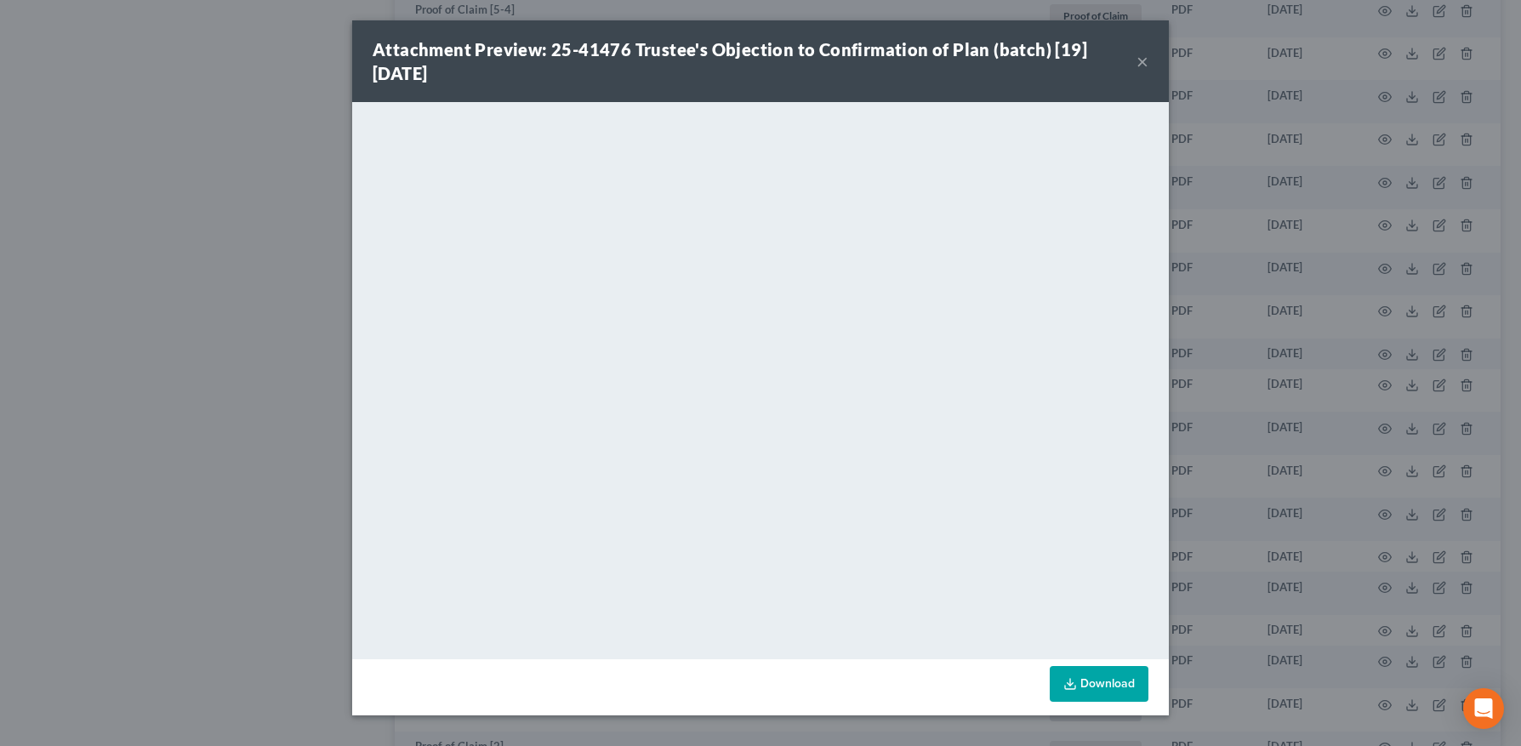
click at [1139, 59] on button "×" at bounding box center [1143, 61] width 12 height 20
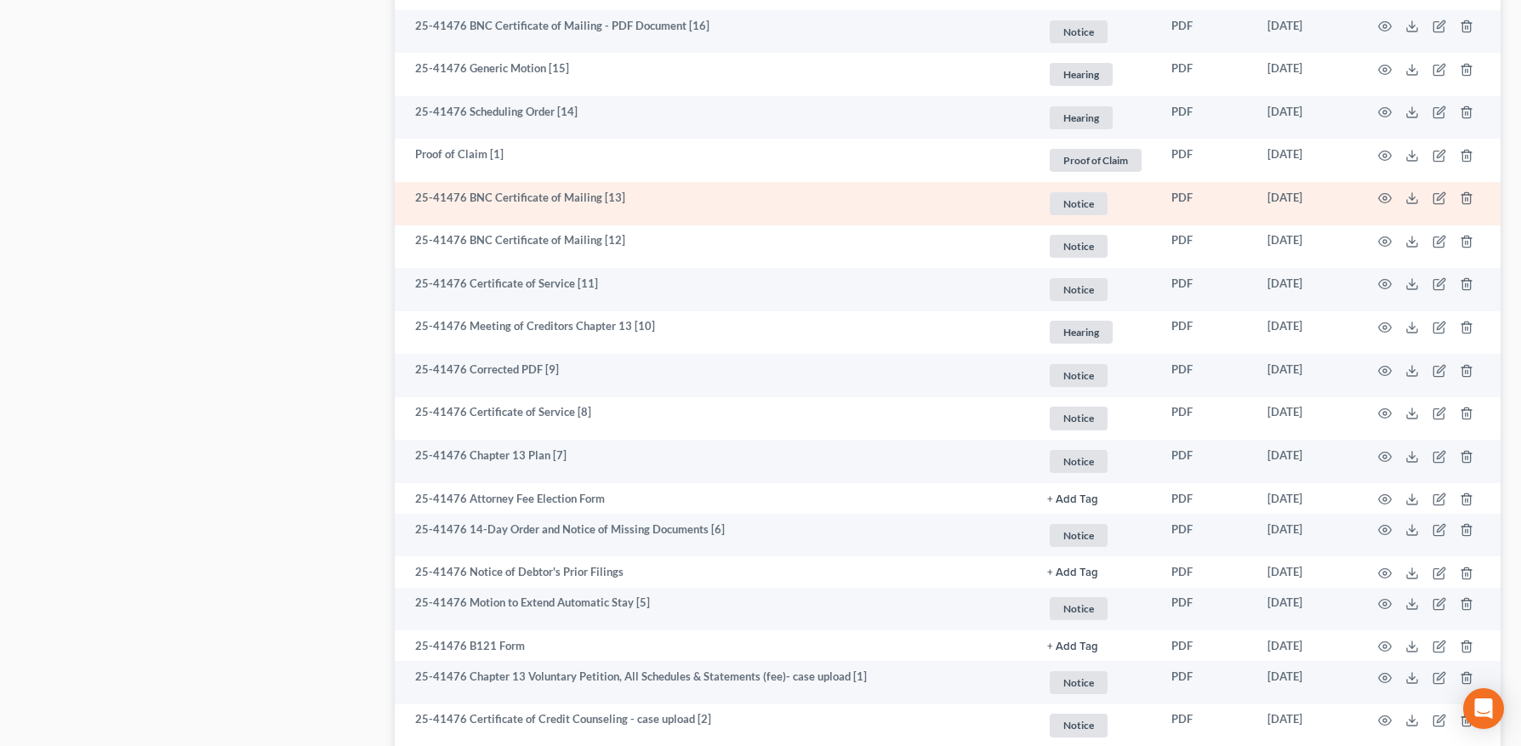
scroll to position [2008, 0]
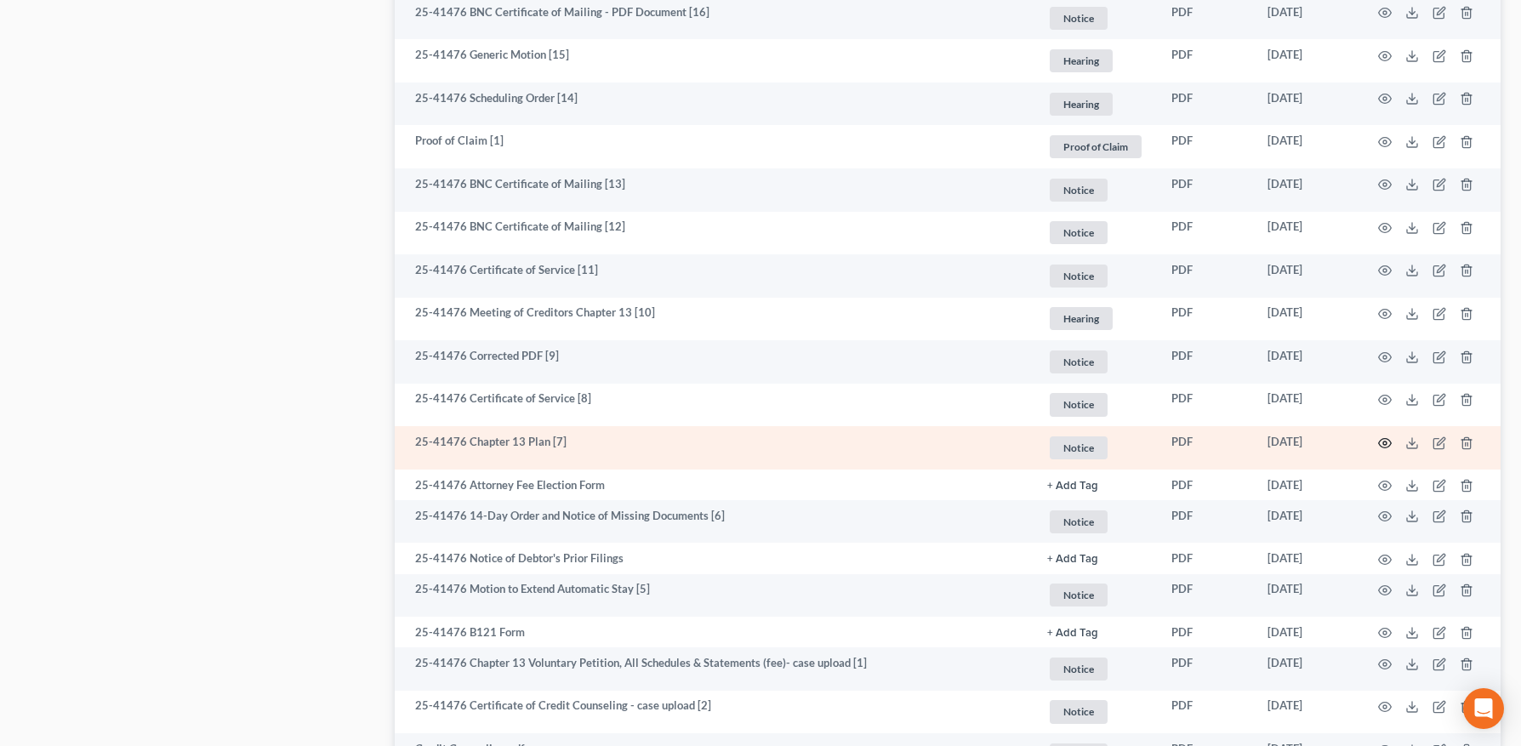
click at [1389, 444] on icon "button" at bounding box center [1385, 444] width 14 height 14
